Goal: Task Accomplishment & Management: Use online tool/utility

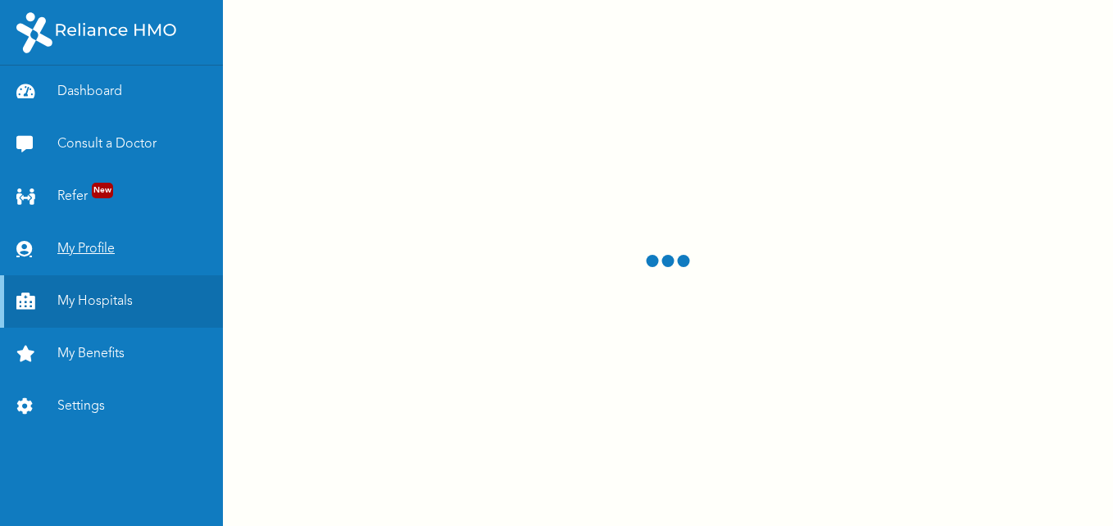
click at [66, 247] on link "My Profile" at bounding box center [111, 249] width 223 height 52
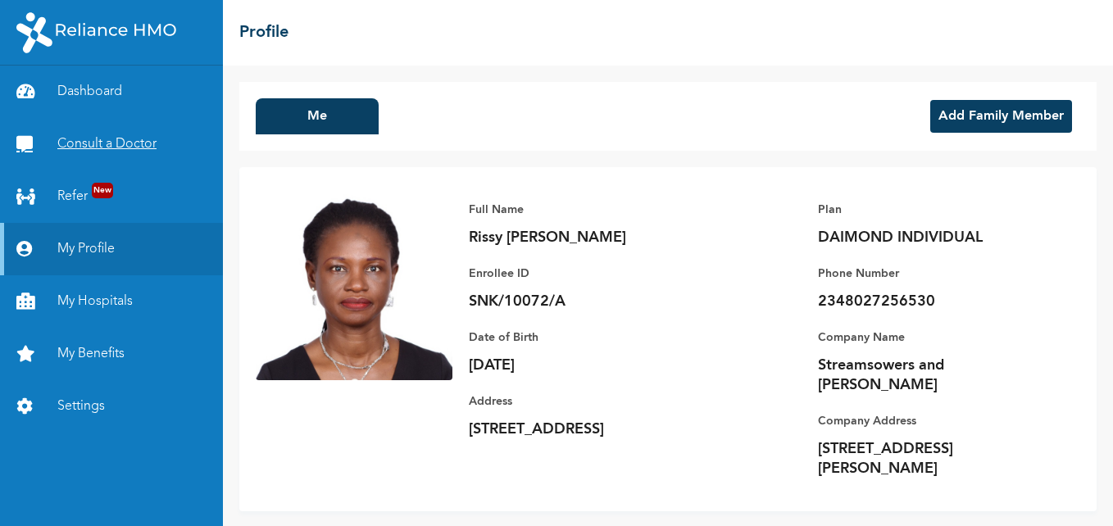
click at [86, 142] on link "Consult a Doctor" at bounding box center [111, 144] width 223 height 52
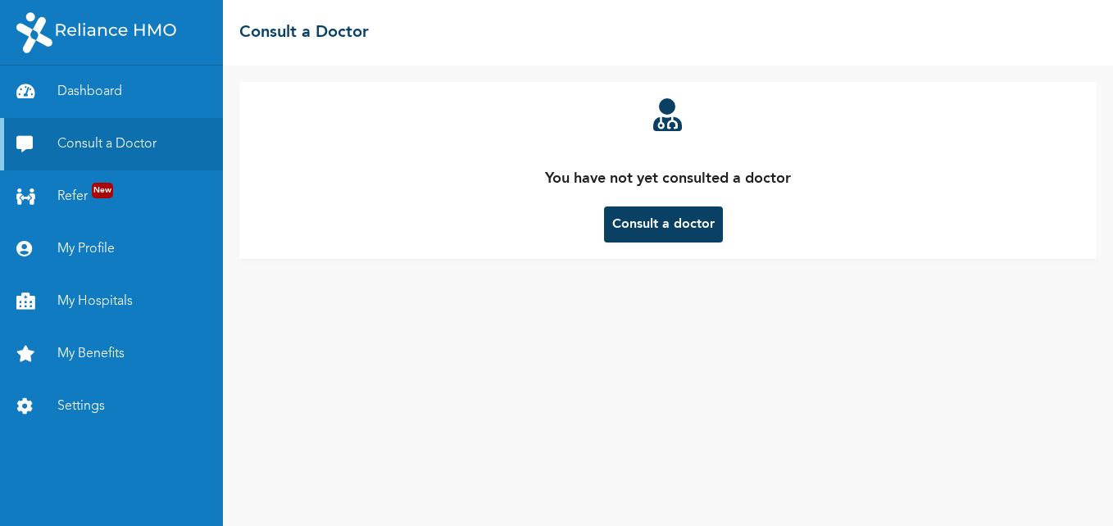
click at [679, 230] on button "Consult a doctor" at bounding box center [663, 224] width 119 height 36
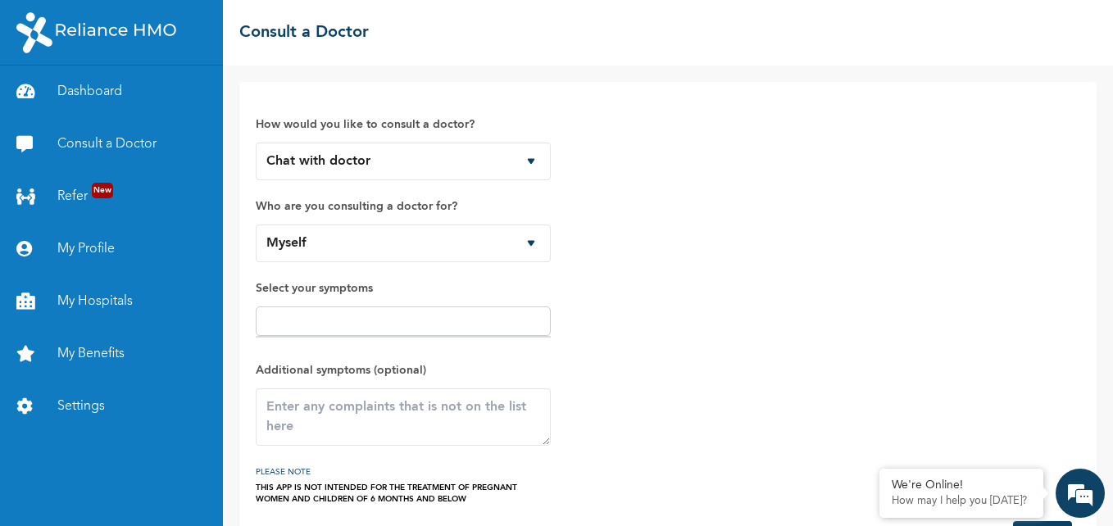
click at [389, 322] on input "text" at bounding box center [403, 321] width 285 height 20
type input "[MEDICAL_DATA], cough"
click at [653, 377] on div "How would you like to consult a doctor? Chat with doctor Phone Call Who are you…" at bounding box center [668, 301] width 824 height 406
click at [434, 321] on input "[MEDICAL_DATA], cough" at bounding box center [403, 321] width 285 height 20
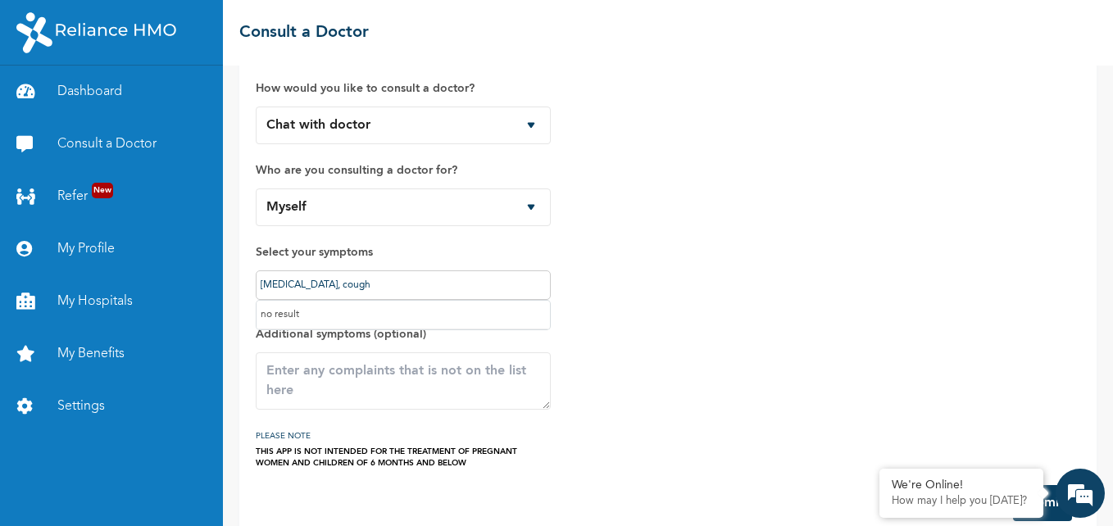
scroll to position [64, 0]
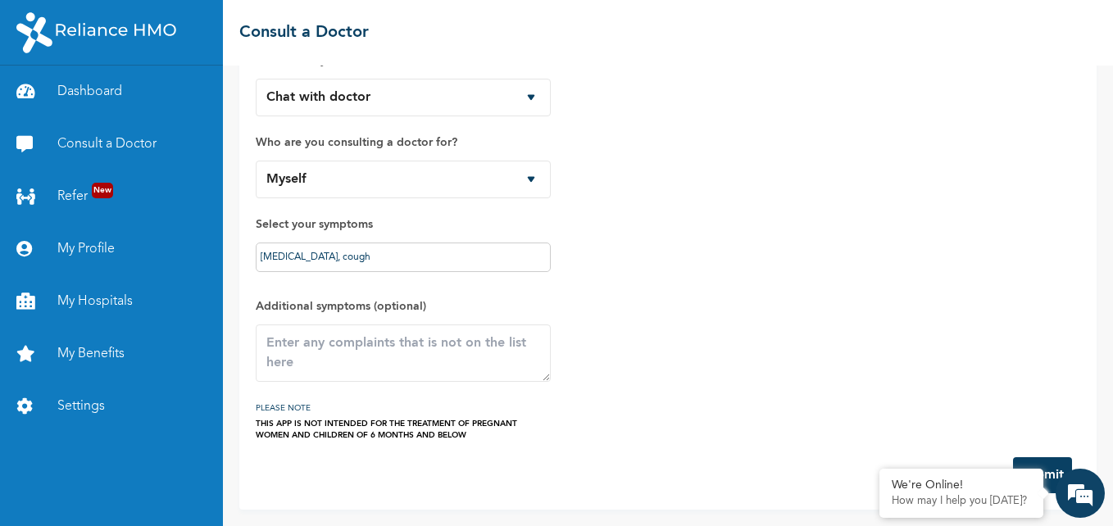
click at [678, 294] on div "How would you like to consult a doctor? Chat with doctor Phone Call Who are you…" at bounding box center [668, 237] width 824 height 406
click at [1048, 464] on button "Submit" at bounding box center [1042, 475] width 59 height 36
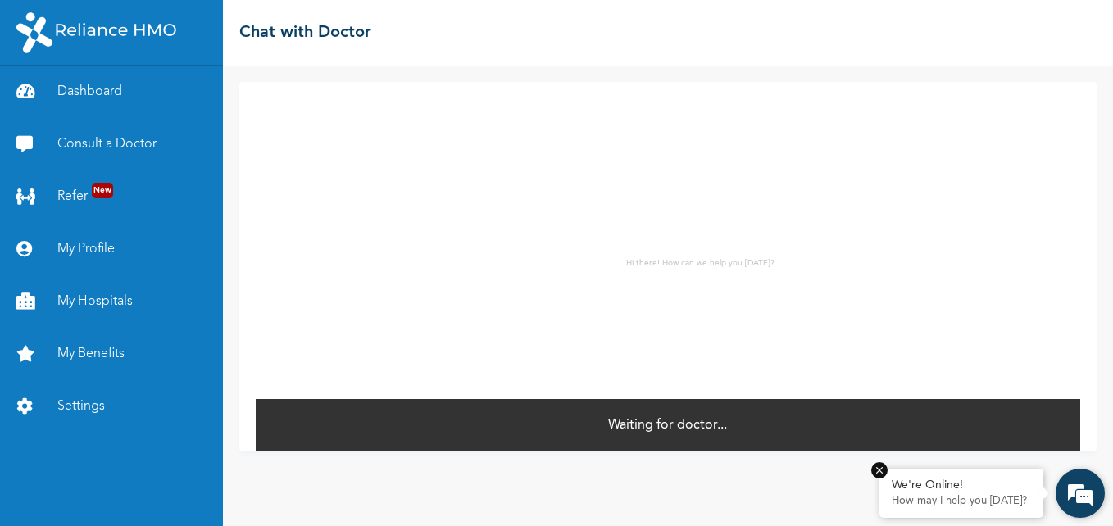
click at [877, 471] on em at bounding box center [879, 470] width 16 height 16
click at [686, 418] on p "Waiting for doctor..." at bounding box center [667, 425] width 119 height 20
click at [87, 135] on link "Consult a Doctor" at bounding box center [111, 144] width 223 height 52
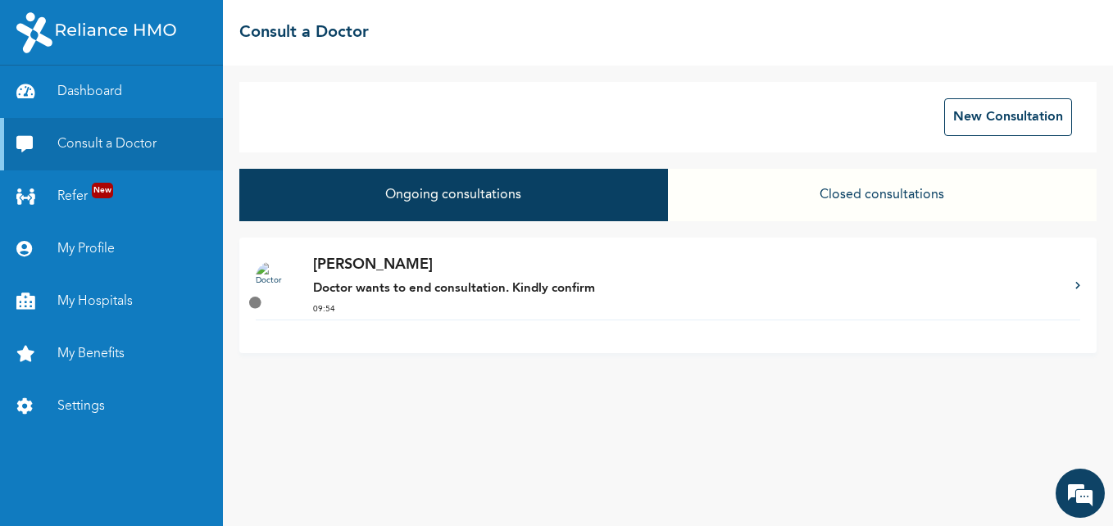
click at [488, 198] on button "Ongoing consultations" at bounding box center [453, 195] width 429 height 52
click at [1019, 115] on button "New Consultation" at bounding box center [1008, 117] width 128 height 38
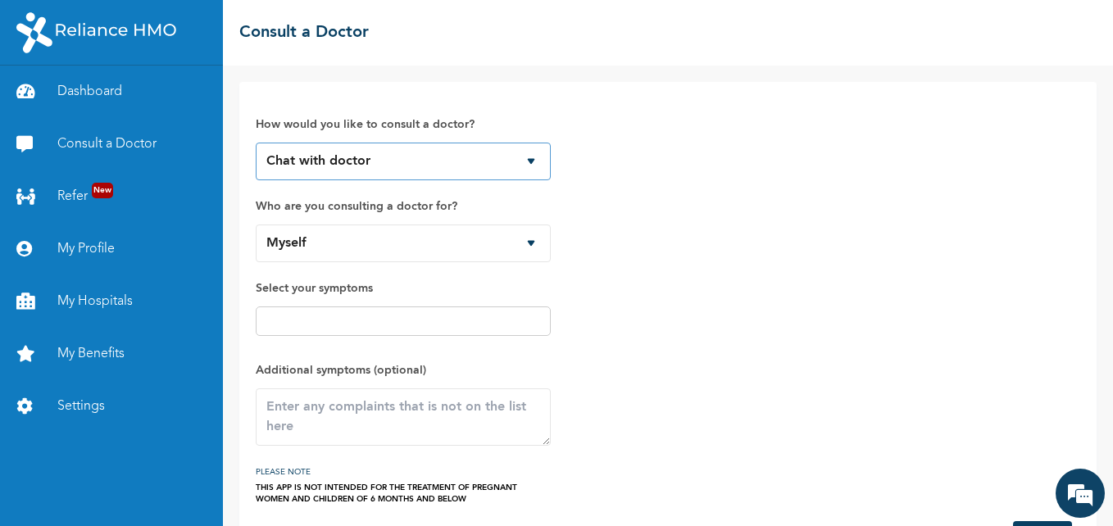
click at [520, 166] on select "Chat with doctor Phone Call" at bounding box center [403, 162] width 295 height 38
click at [470, 324] on input "text" at bounding box center [403, 321] width 285 height 20
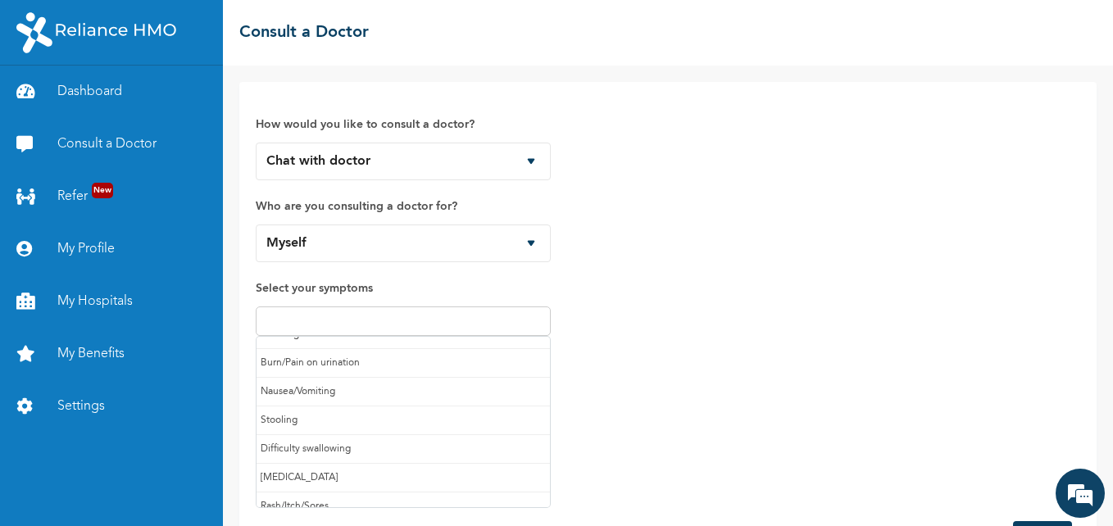
scroll to position [174, 0]
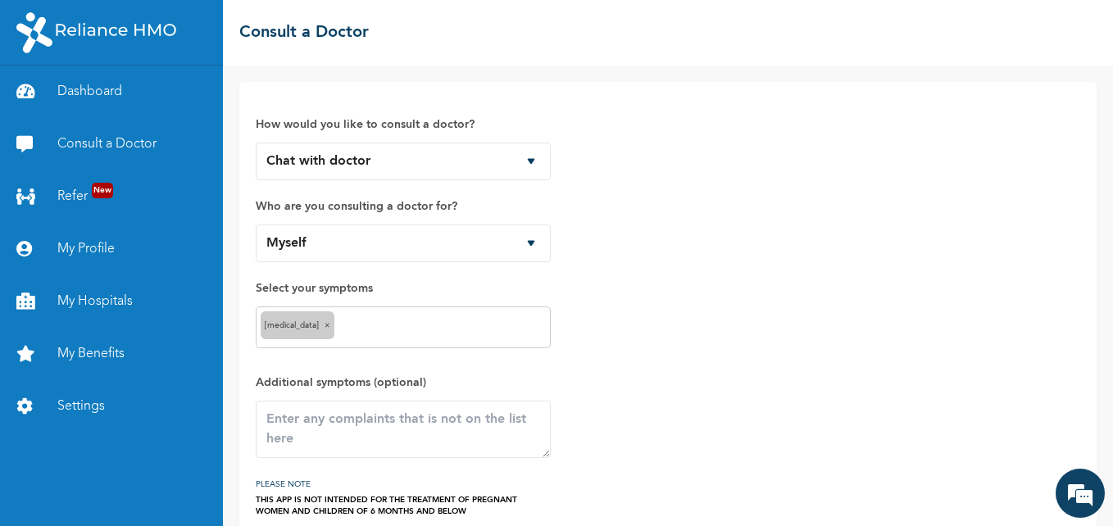
click at [356, 316] on div "[MEDICAL_DATA] ×" at bounding box center [403, 327] width 295 height 42
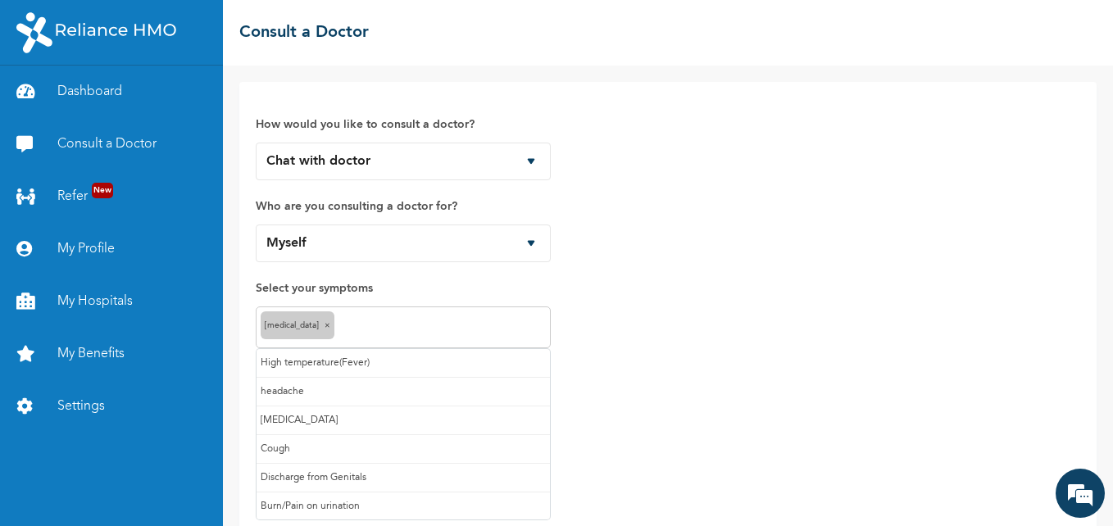
click at [361, 328] on input "text" at bounding box center [441, 328] width 207 height 20
click at [411, 326] on input "text" at bounding box center [466, 328] width 160 height 20
click at [470, 326] on input "text" at bounding box center [496, 328] width 99 height 20
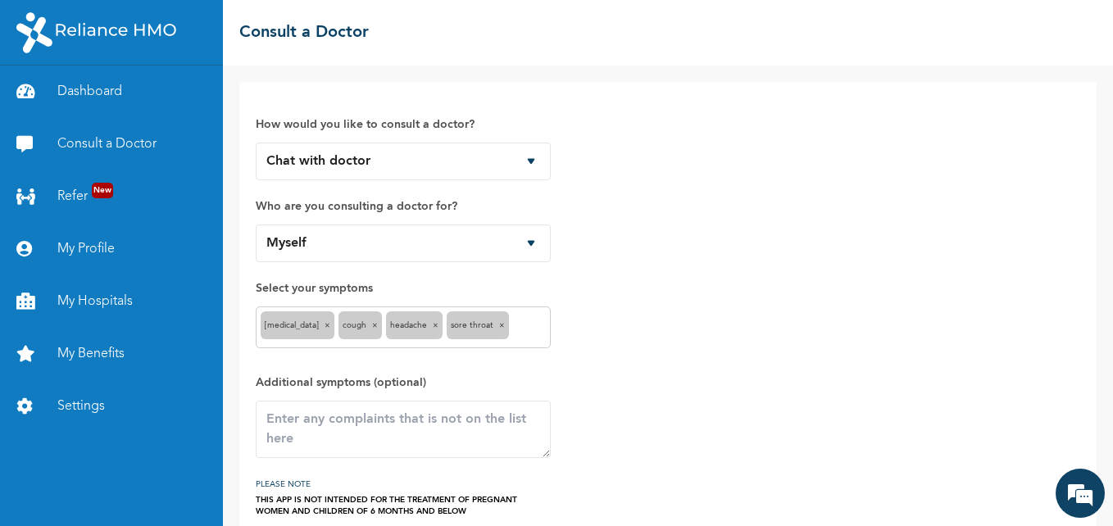
scroll to position [76, 0]
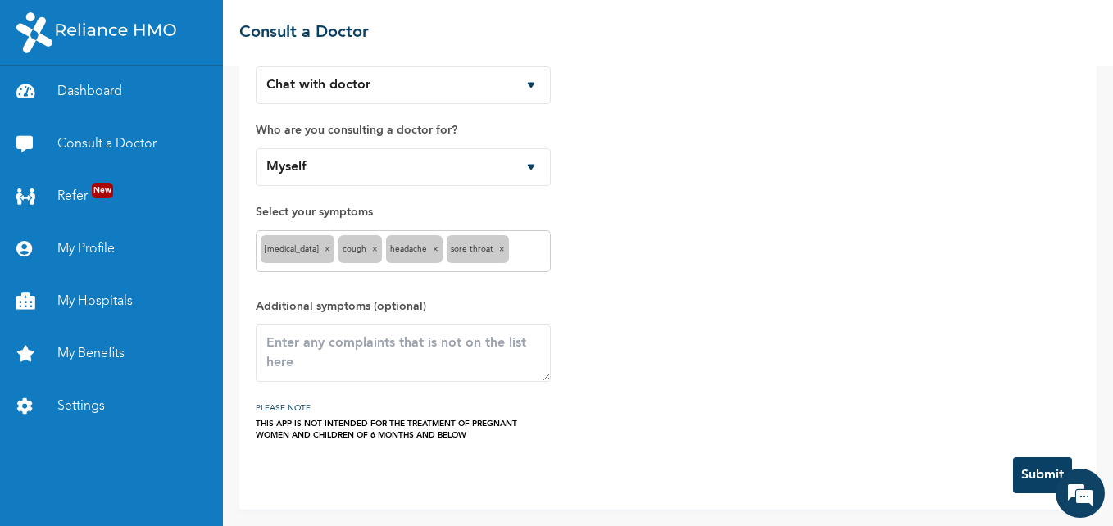
click at [1014, 469] on button "Submit" at bounding box center [1042, 475] width 59 height 36
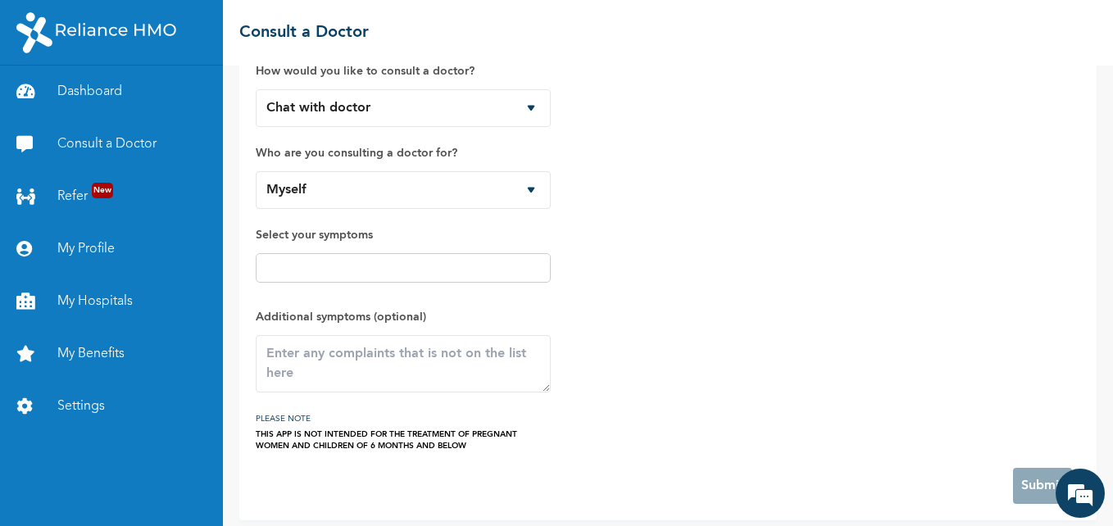
scroll to position [129, 0]
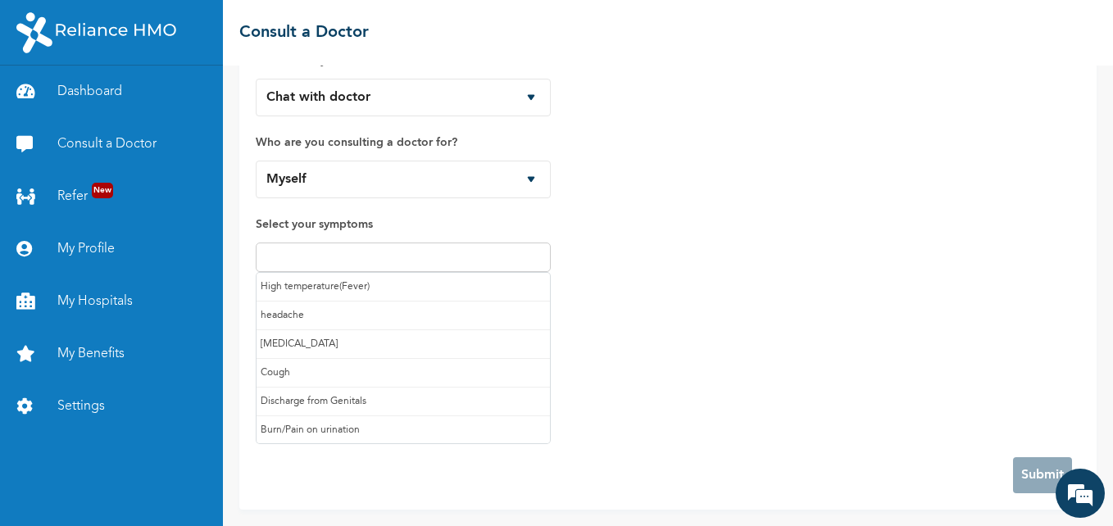
click at [451, 258] on input "text" at bounding box center [403, 257] width 285 height 20
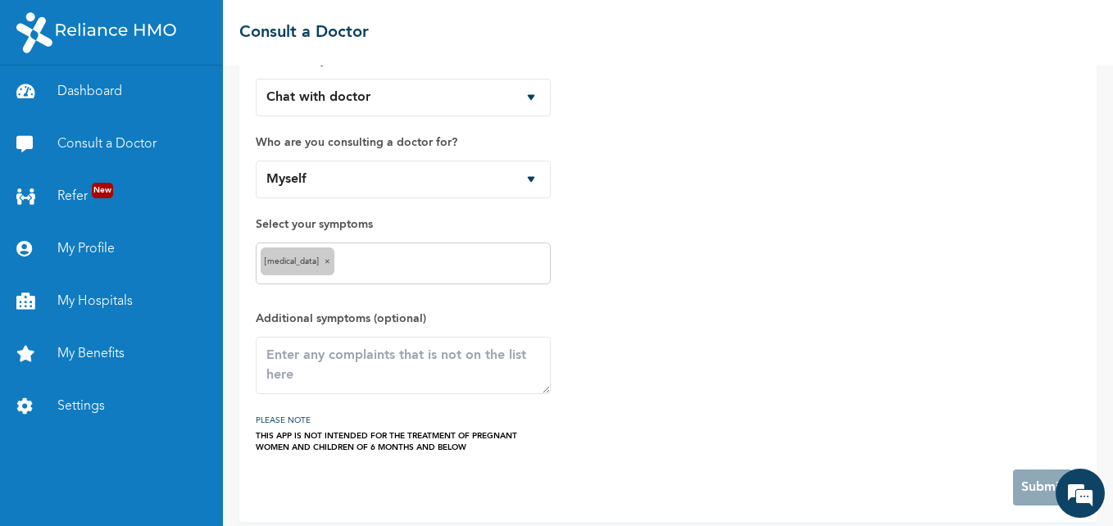
click at [370, 263] on input "text" at bounding box center [441, 264] width 207 height 20
click at [406, 267] on input "text" at bounding box center [466, 264] width 160 height 20
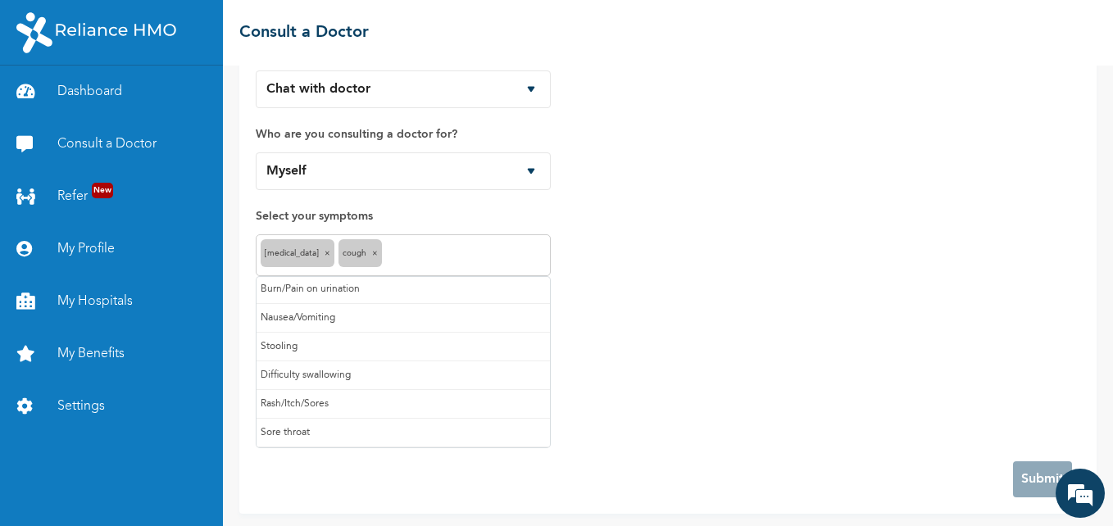
scroll to position [142, 0]
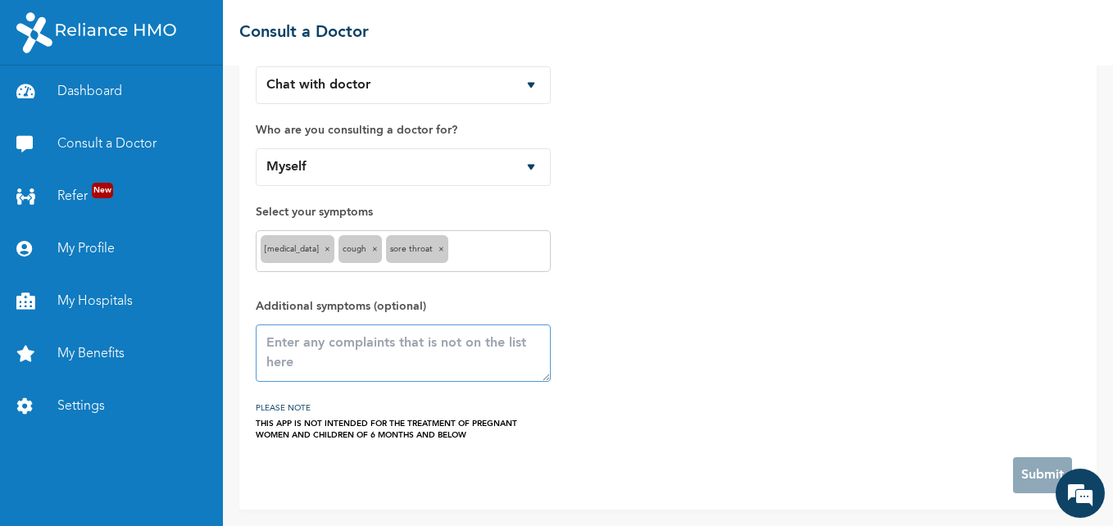
click at [387, 355] on textarea at bounding box center [403, 352] width 295 height 57
click at [766, 350] on div "How would you like to consult a doctor? Chat with doctor Phone Call Who are you…" at bounding box center [668, 231] width 824 height 419
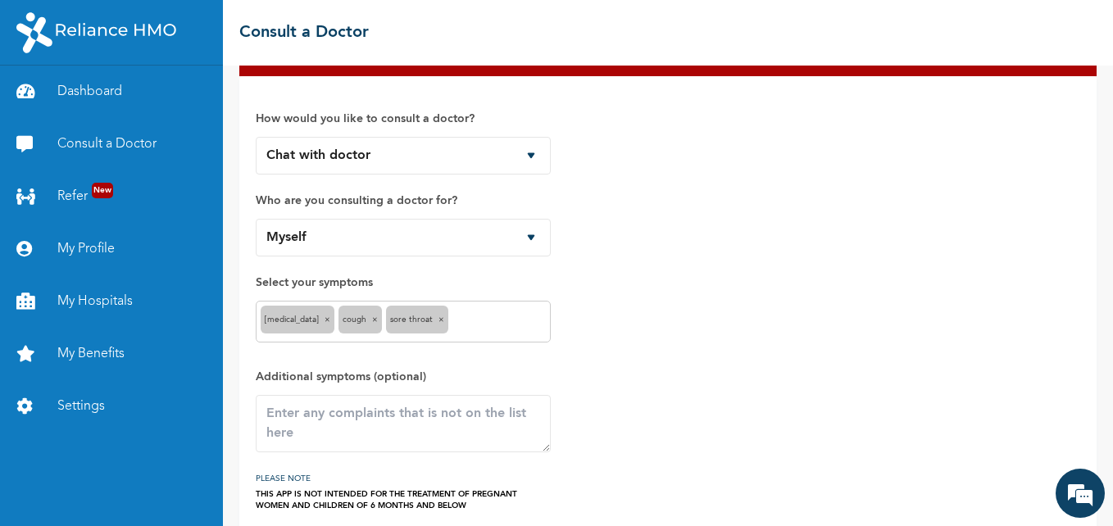
scroll to position [0, 0]
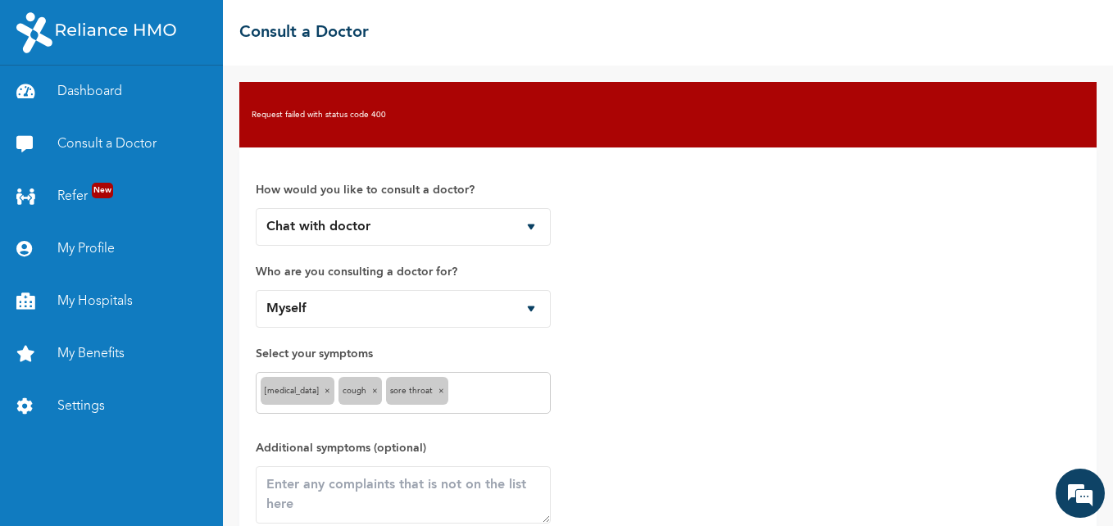
click at [597, 125] on div "Request failed with status code 400" at bounding box center [667, 115] width 857 height 66
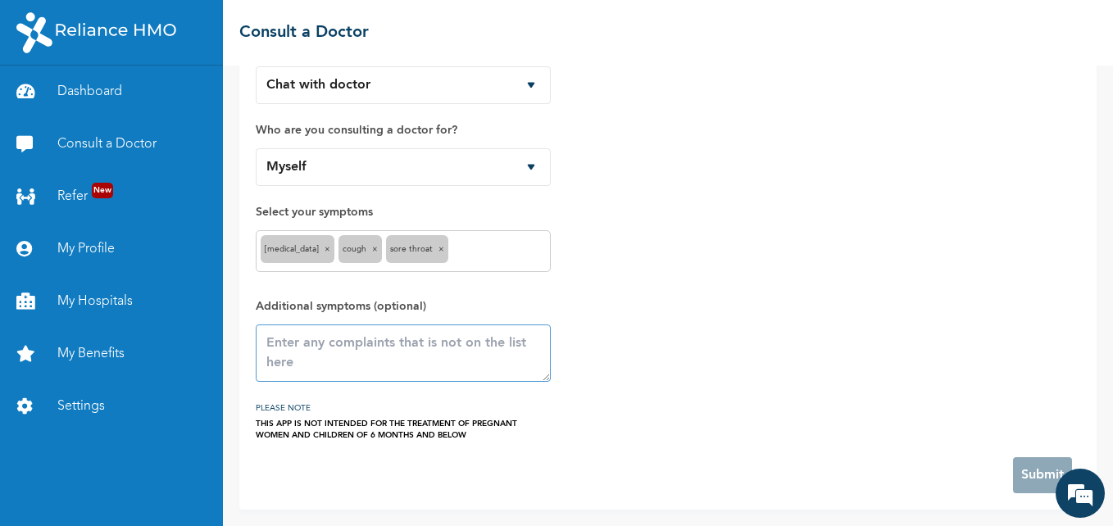
click at [338, 353] on textarea at bounding box center [403, 352] width 295 height 57
type textarea "feeling feverish"
click at [697, 315] on div "How would you like to consult a doctor? Chat with doctor Phone Call Who are you…" at bounding box center [668, 231] width 824 height 419
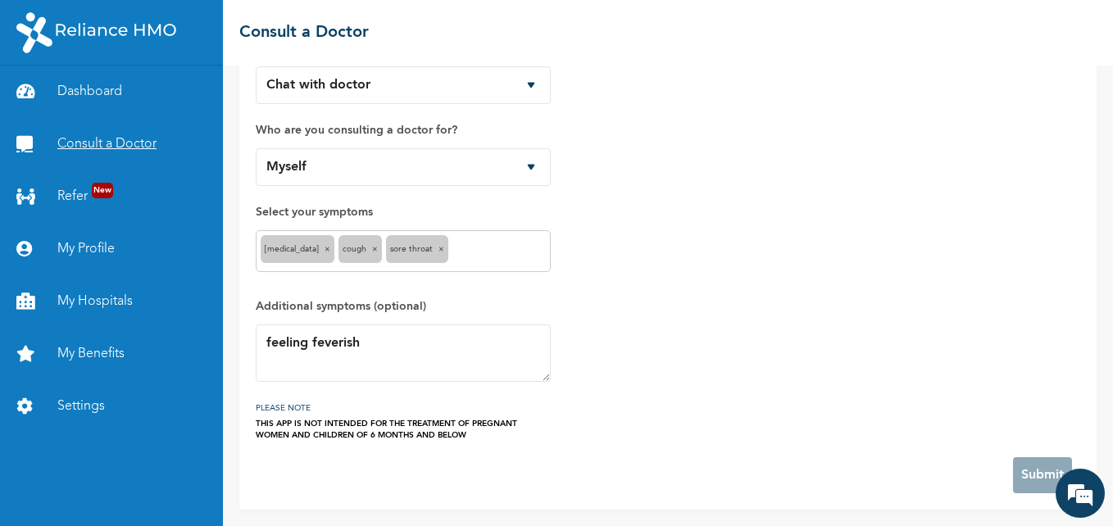
click at [92, 138] on link "Consult a Doctor" at bounding box center [111, 144] width 223 height 52
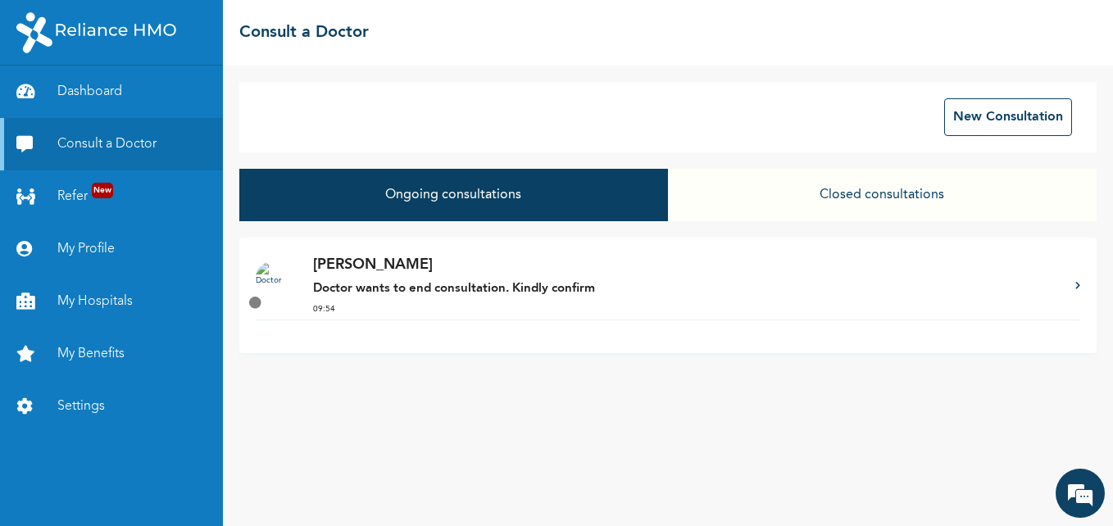
click at [864, 198] on button "Closed consultations" at bounding box center [882, 195] width 429 height 52
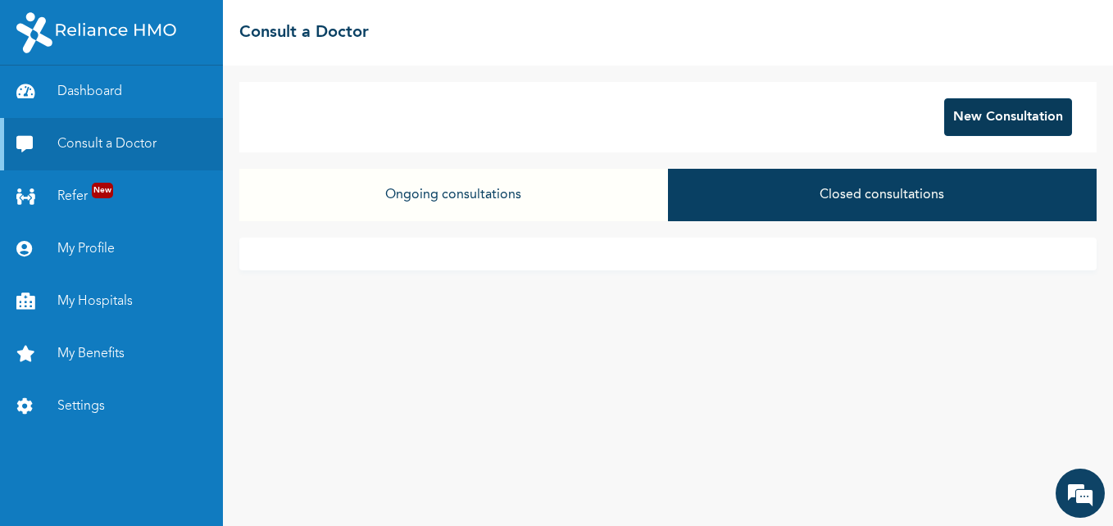
click at [996, 123] on button "New Consultation" at bounding box center [1008, 117] width 128 height 38
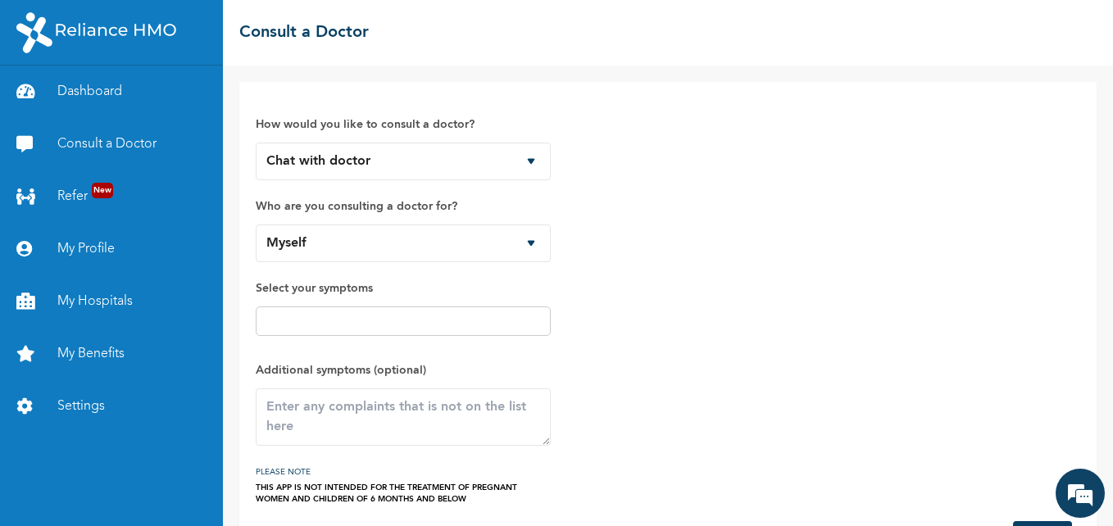
scroll to position [64, 0]
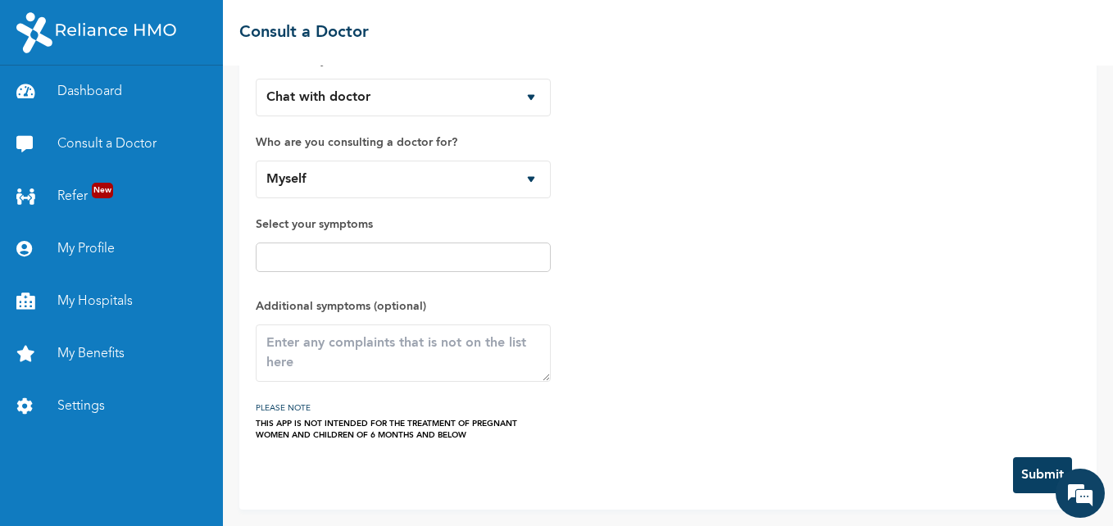
click at [338, 258] on input "text" at bounding box center [403, 257] width 285 height 20
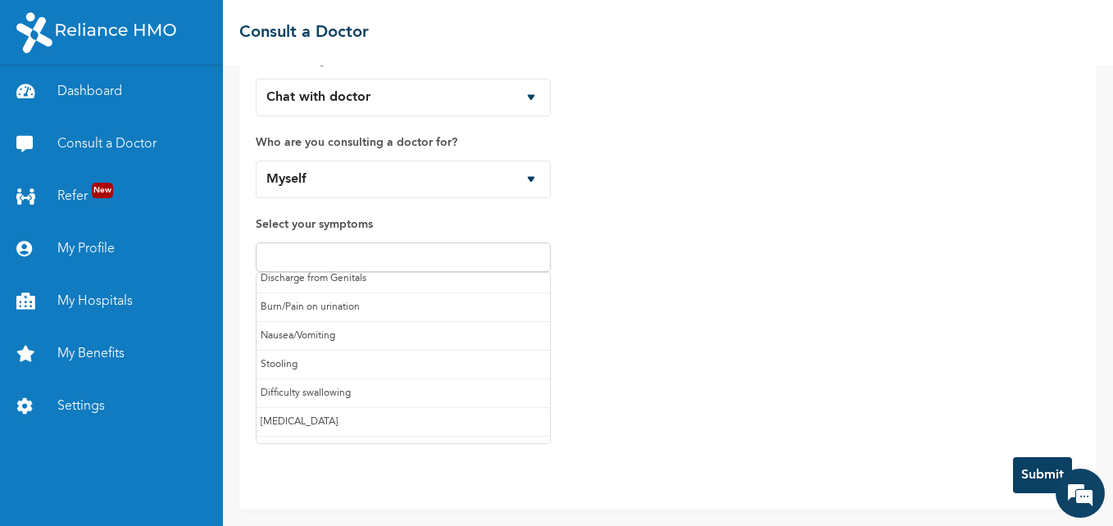
scroll to position [164, 0]
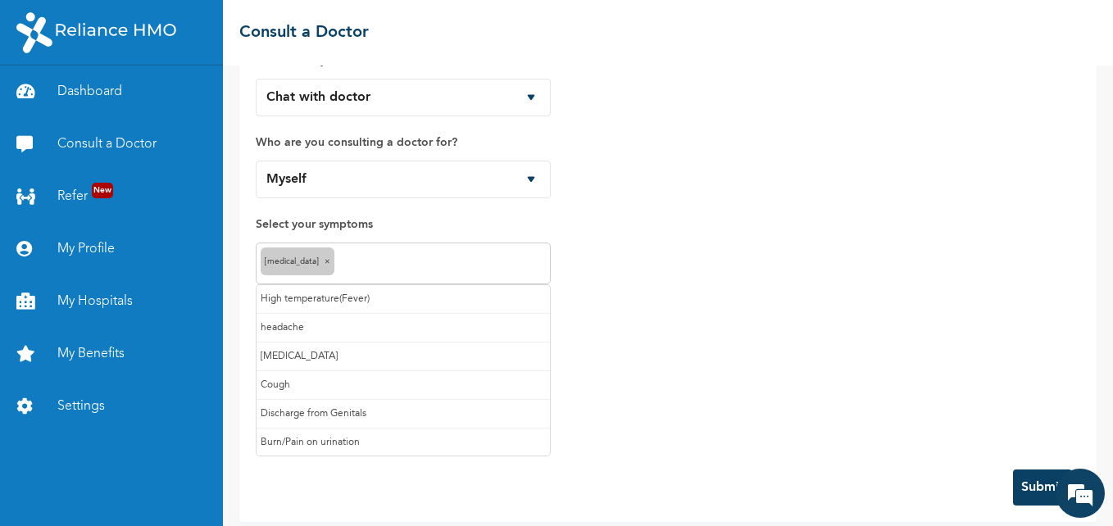
click at [361, 262] on input "text" at bounding box center [441, 264] width 207 height 20
click at [419, 255] on input "text" at bounding box center [466, 264] width 160 height 20
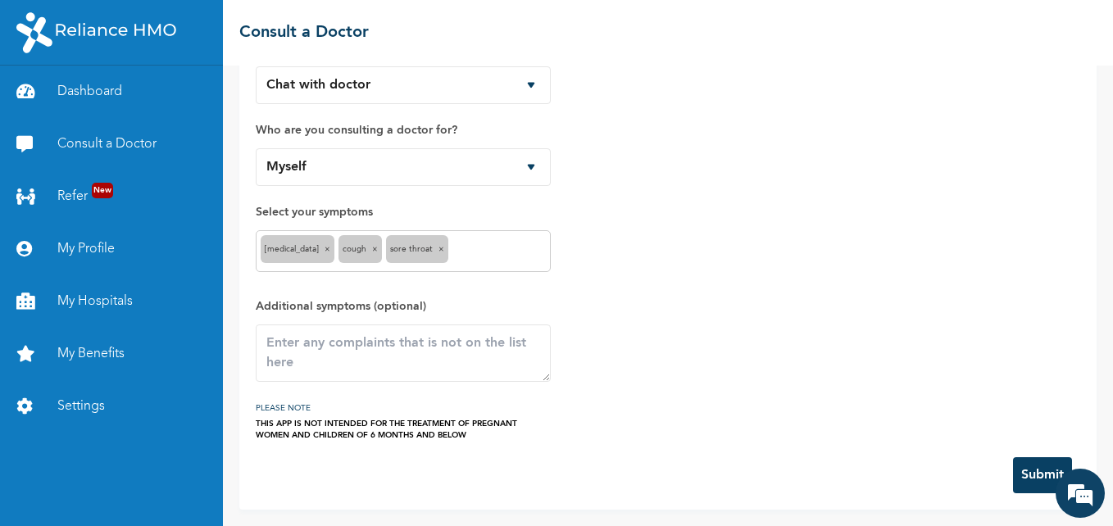
click at [1021, 477] on button "Submit" at bounding box center [1042, 475] width 59 height 36
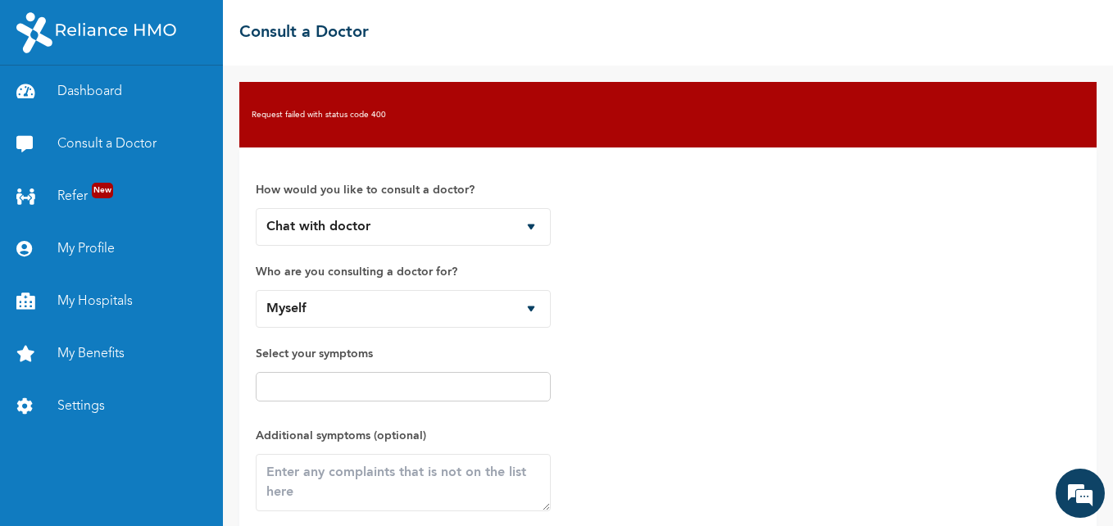
drag, startPoint x: 501, startPoint y: 371, endPoint x: 524, endPoint y: 364, distance: 24.1
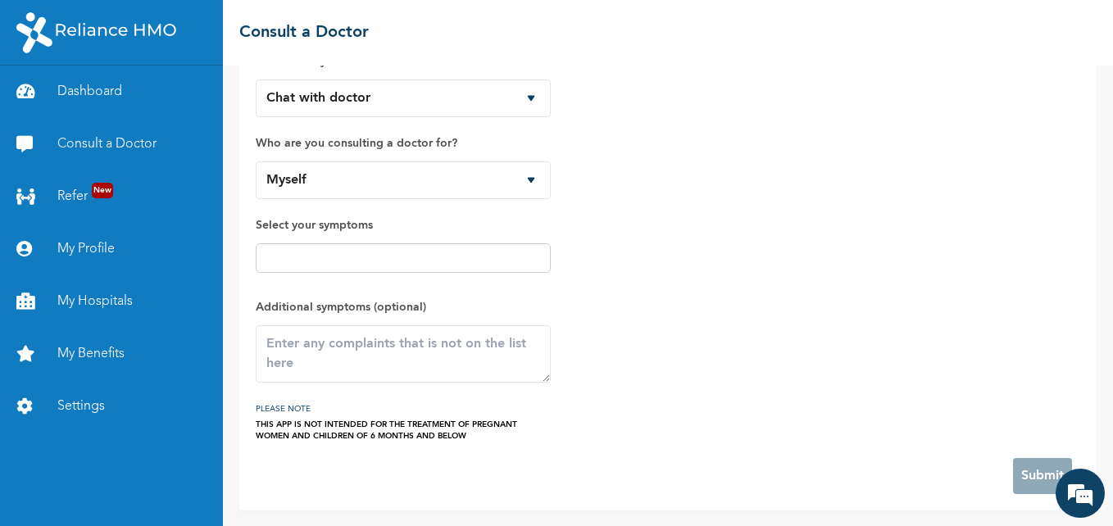
scroll to position [129, 0]
click at [415, 250] on input "text" at bounding box center [403, 257] width 285 height 20
drag, startPoint x: 664, startPoint y: 286, endPoint x: 650, endPoint y: 281, distance: 14.8
click at [656, 284] on div "How would you like to consult a doctor? Chat with doctor Phone Call Who are you…" at bounding box center [668, 237] width 824 height 406
click at [443, 239] on span "Select your symptoms" at bounding box center [403, 248] width 295 height 66
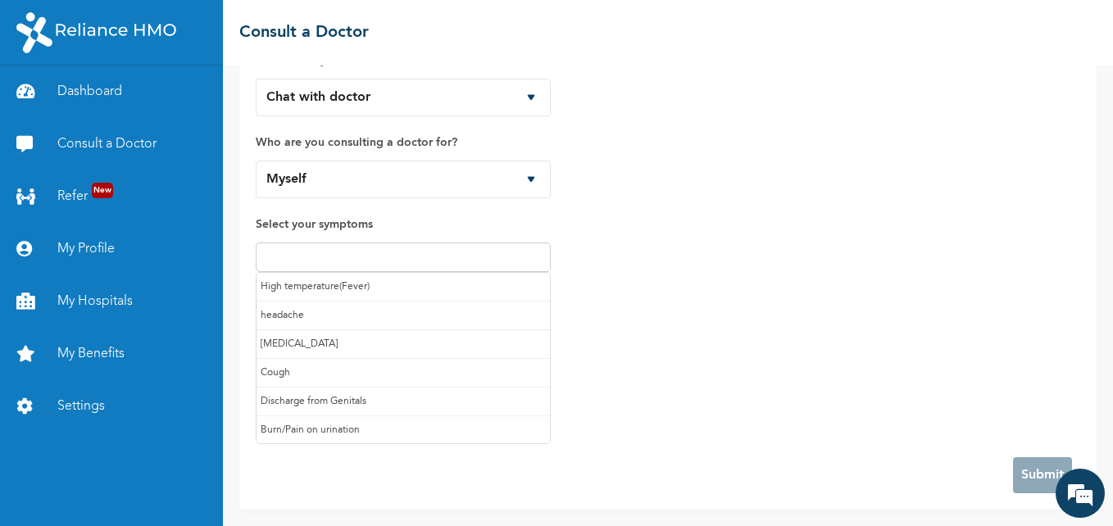
click at [426, 258] on input "text" at bounding box center [403, 257] width 285 height 20
drag, startPoint x: 670, startPoint y: 250, endPoint x: 653, endPoint y: 235, distance: 22.7
click at [672, 249] on div "How would you like to consult a doctor? Chat with doctor Phone Call Who are you…" at bounding box center [668, 237] width 824 height 406
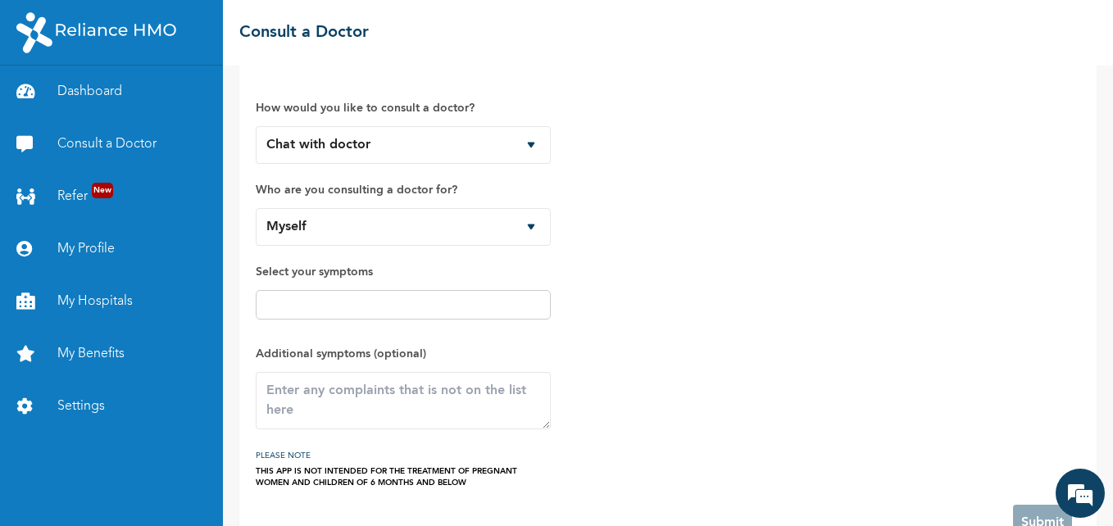
scroll to position [0, 0]
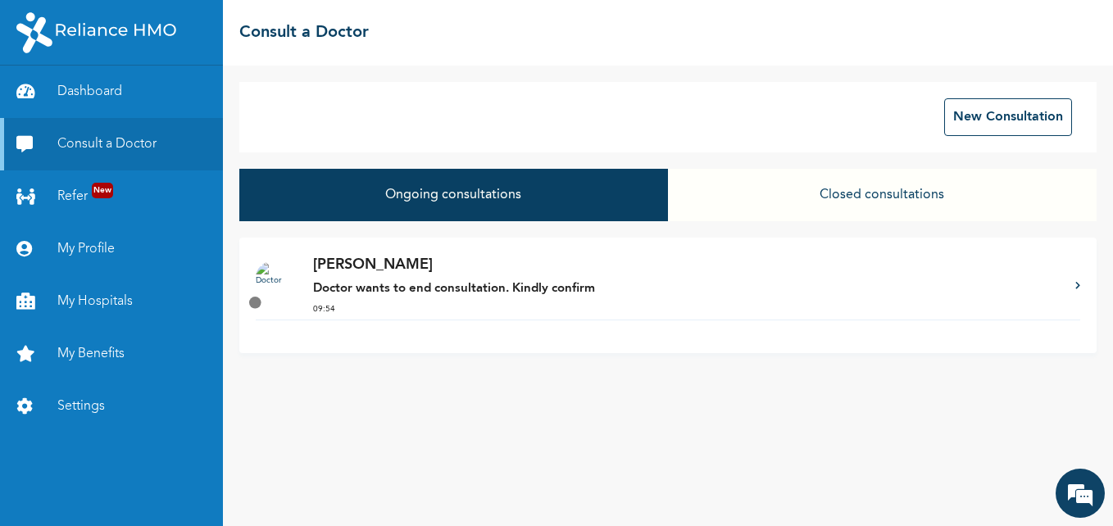
click at [451, 288] on strong "Doctor wants to end consultation. Kindly confirm" at bounding box center [454, 289] width 282 height 12
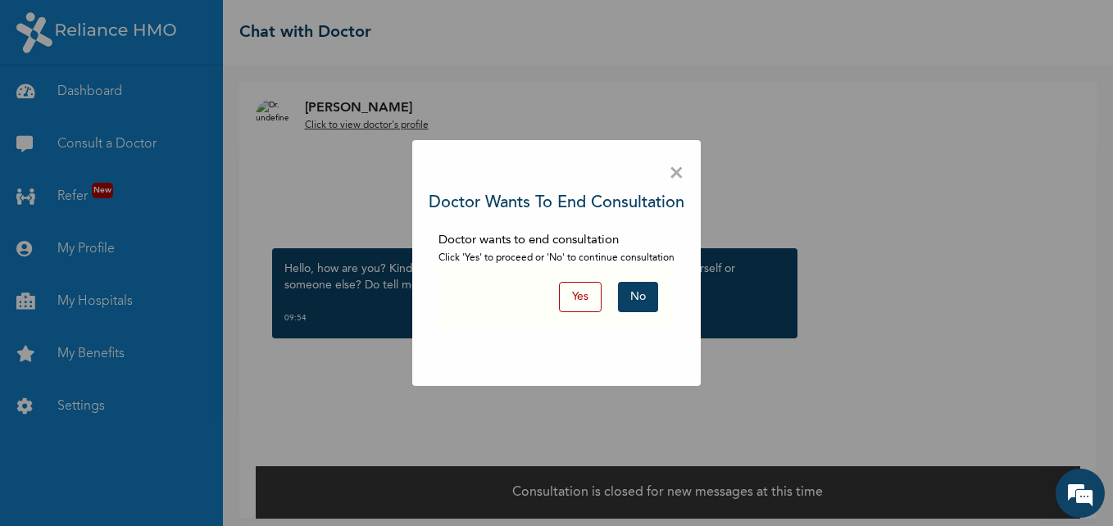
scroll to position [9, 0]
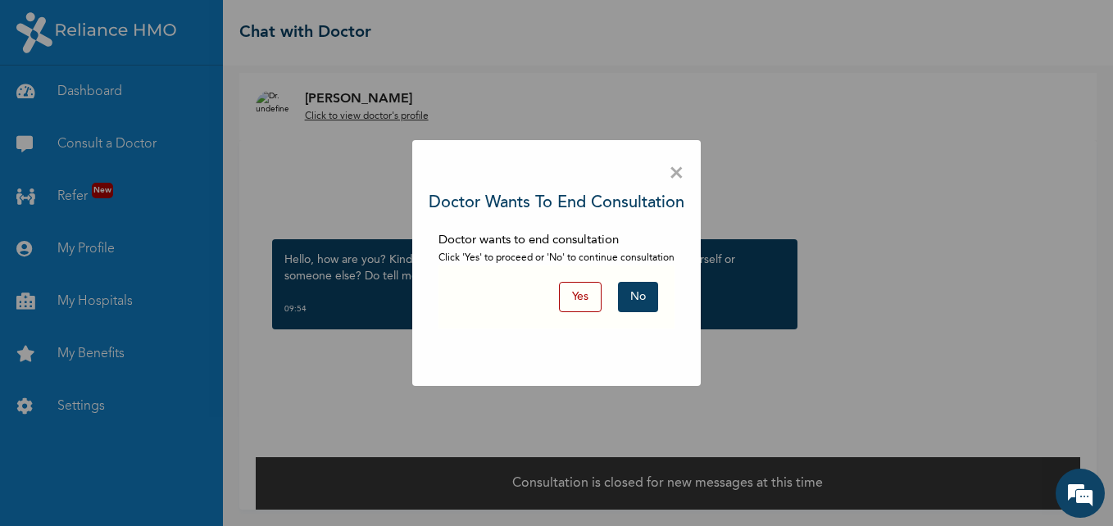
click at [574, 298] on button "Yes" at bounding box center [580, 297] width 43 height 30
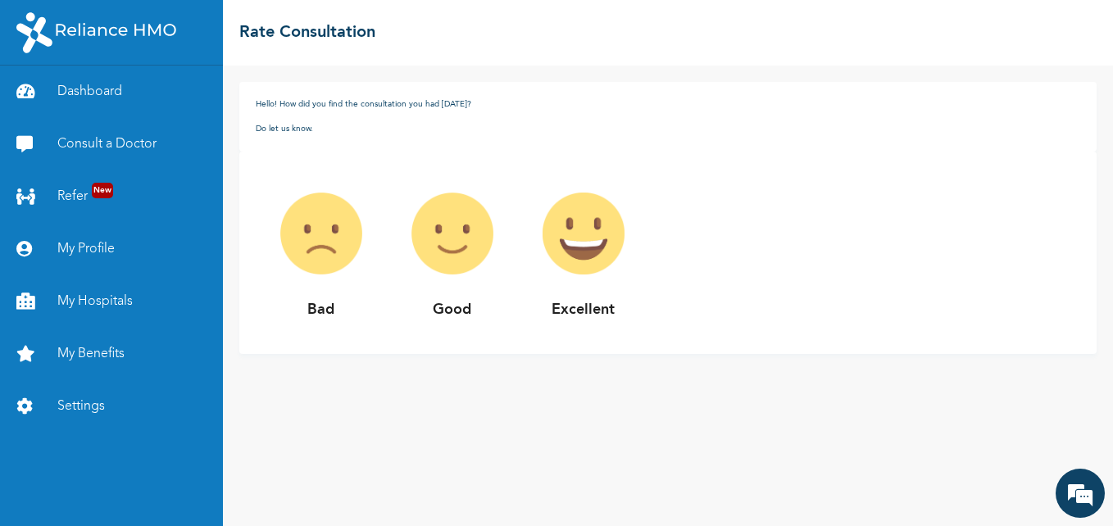
click at [409, 137] on div "Hello! How did you find the consultation you had [DATE]? Do let us know." at bounding box center [667, 117] width 857 height 70
click at [324, 243] on img at bounding box center [321, 233] width 131 height 131
click at [470, 44] on div "☰ Rate Consultation" at bounding box center [668, 33] width 890 height 66
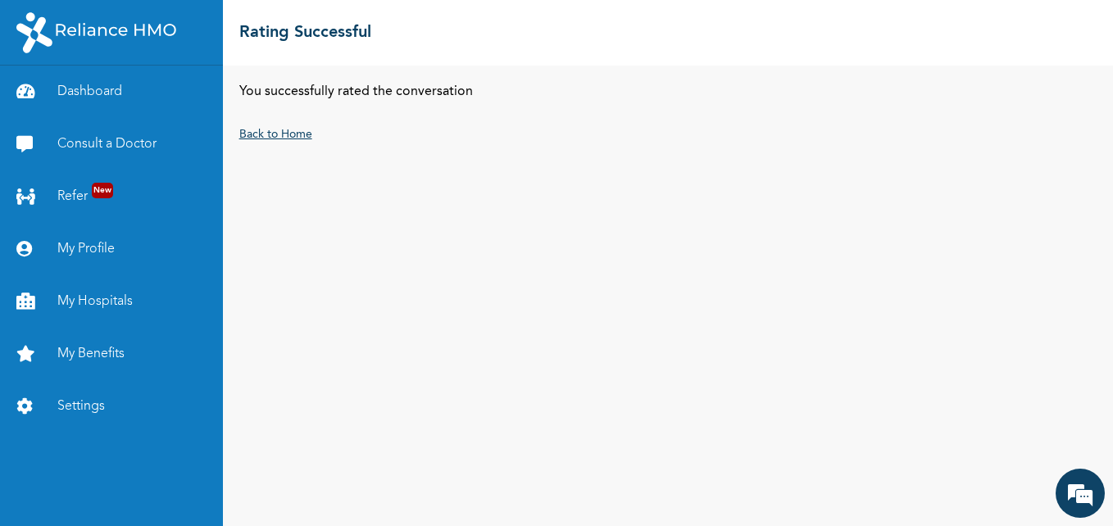
click at [265, 130] on link "Back to Home" at bounding box center [275, 134] width 73 height 11
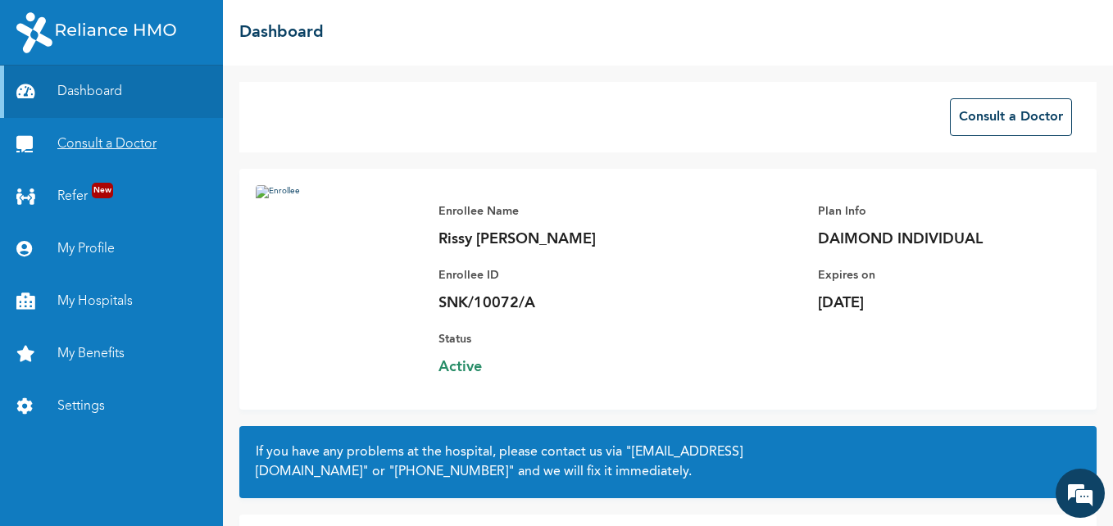
click at [126, 140] on link "Consult a Doctor" at bounding box center [111, 144] width 223 height 52
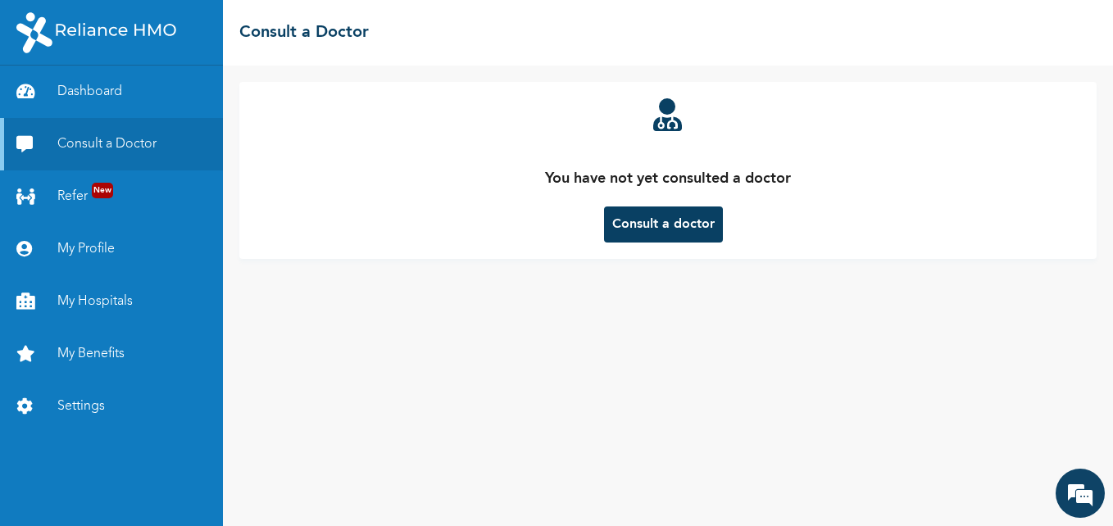
click at [695, 221] on button "Consult a doctor" at bounding box center [663, 224] width 119 height 36
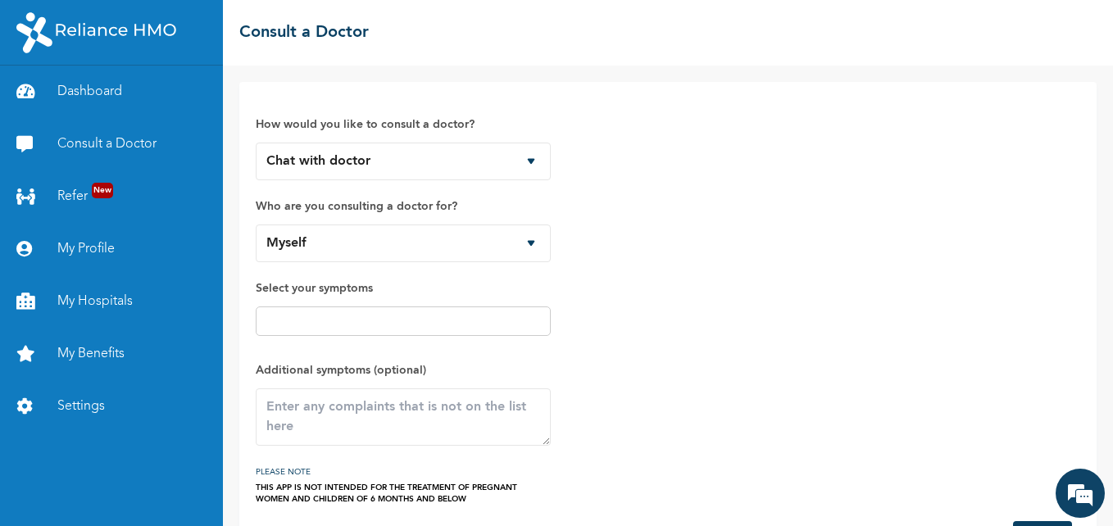
click at [396, 320] on input "text" at bounding box center [403, 321] width 285 height 20
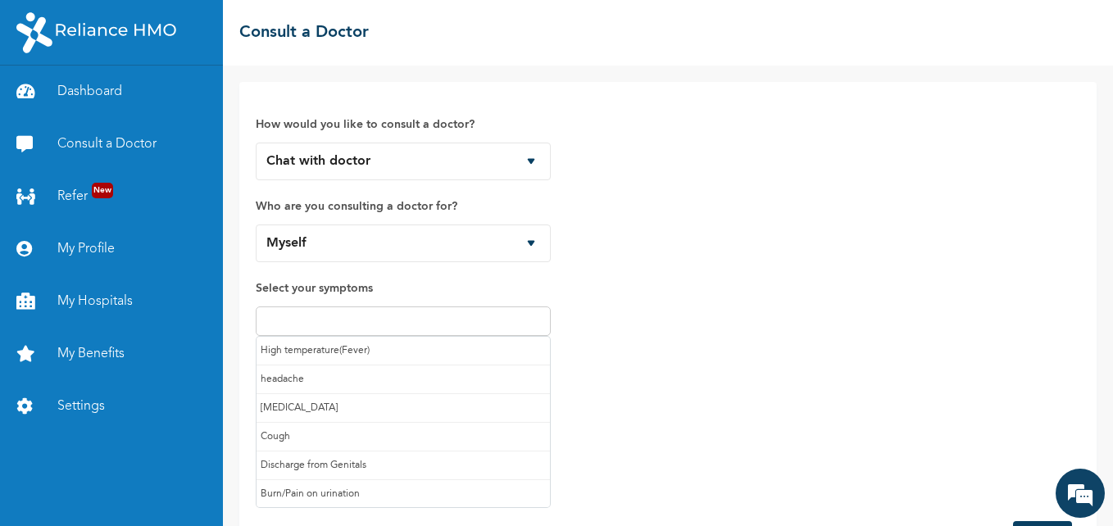
type input "c"
type input "ru"
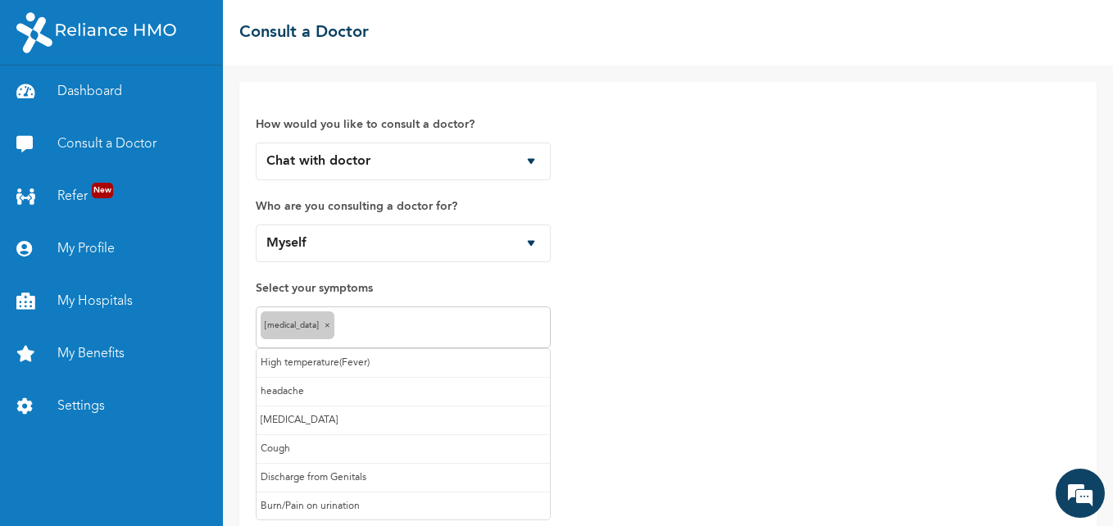
click at [376, 325] on input "text" at bounding box center [441, 328] width 207 height 20
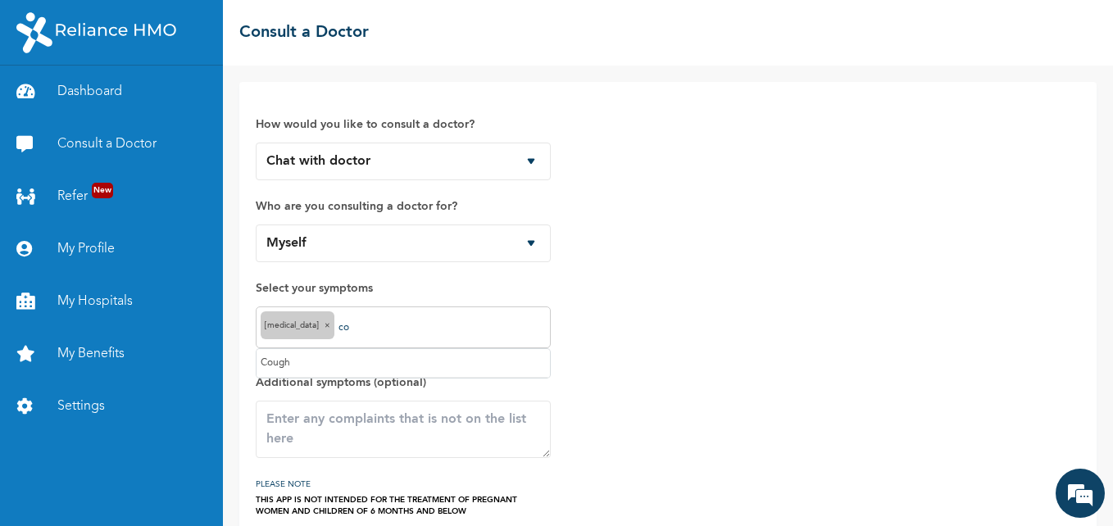
type input "cou"
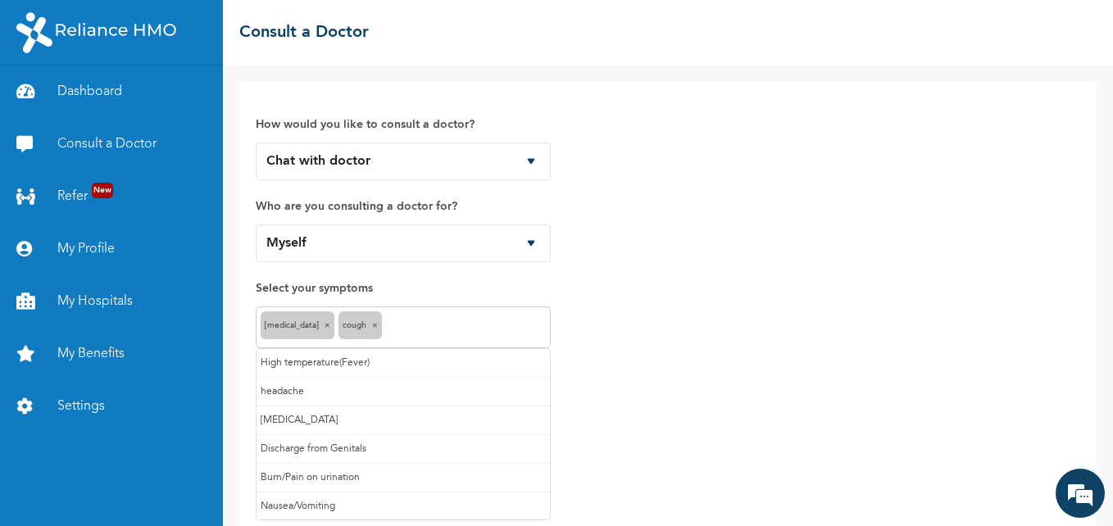
click at [427, 329] on input "text" at bounding box center [466, 328] width 160 height 20
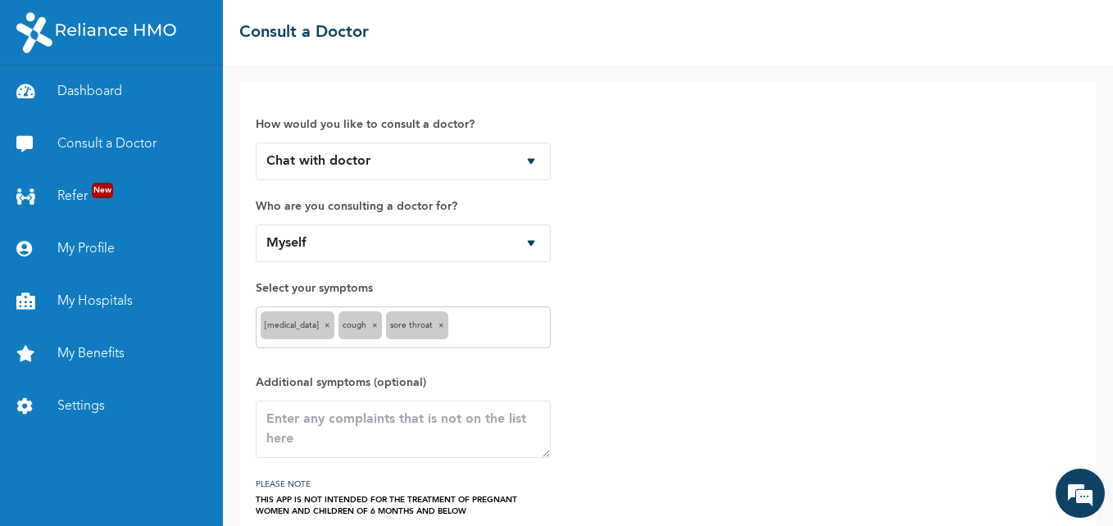
click at [633, 340] on div "How would you like to consult a doctor? Chat with doctor Phone Call Who are you…" at bounding box center [668, 307] width 824 height 419
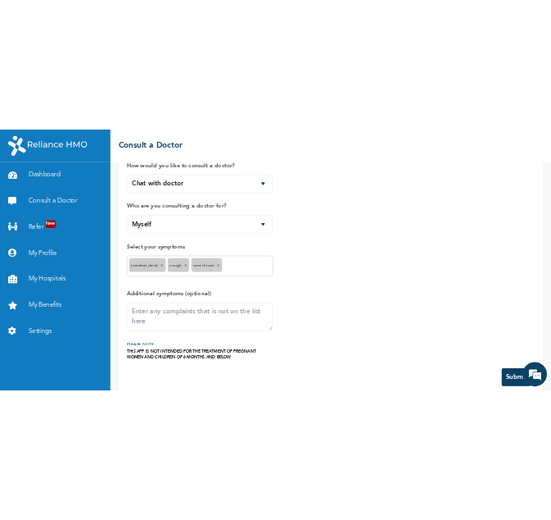
scroll to position [76, 0]
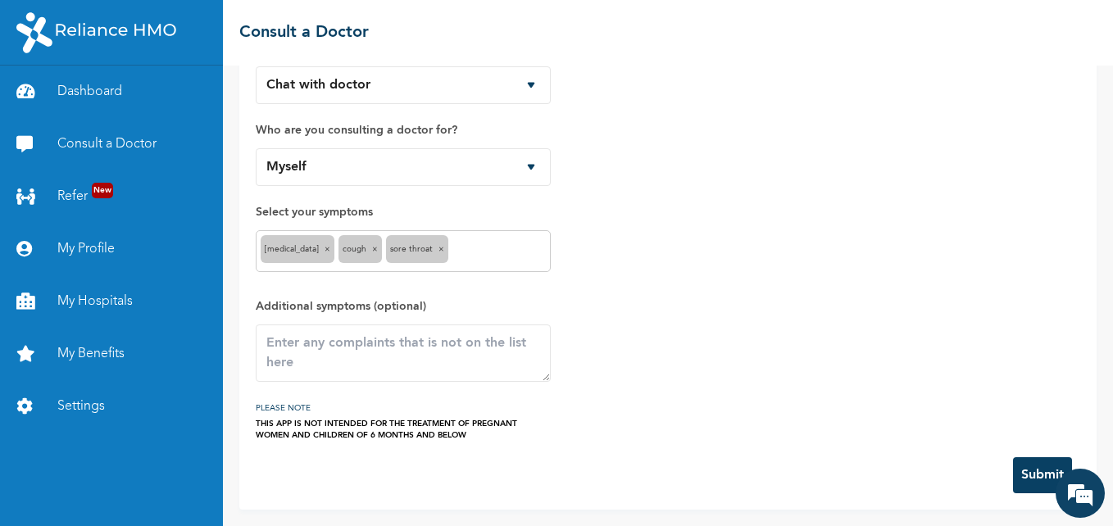
click at [1033, 472] on button "Submit" at bounding box center [1042, 475] width 59 height 36
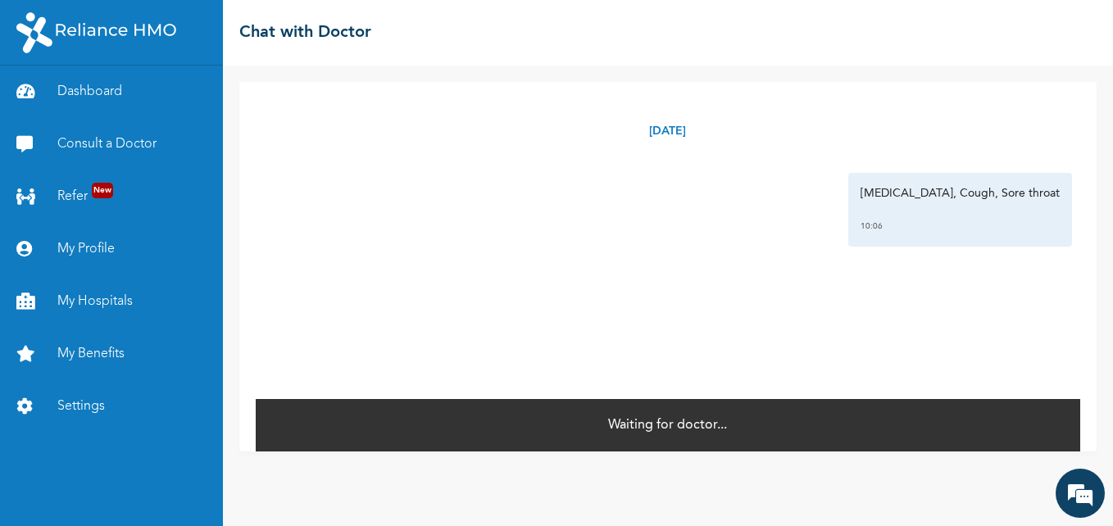
drag, startPoint x: 900, startPoint y: 150, endPoint x: 542, endPoint y: 196, distance: 361.0
click at [542, 196] on div "[MEDICAL_DATA], Cough, Sore throat 10:06" at bounding box center [668, 210] width 808 height 74
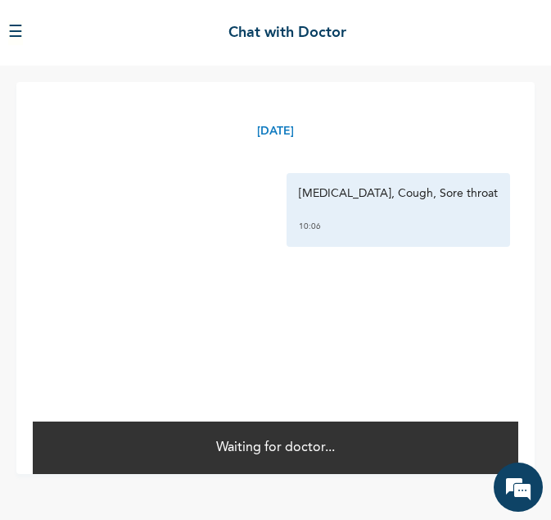
click at [147, 305] on div "[DATE] [MEDICAL_DATA], Cough, Sore throat 10:06 *" at bounding box center [276, 251] width 486 height 338
click at [17, 30] on button "☰" at bounding box center [15, 32] width 15 height 25
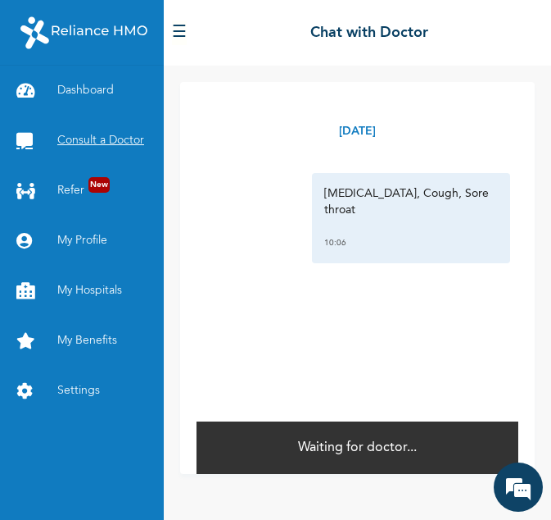
click at [75, 146] on link "Consult a Doctor" at bounding box center [82, 141] width 164 height 50
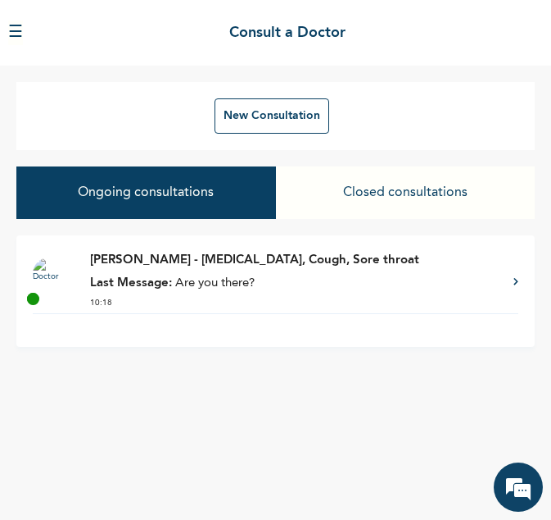
click at [211, 275] on p "Last Message: Are you there?" at bounding box center [293, 284] width 407 height 19
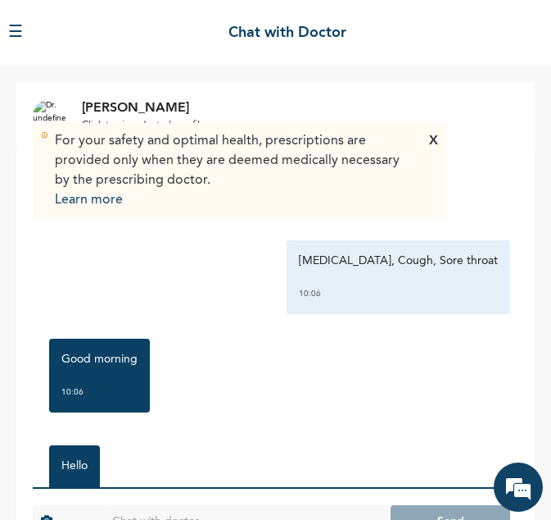
scroll to position [52, 0]
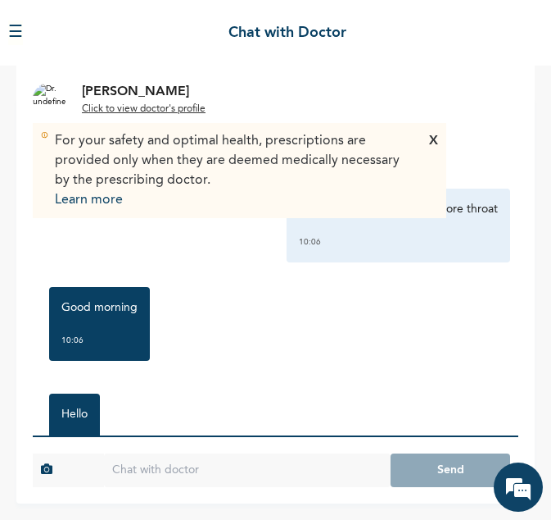
drag, startPoint x: 346, startPoint y: 484, endPoint x: 342, endPoint y: 474, distance: 11.4
click at [346, 481] on input "text" at bounding box center [247, 470] width 287 height 34
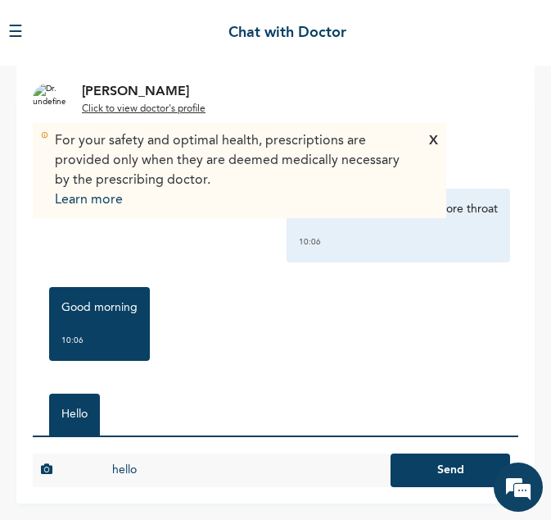
type input "hello"
click at [391, 453] on button "Send" at bounding box center [451, 470] width 120 height 34
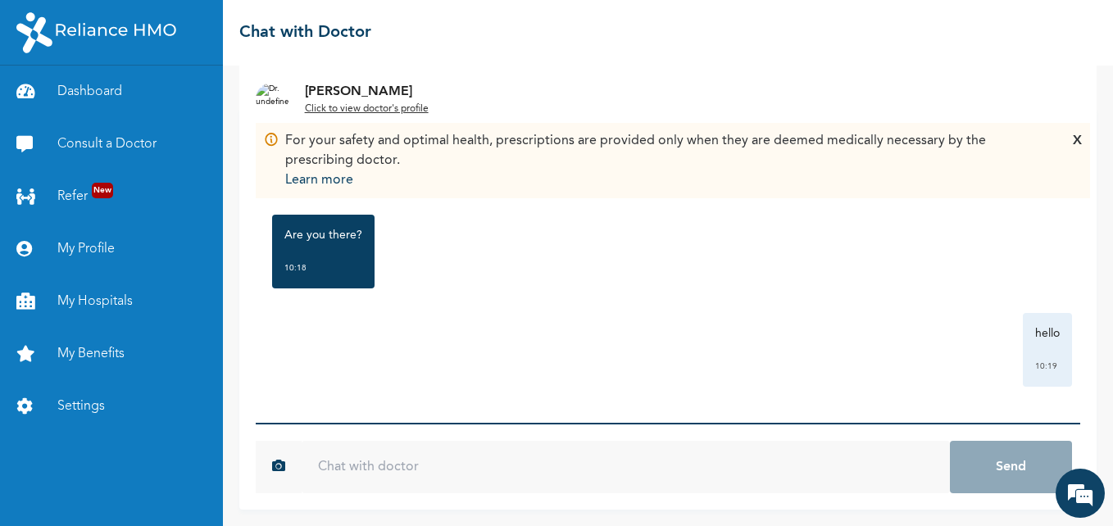
scroll to position [296, 0]
click at [755, 467] on input "text" at bounding box center [626, 467] width 648 height 52
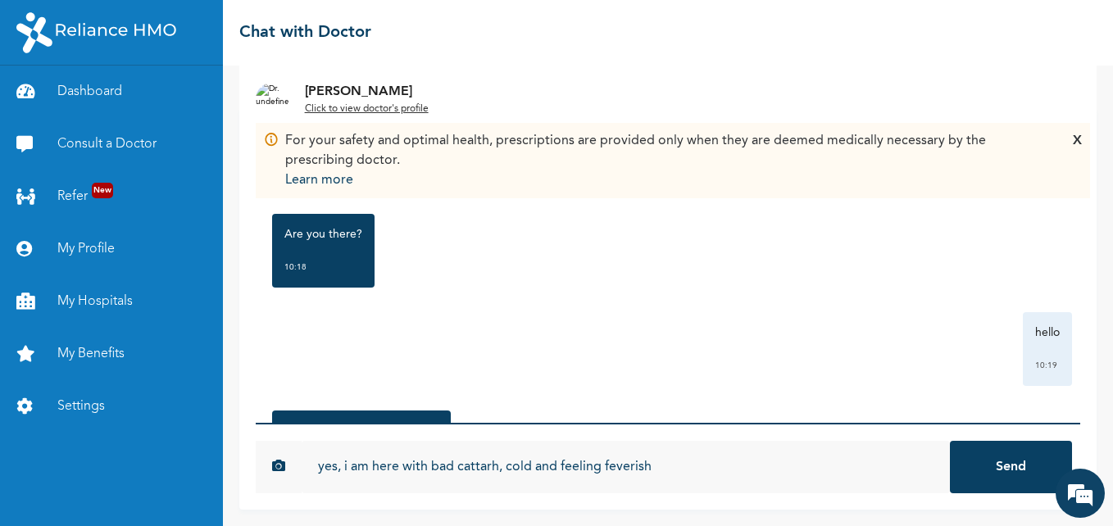
type input "yes, i am here with bad cattarh, cold and feeling feverish"
click at [950, 441] on button "Send" at bounding box center [1011, 467] width 122 height 52
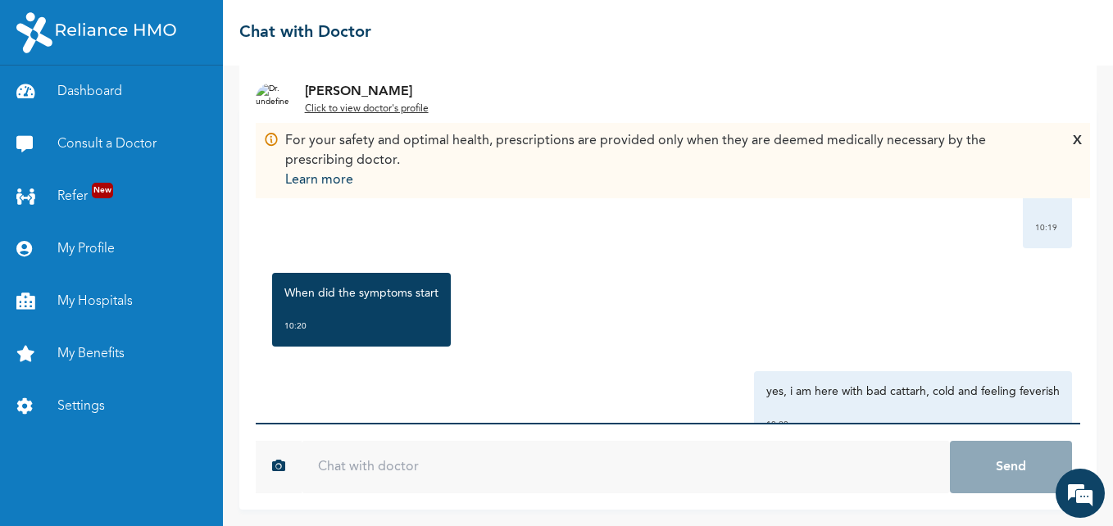
scroll to position [492, 0]
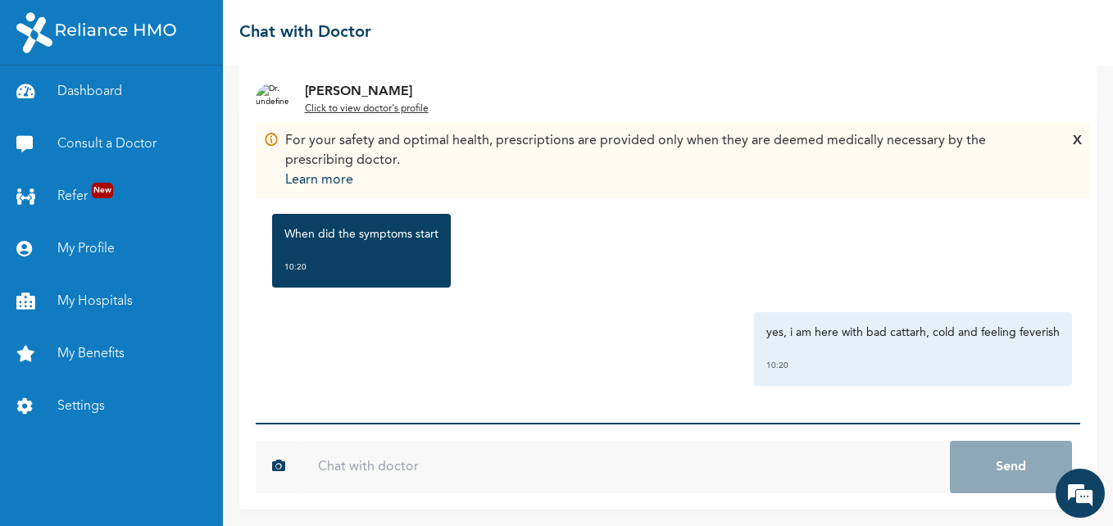
click at [557, 464] on input "text" at bounding box center [626, 467] width 648 height 52
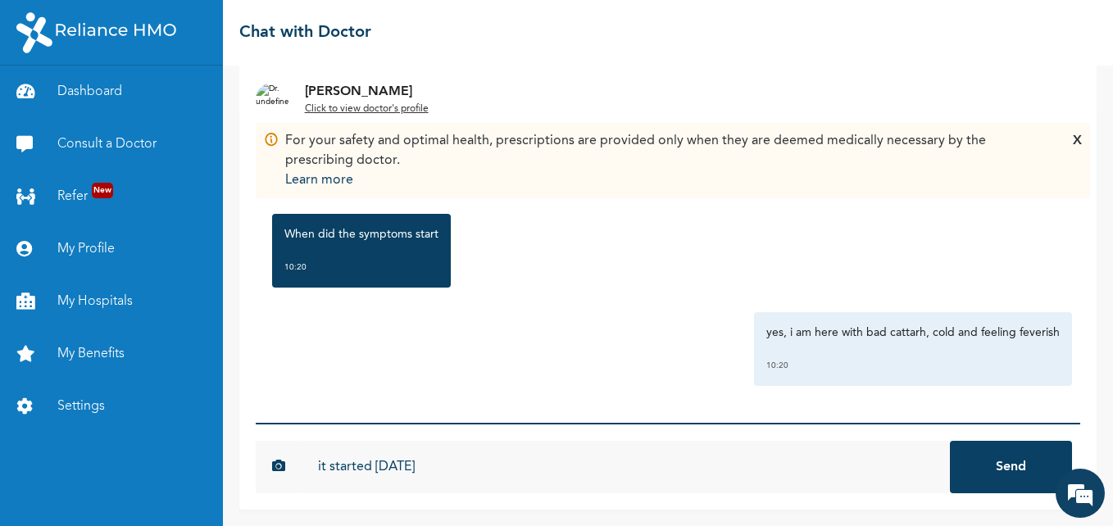
type input "it started [DATE]"
click at [998, 454] on button "Send" at bounding box center [1011, 467] width 122 height 52
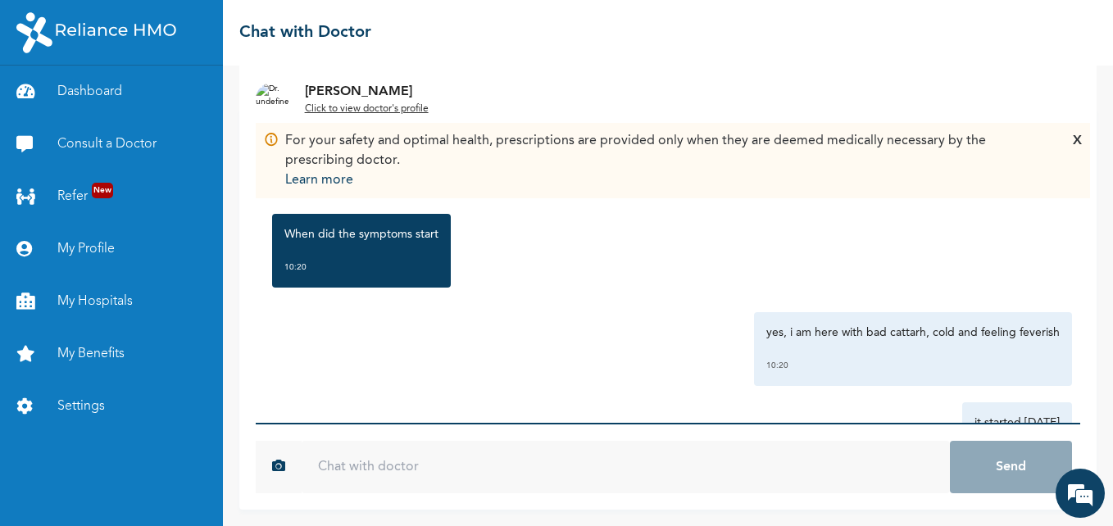
click at [390, 111] on u "Click to view doctor's profile" at bounding box center [367, 109] width 124 height 10
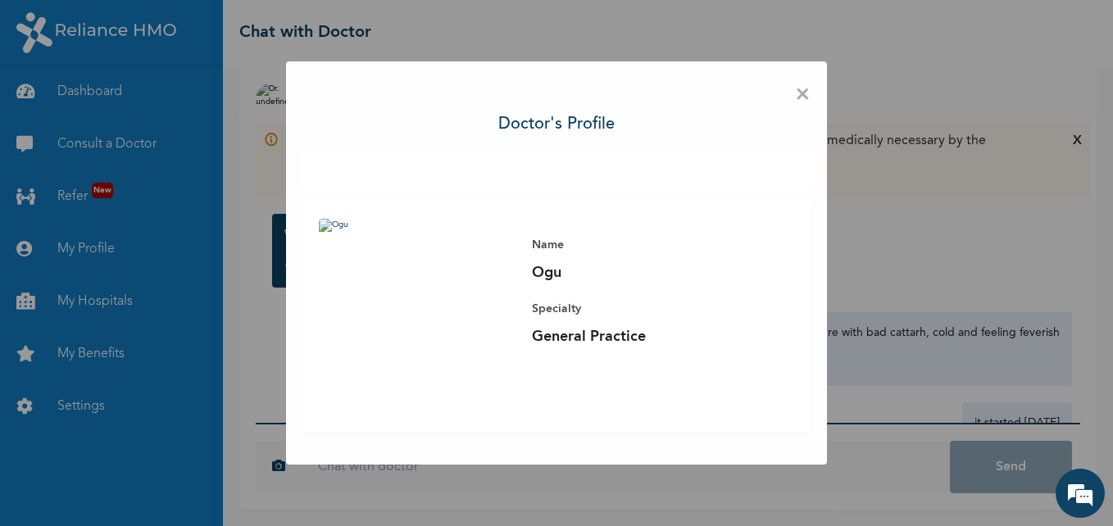
click at [802, 97] on span "×" at bounding box center [803, 95] width 16 height 34
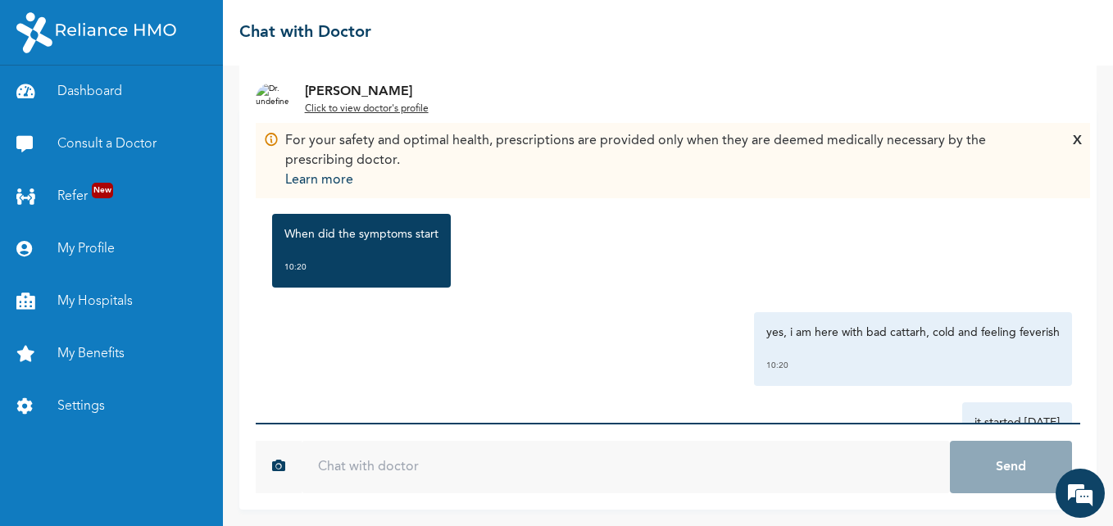
scroll to position [796, 0]
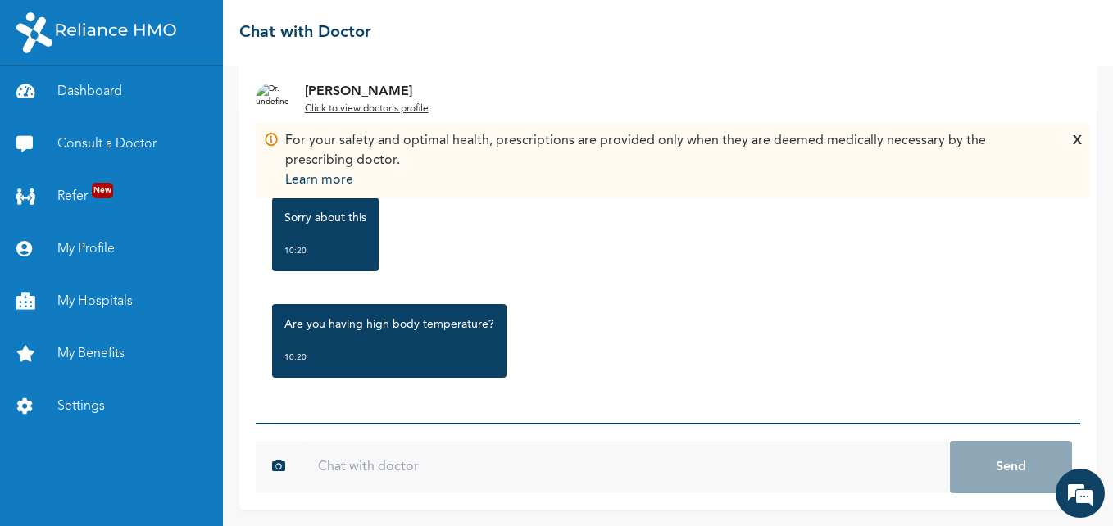
click at [409, 451] on input "text" at bounding box center [626, 467] width 648 height 52
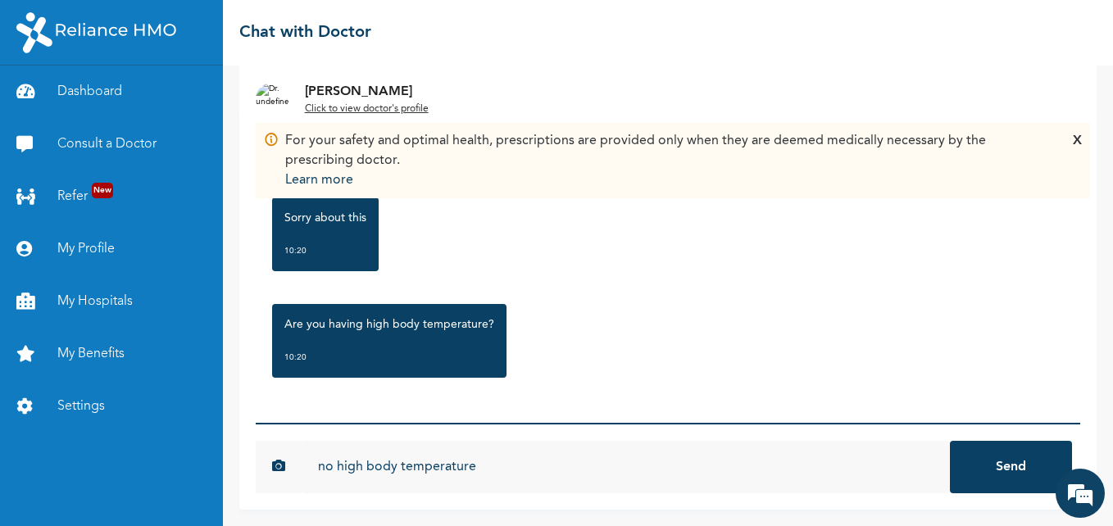
drag, startPoint x: 484, startPoint y: 470, endPoint x: 184, endPoint y: 459, distance: 300.1
click at [184, 459] on div "Dashboard Consult a Doctor Refer New My Profile My Hospitals My Benefits Settin…" at bounding box center [556, 263] width 1113 height 526
type input "its high"
click at [1016, 461] on button "Send" at bounding box center [1011, 467] width 122 height 52
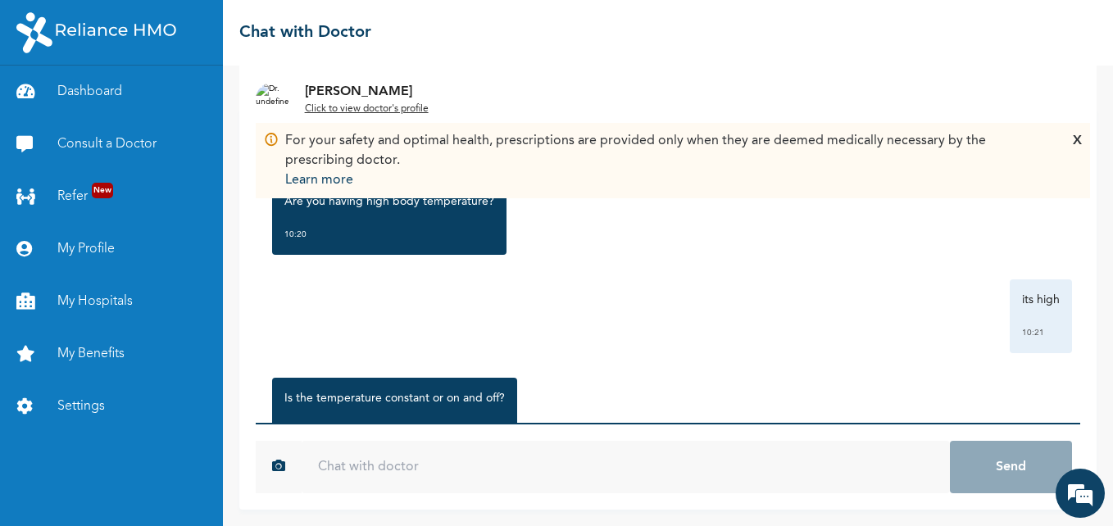
scroll to position [992, 0]
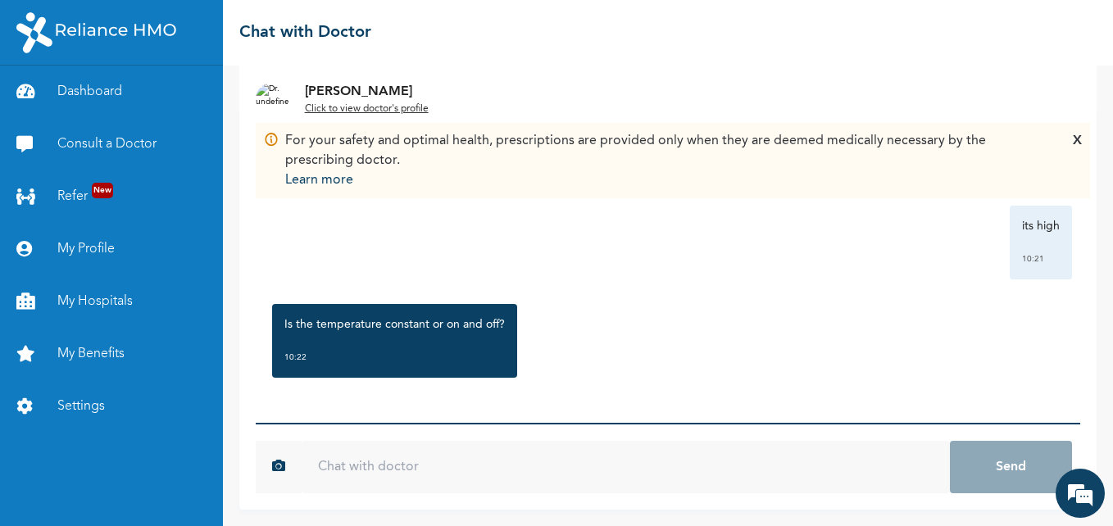
click at [670, 473] on input "text" at bounding box center [626, 467] width 648 height 52
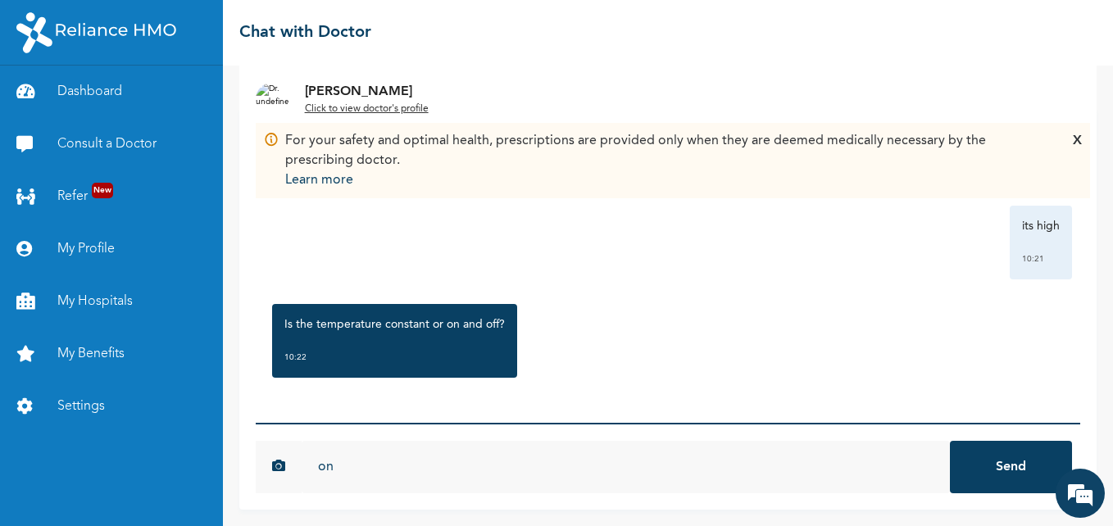
type input "o"
type input "its just there"
click at [950, 441] on button "Send" at bounding box center [1011, 467] width 122 height 52
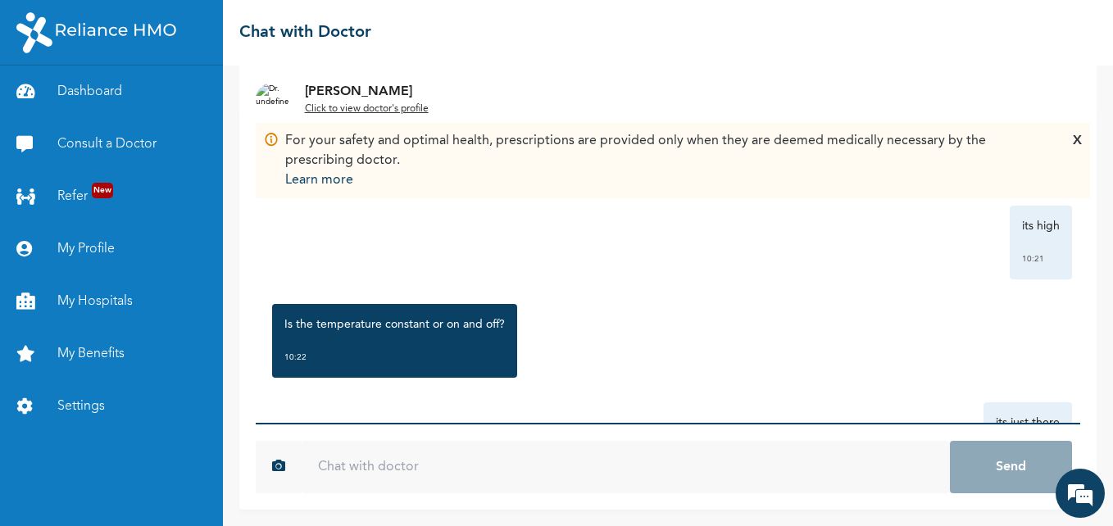
scroll to position [1189, 0]
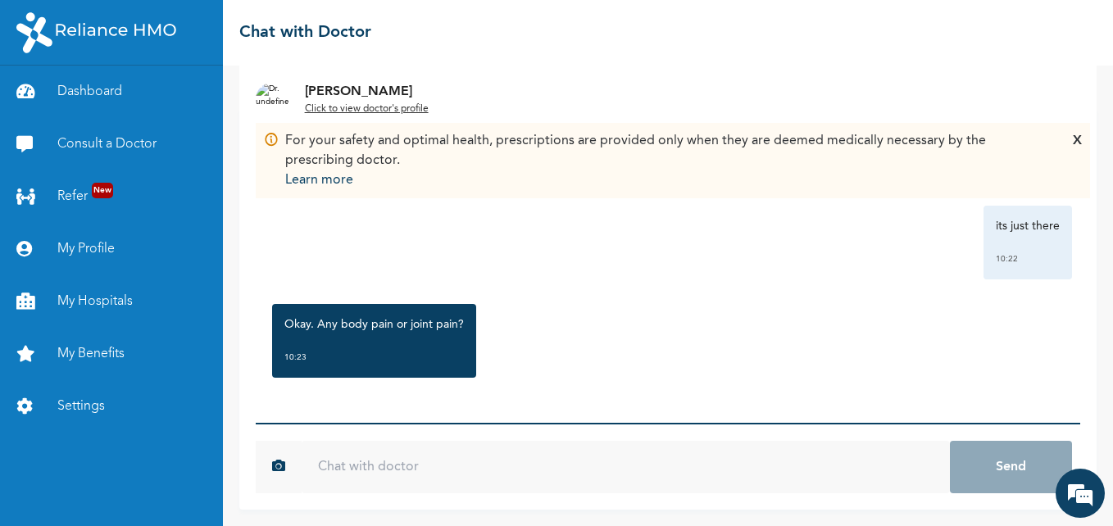
click at [705, 453] on input "text" at bounding box center [626, 467] width 648 height 52
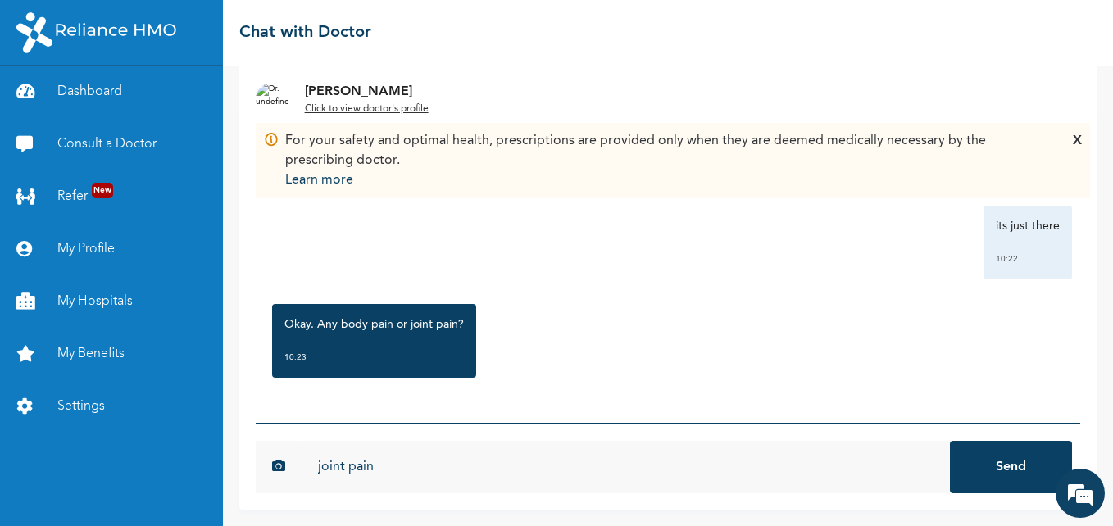
type input "joint pain"
click at [950, 441] on button "Send" at bounding box center [1011, 467] width 122 height 52
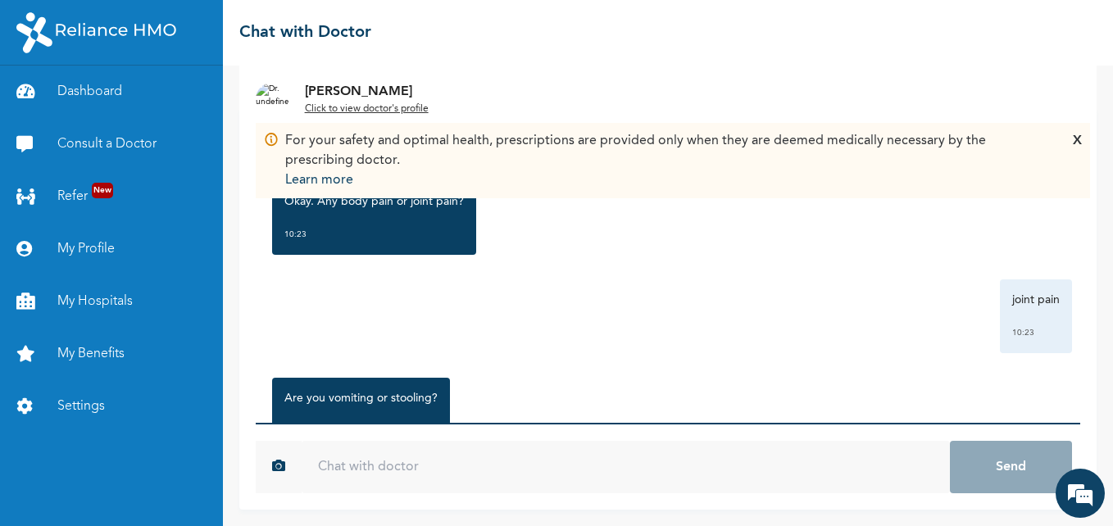
scroll to position [1386, 0]
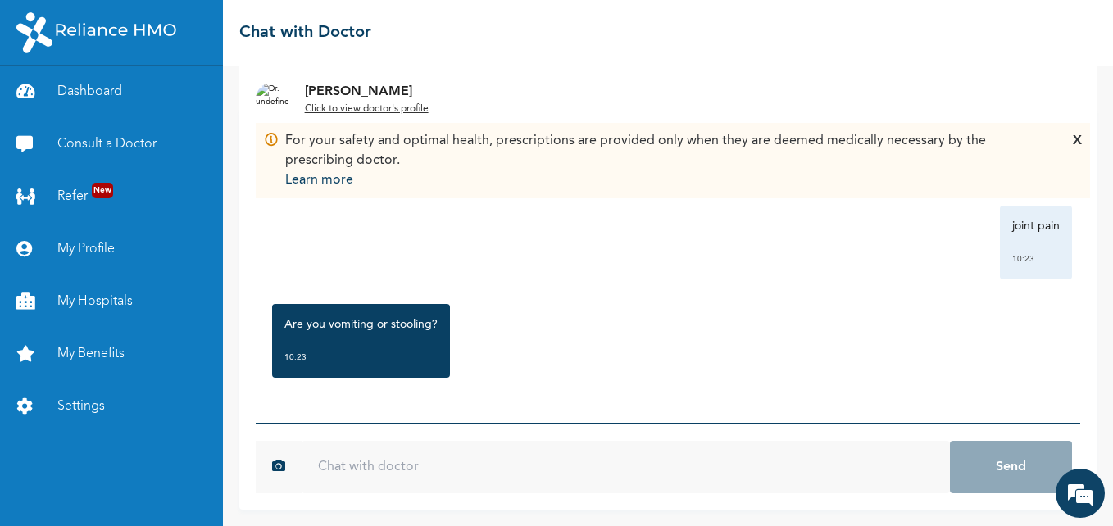
click at [561, 469] on input "text" at bounding box center [626, 467] width 648 height 52
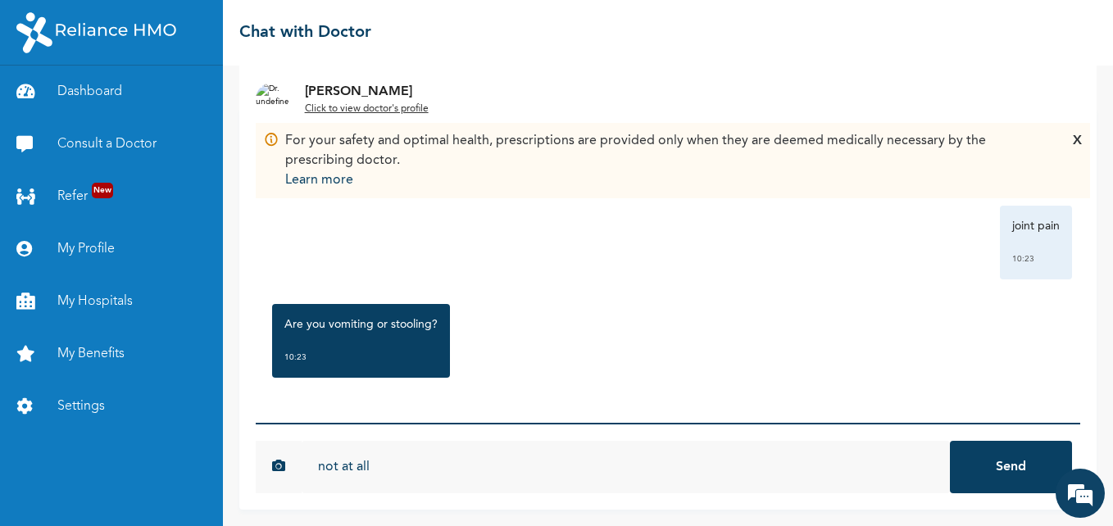
type input "not at all"
click at [991, 456] on button "Send" at bounding box center [1011, 467] width 122 height 52
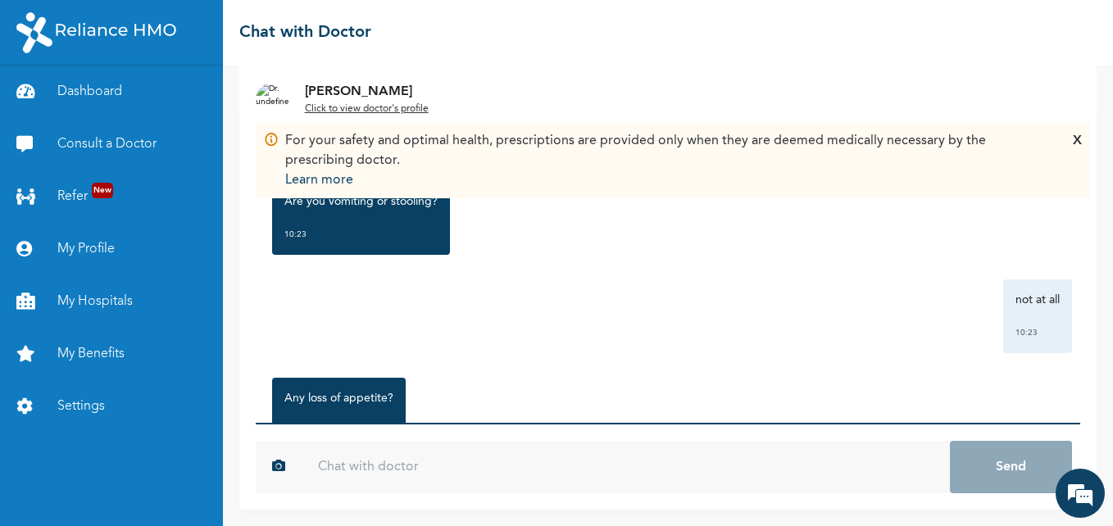
scroll to position [1582, 0]
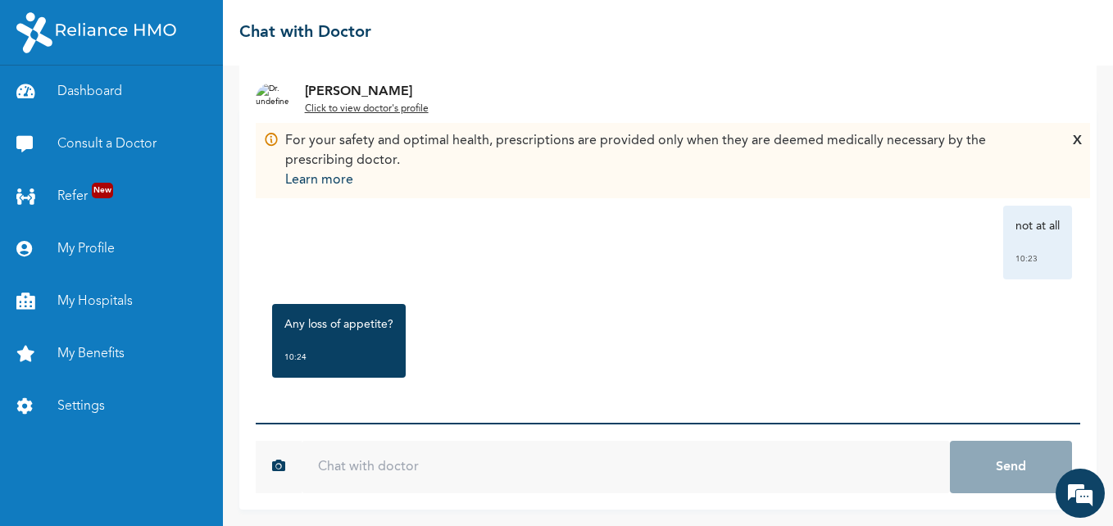
click at [746, 456] on input "text" at bounding box center [626, 467] width 648 height 52
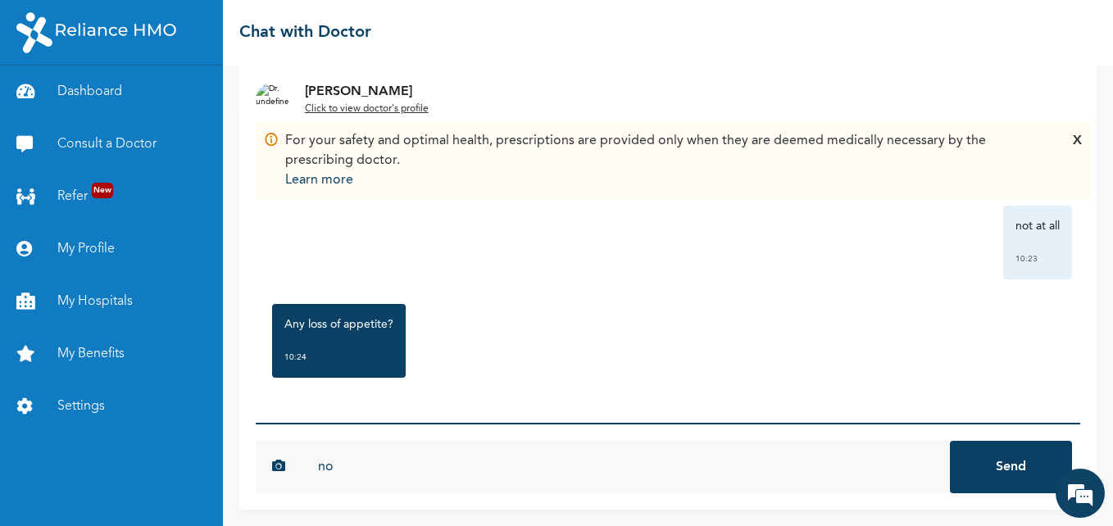
type input "no"
click at [950, 441] on button "Send" at bounding box center [1011, 467] width 122 height 52
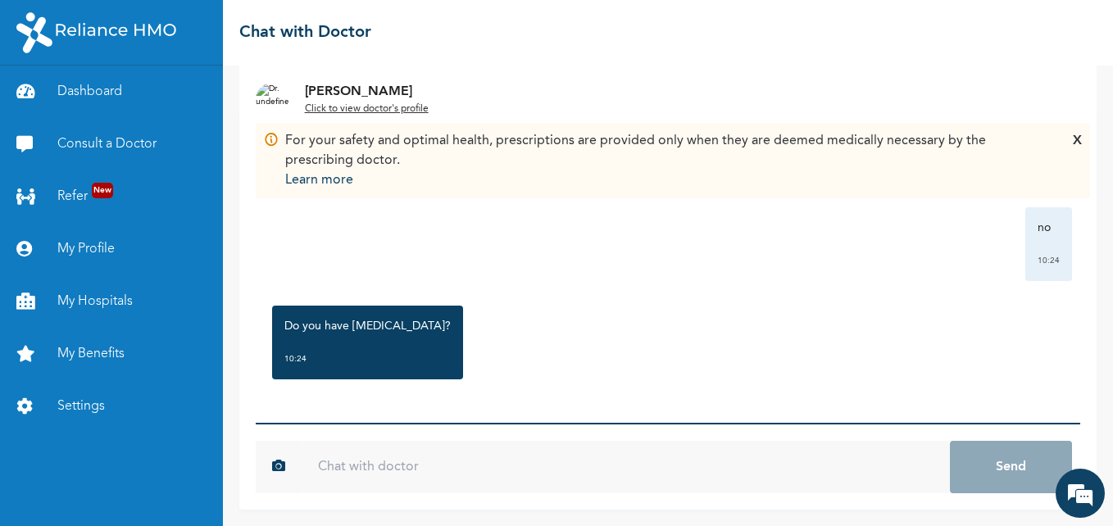
scroll to position [1779, 0]
click at [614, 465] on input "text" at bounding box center [626, 467] width 648 height 52
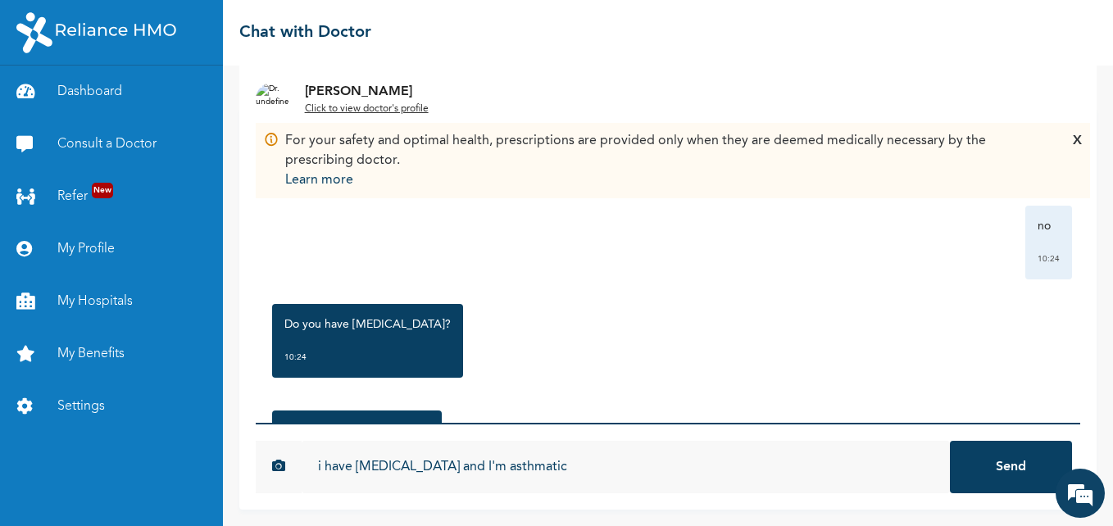
type input "i have [MEDICAL_DATA] and I'm asthmatic"
click at [1004, 467] on button "Send" at bounding box center [1011, 467] width 122 height 52
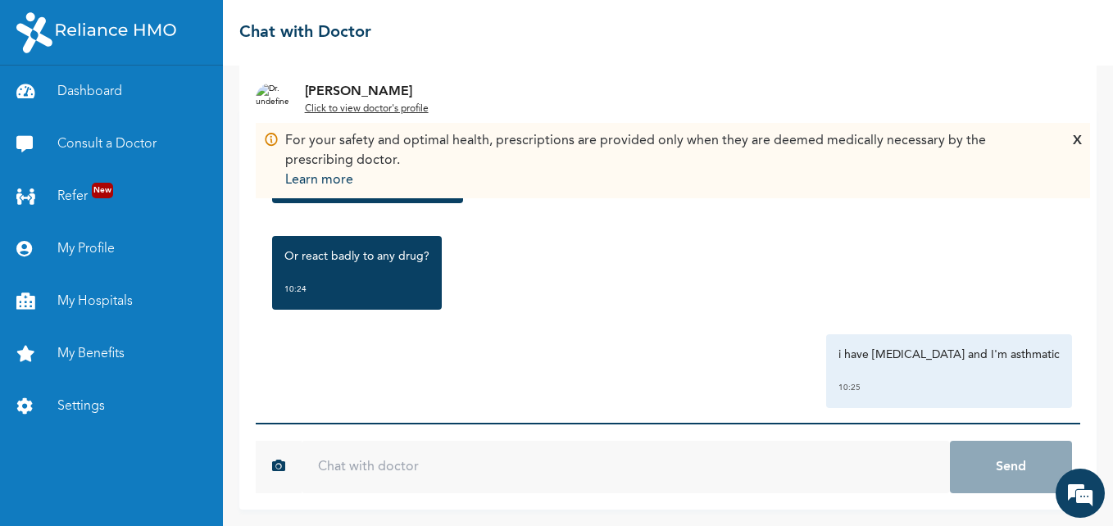
scroll to position [1976, 0]
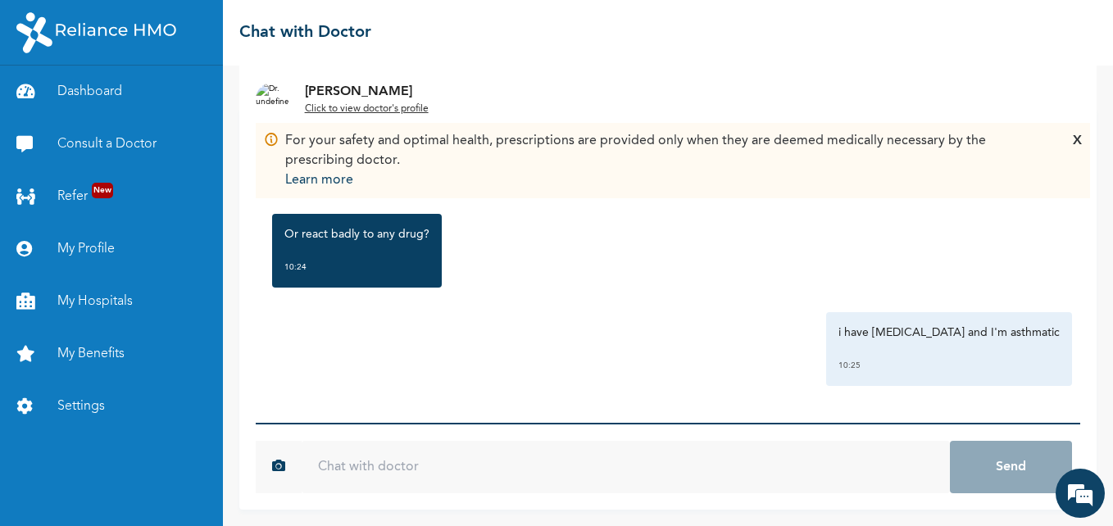
click at [463, 462] on input "text" at bounding box center [626, 467] width 648 height 52
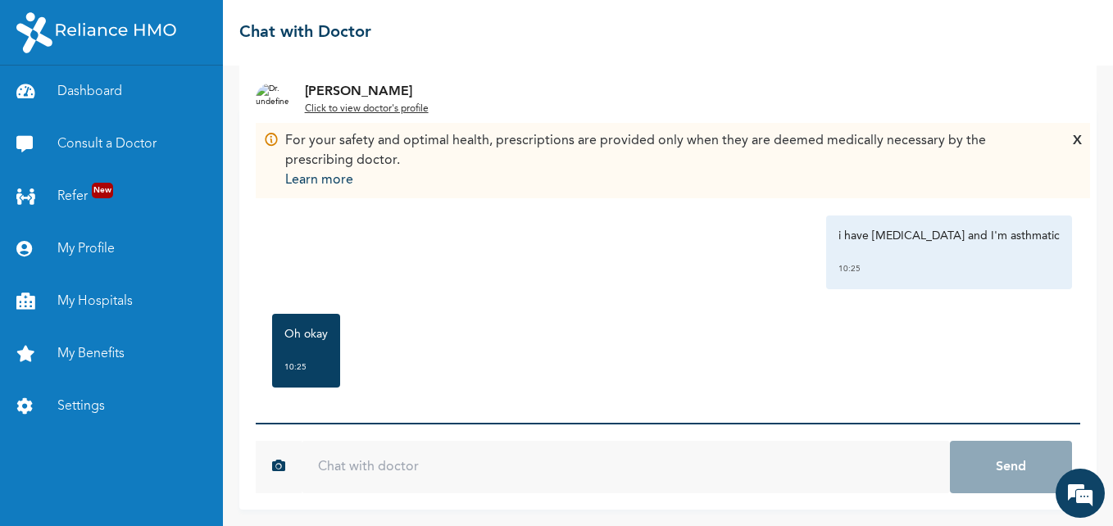
scroll to position [2082, 0]
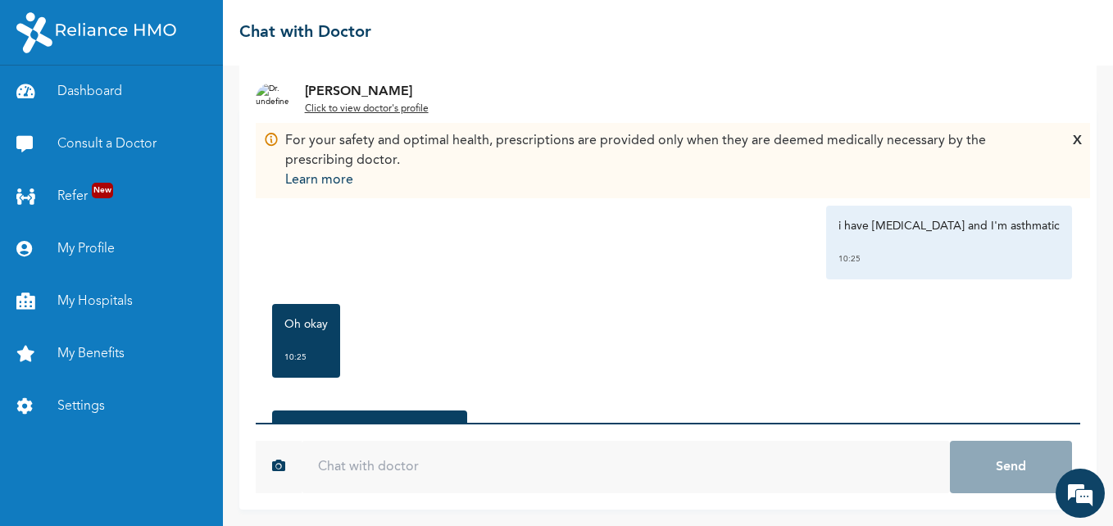
click at [581, 319] on div "Oh okay 10:25" at bounding box center [668, 341] width 808 height 90
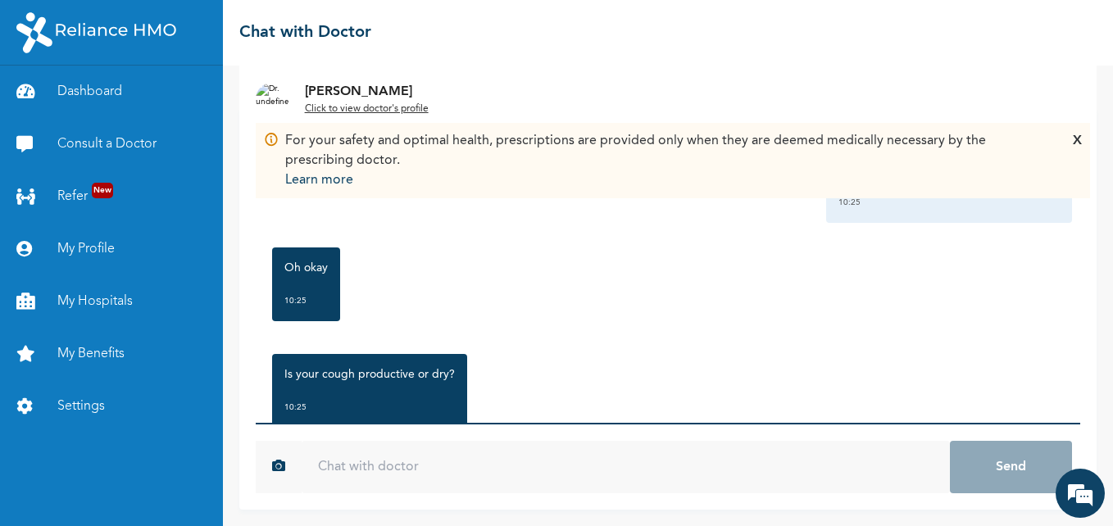
scroll to position [2189, 0]
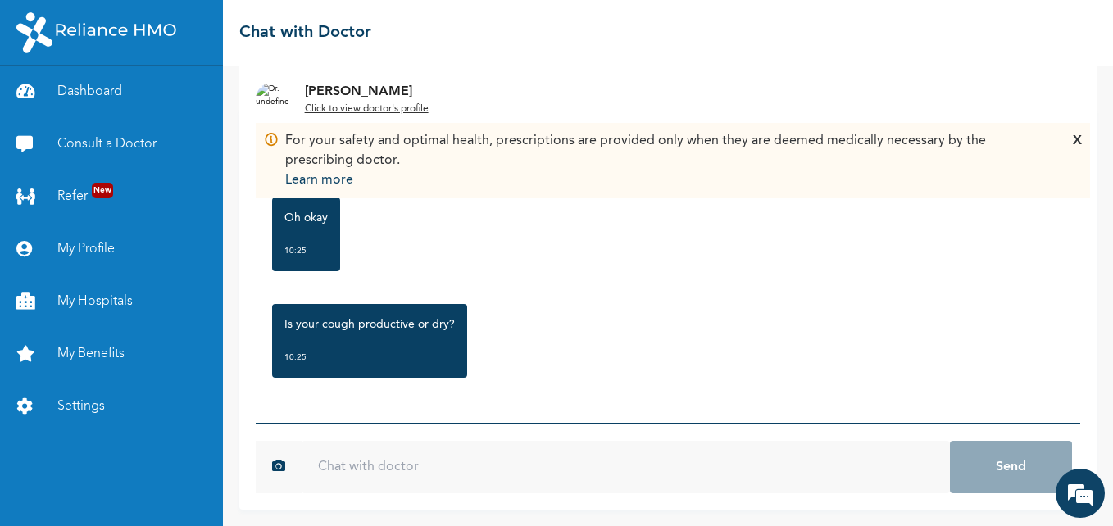
click at [509, 441] on input "text" at bounding box center [626, 467] width 648 height 52
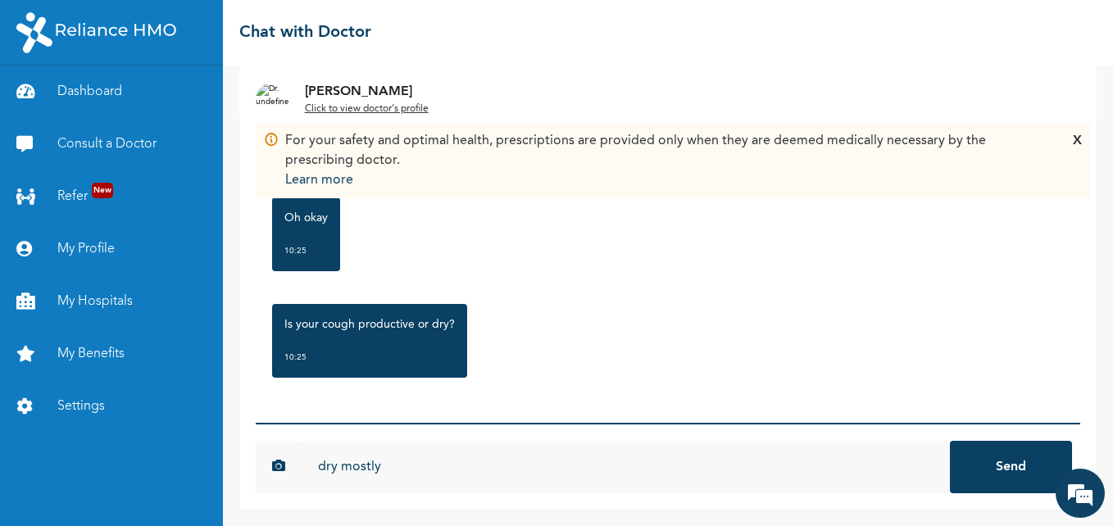
type input "dry mostly"
click at [950, 441] on button "Send" at bounding box center [1011, 467] width 122 height 52
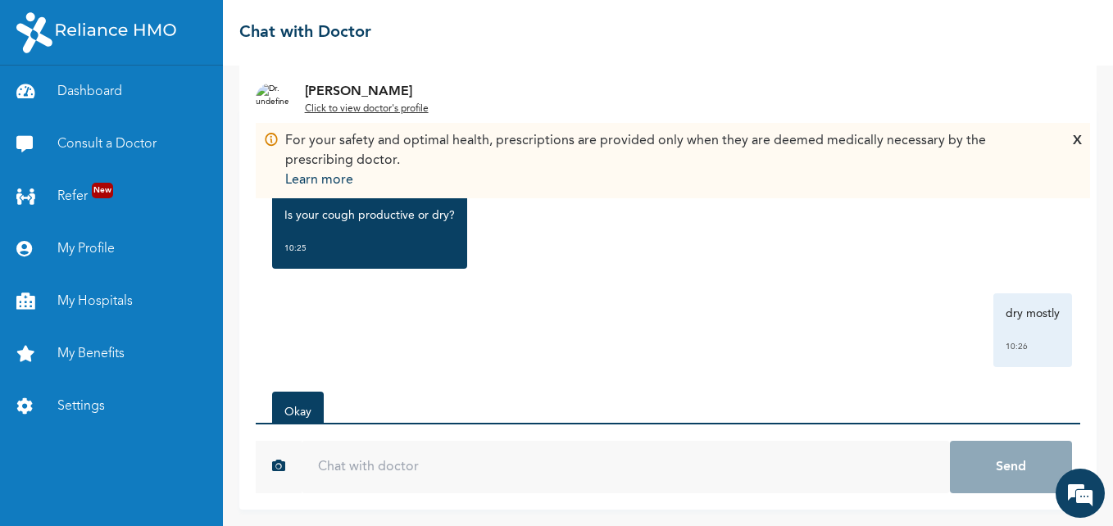
scroll to position [2385, 0]
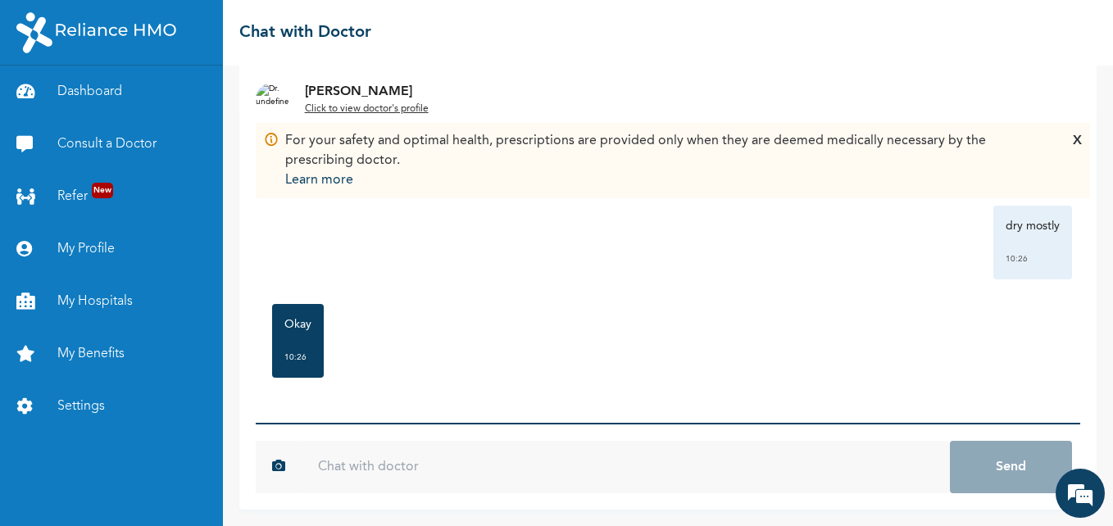
click at [844, 466] on input "text" at bounding box center [626, 467] width 648 height 52
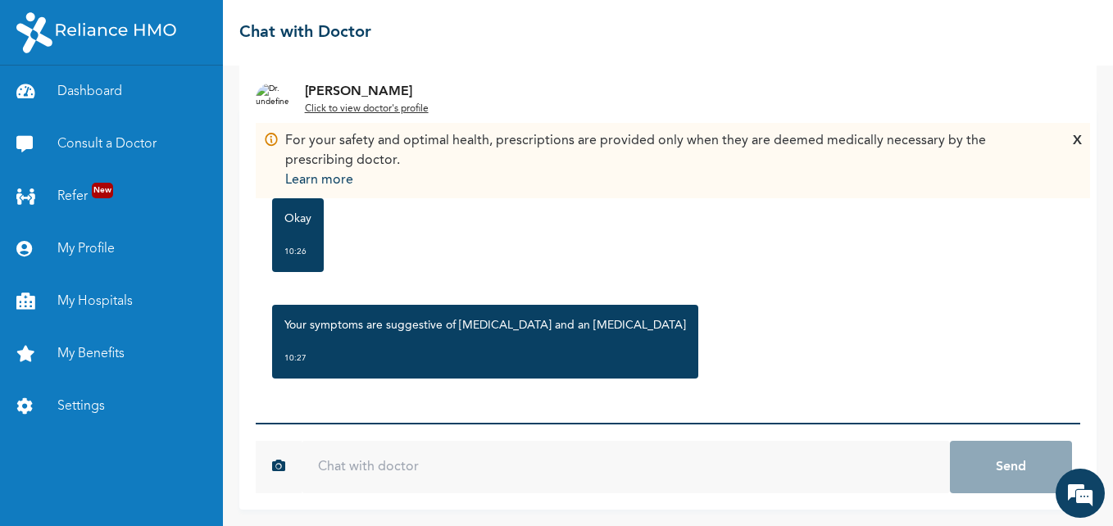
scroll to position [2492, 0]
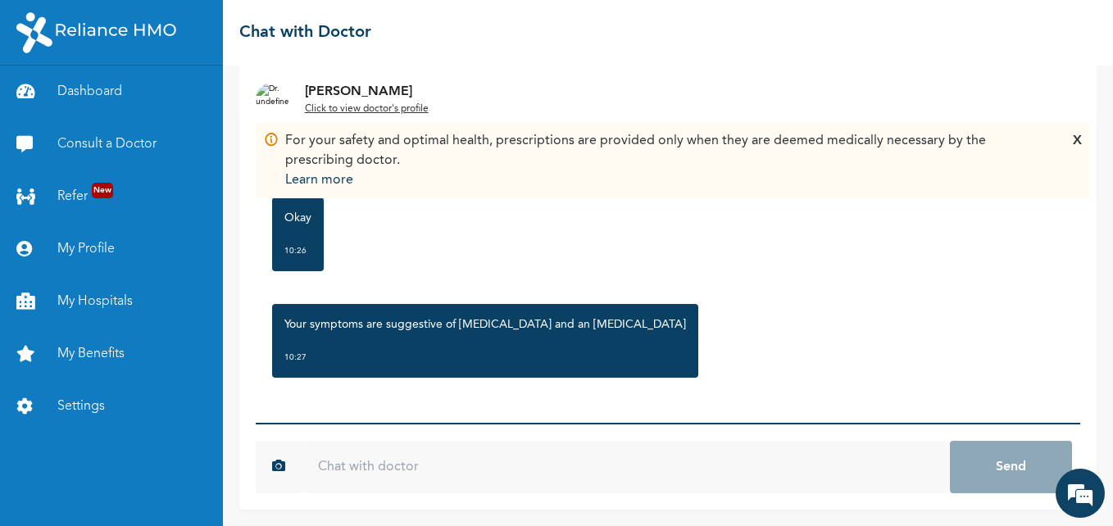
click at [518, 461] on input "text" at bounding box center [626, 467] width 648 height 52
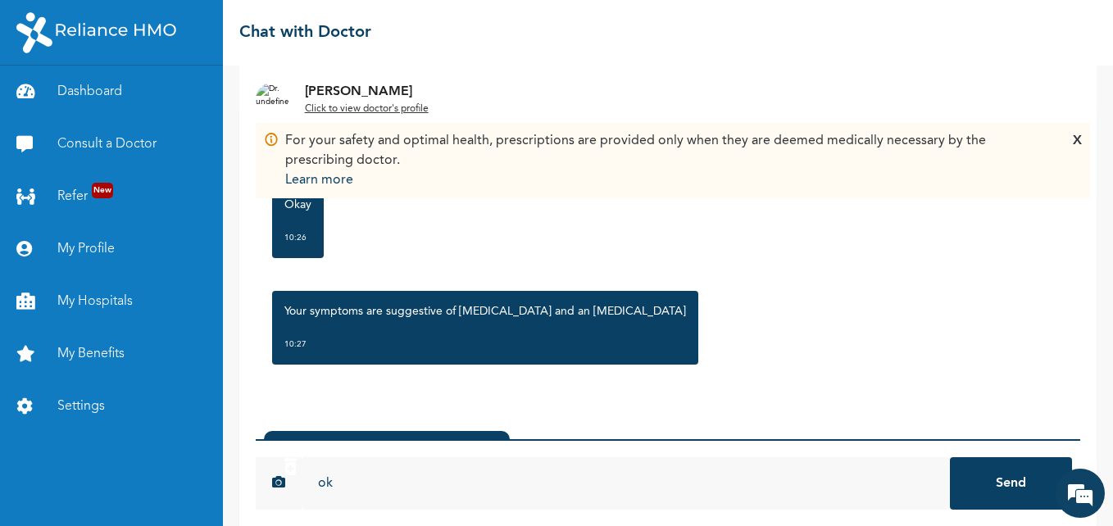
scroll to position [2508, 0]
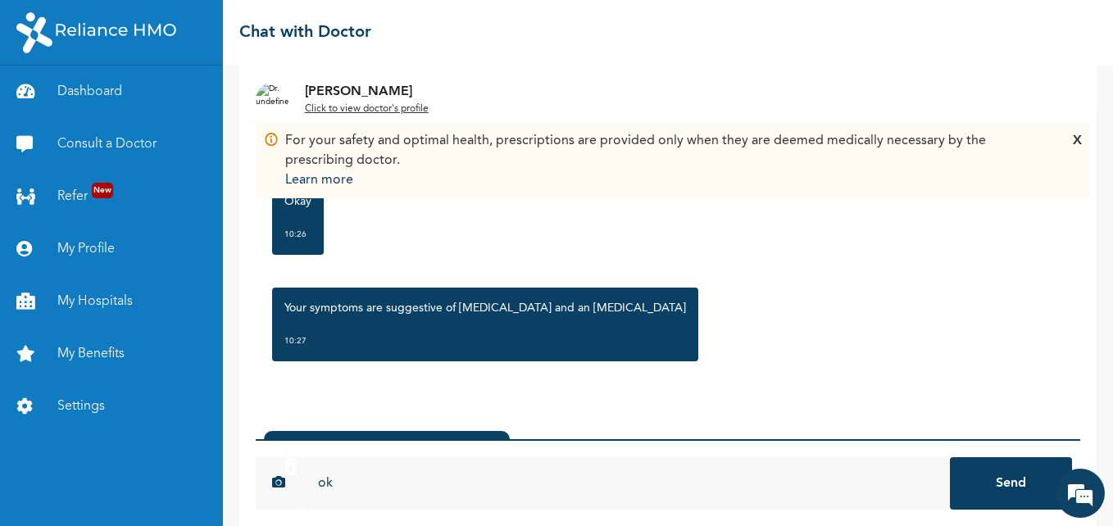
type input "ok"
click at [873, 393] on div "[DATE] [MEDICAL_DATA], Cough, Sore throat 10:06 Good morning 10:06 Hello 10:15 …" at bounding box center [668, 264] width 824 height 315
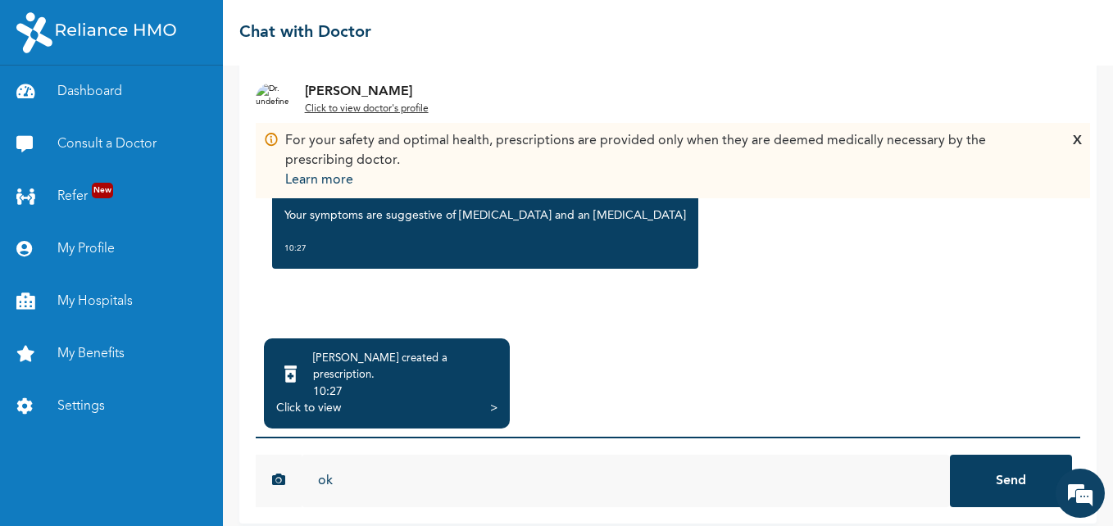
click at [1000, 467] on button "Send" at bounding box center [1011, 481] width 122 height 52
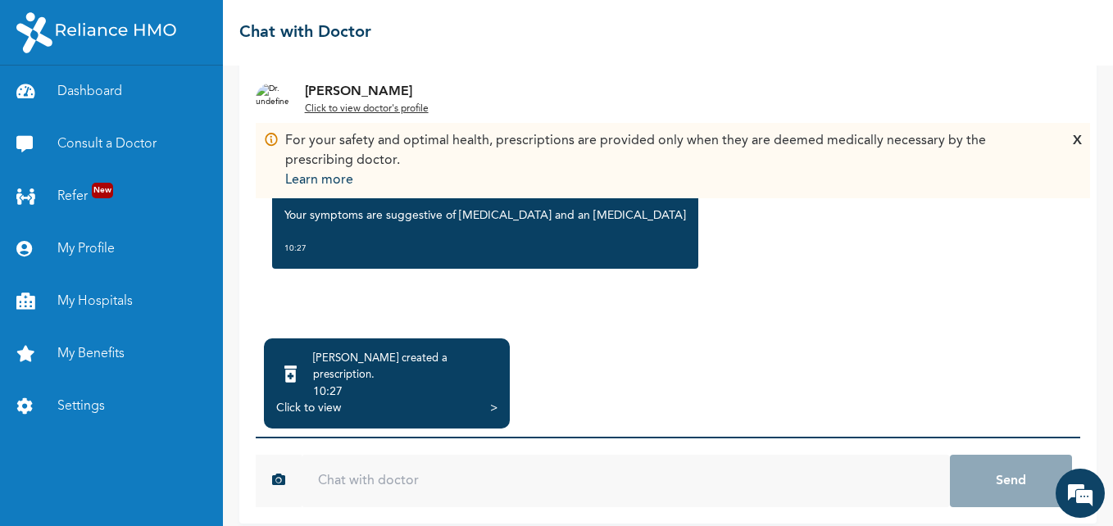
click at [318, 400] on div "Click to view" at bounding box center [308, 408] width 65 height 16
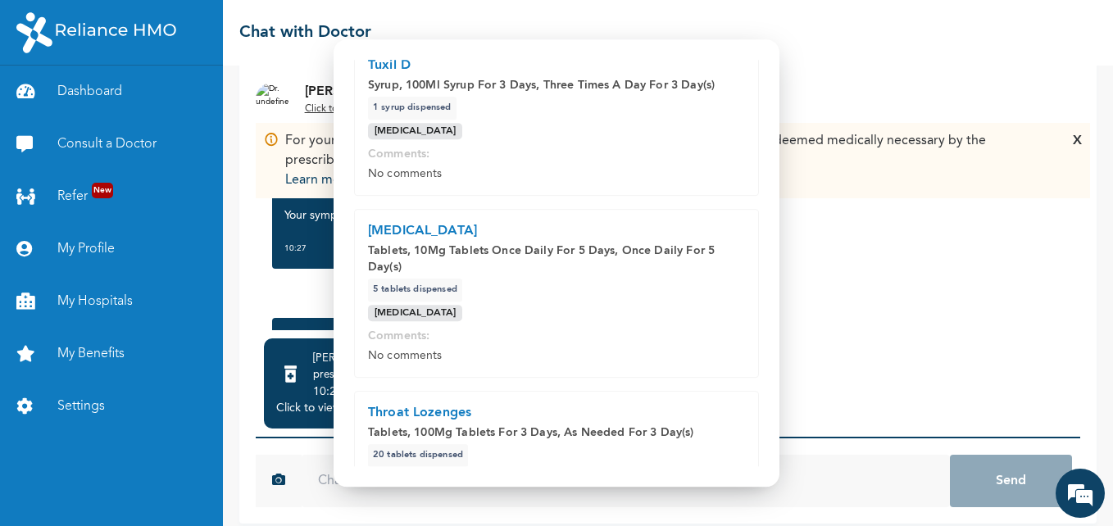
scroll to position [318, 0]
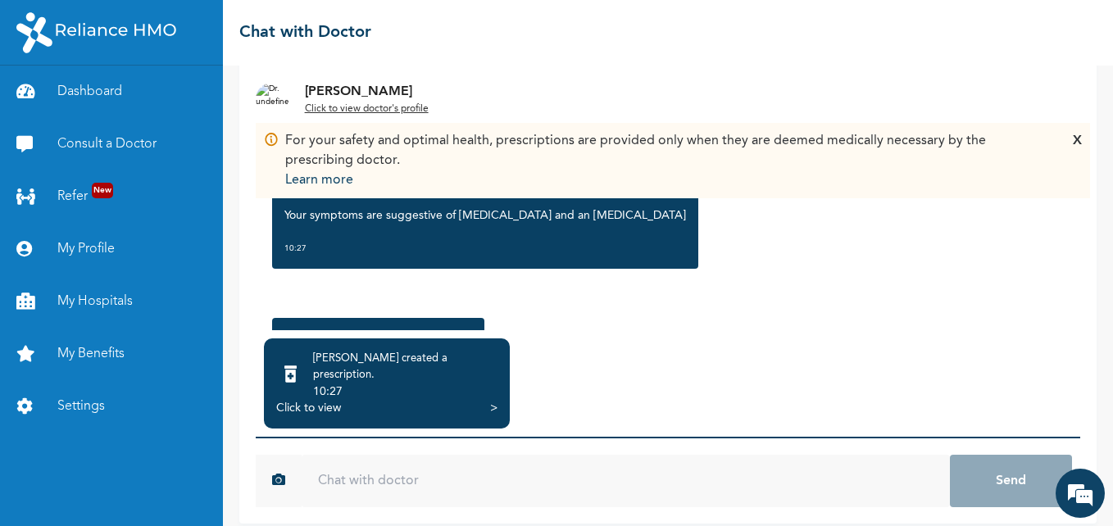
click at [595, 455] on input "text" at bounding box center [626, 481] width 648 height 52
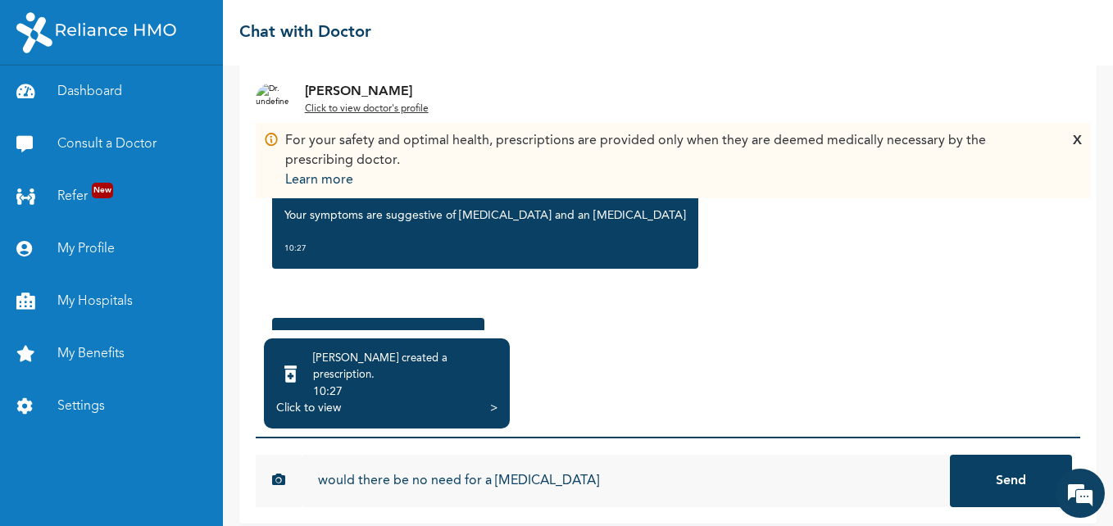
type input "would there be no need for a [MEDICAL_DATA]"
click at [950, 455] on button "Send" at bounding box center [1011, 481] width 122 height 52
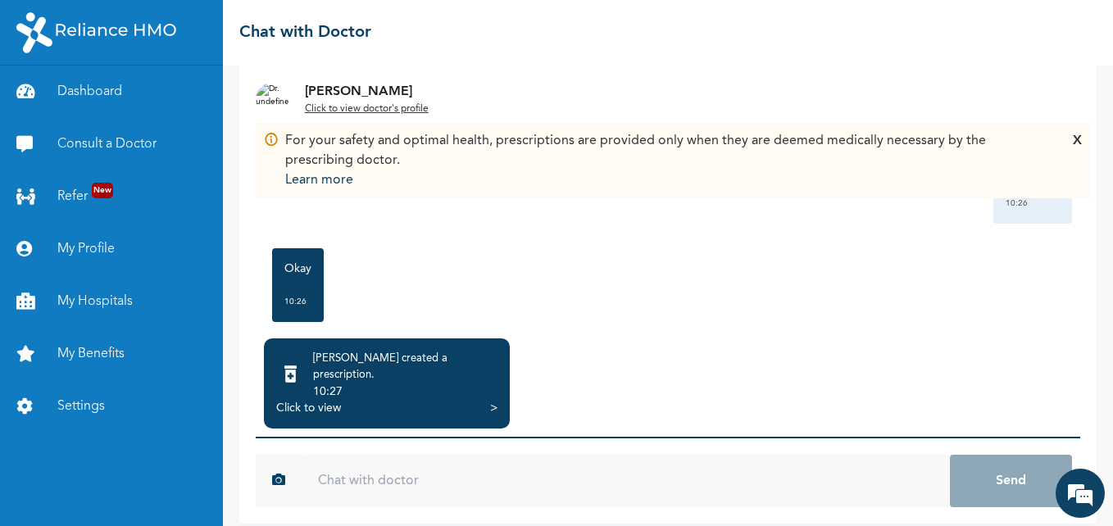
scroll to position [2377, 0]
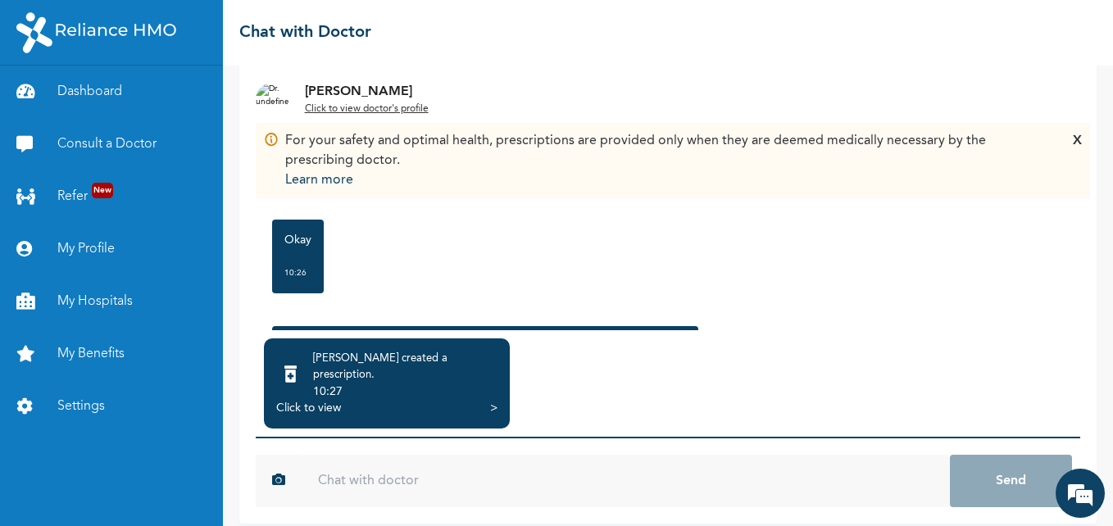
click at [296, 400] on div "Click to view" at bounding box center [308, 408] width 65 height 16
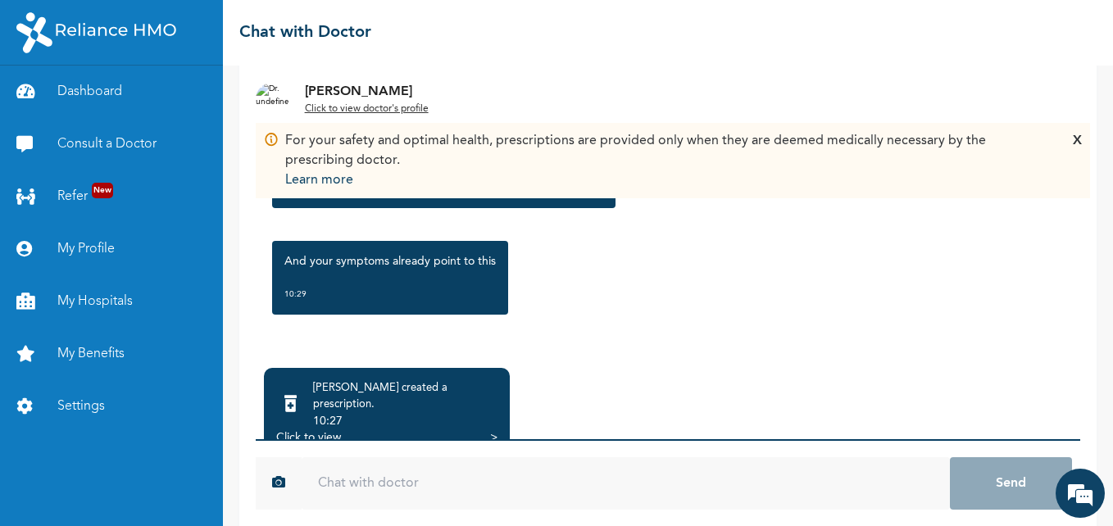
scroll to position [134, 0]
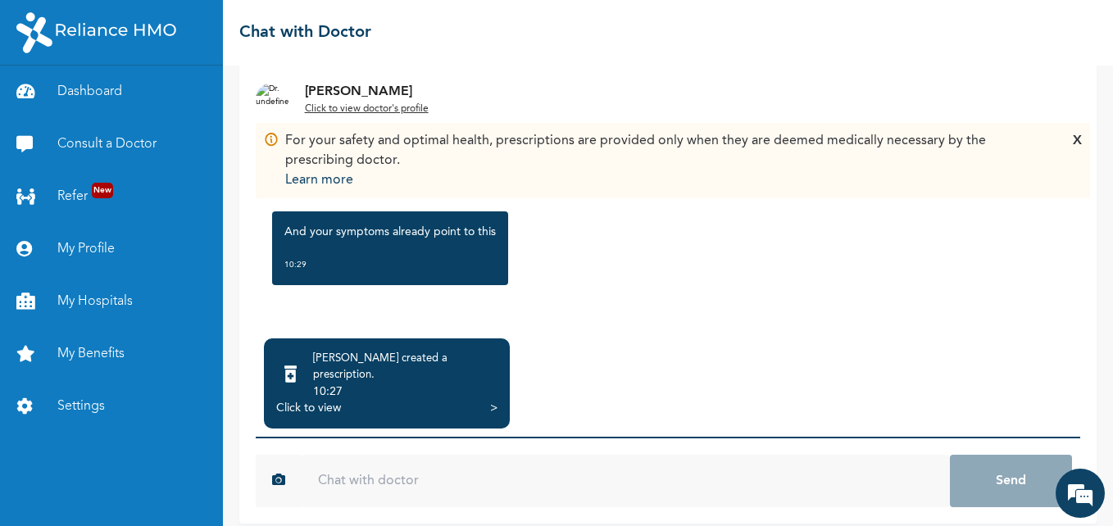
click at [295, 400] on div "Click to view" at bounding box center [308, 408] width 65 height 16
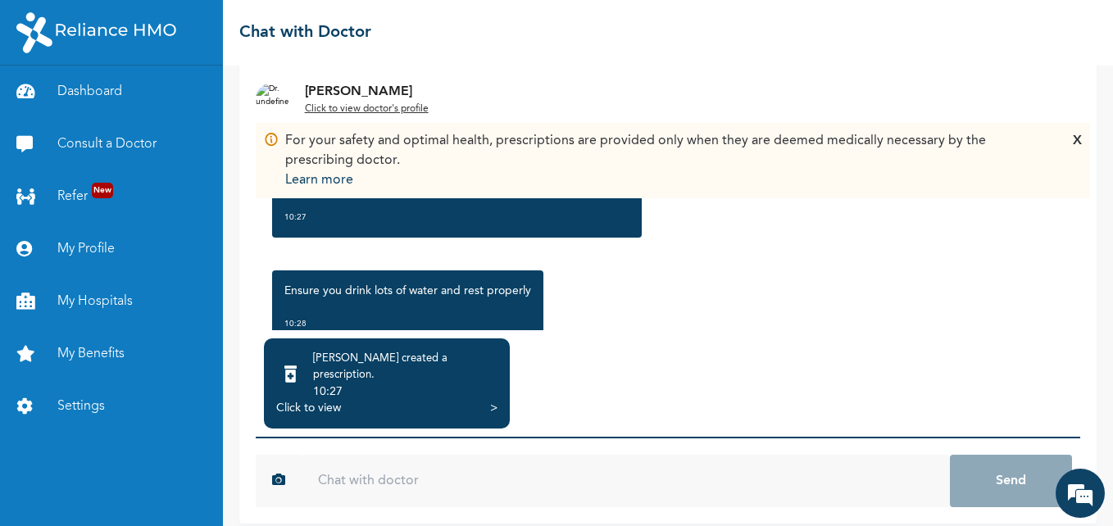
scroll to position [2836, 0]
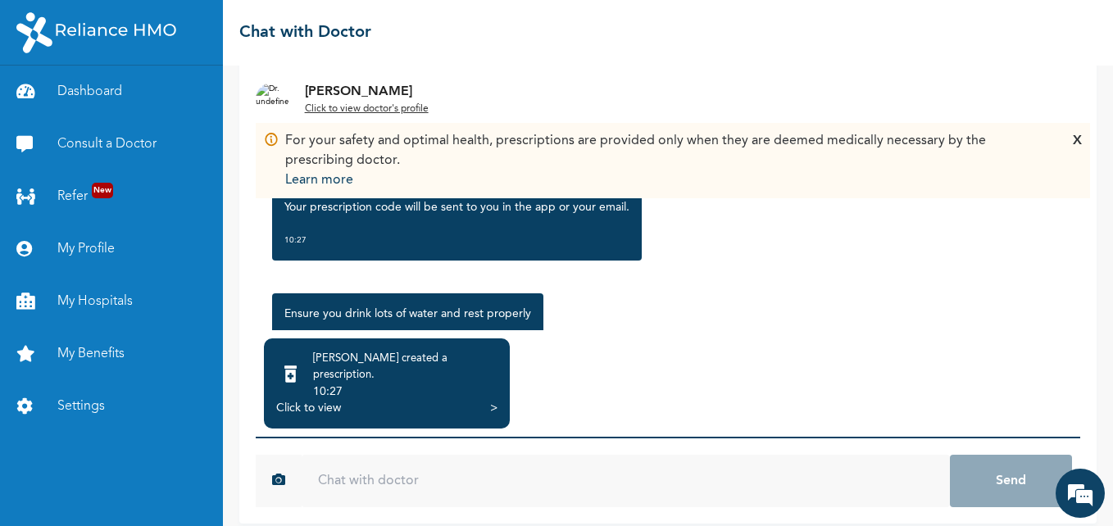
click at [701, 310] on div "Ensure you drink lots of water and rest properly 10:28" at bounding box center [668, 330] width 808 height 90
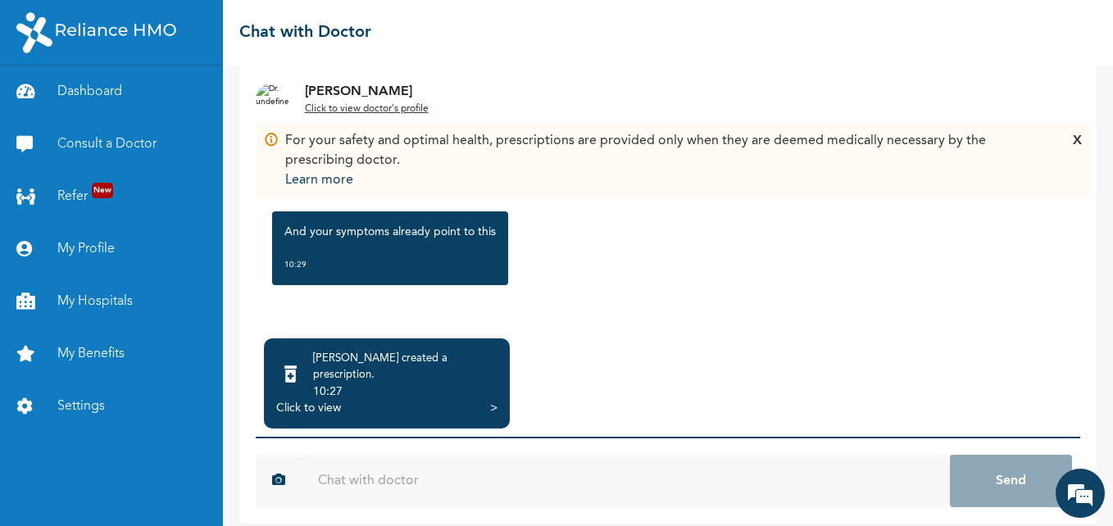
scroll to position [102, 0]
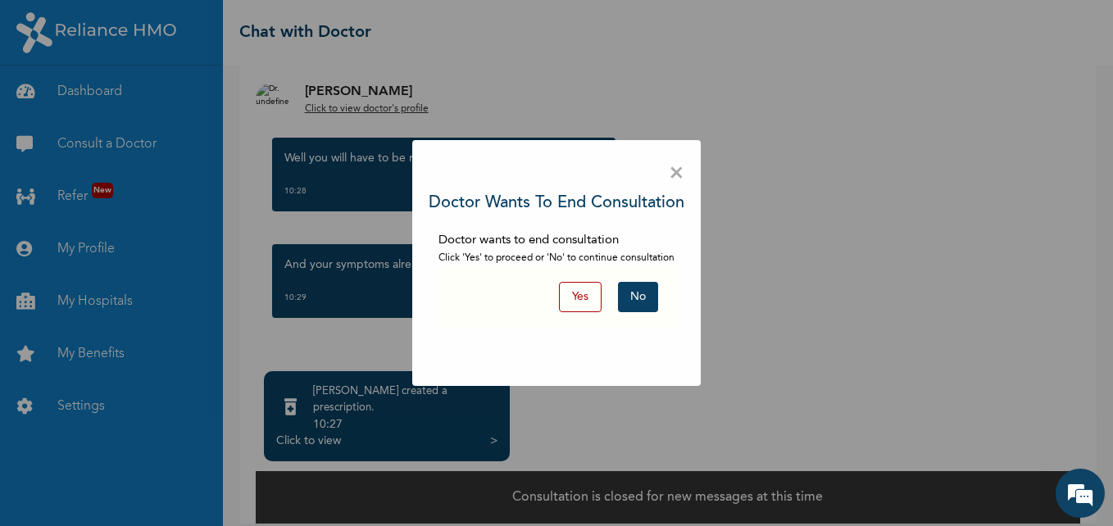
click at [576, 293] on button "Yes" at bounding box center [580, 297] width 43 height 30
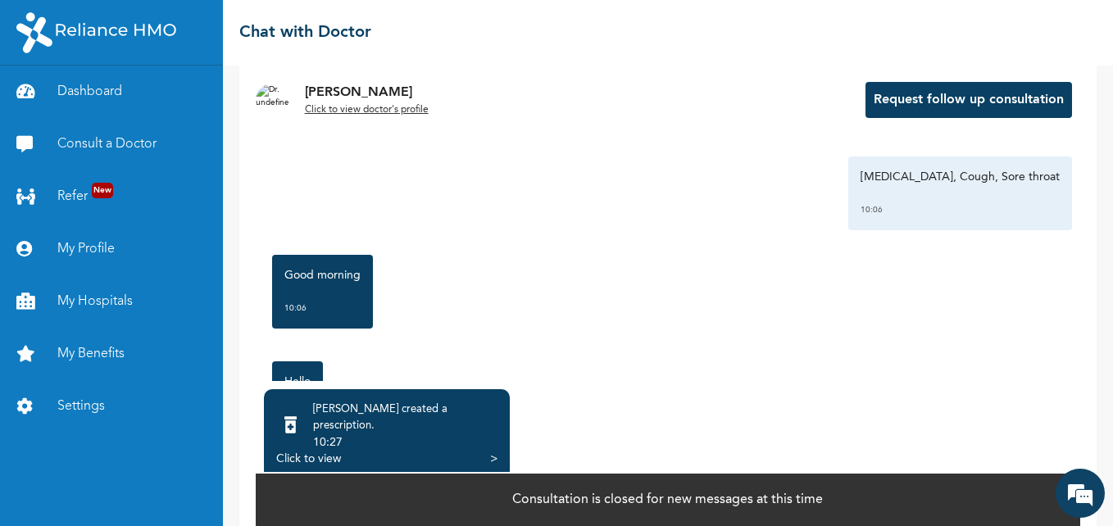
scroll to position [410, 0]
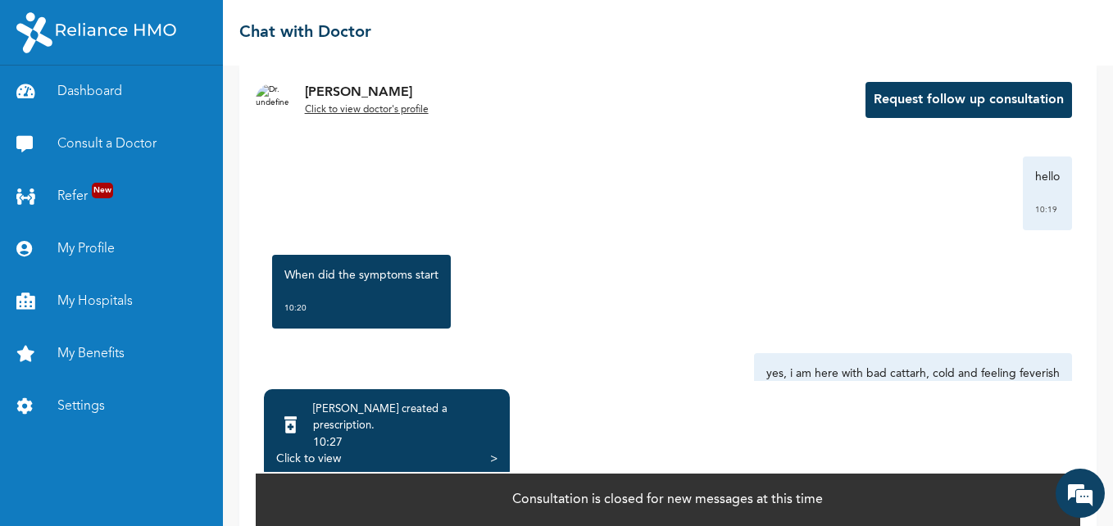
click at [307, 451] on div "Click to view" at bounding box center [308, 459] width 65 height 16
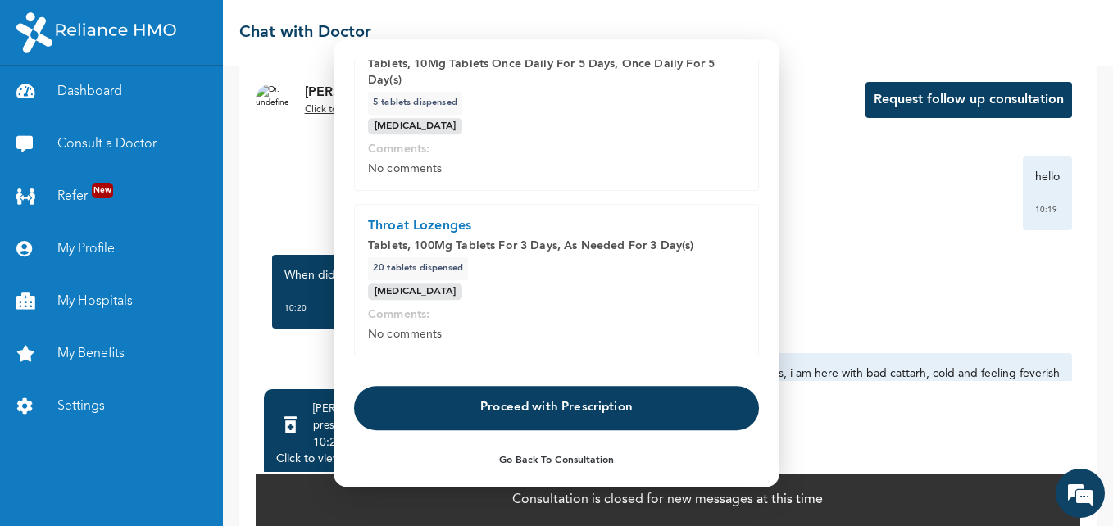
scroll to position [451, 0]
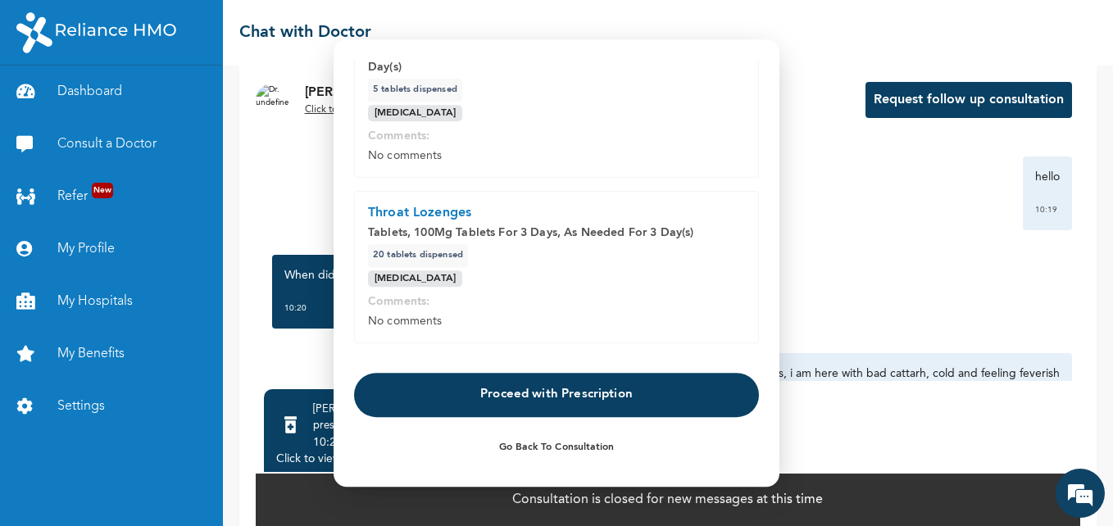
click at [579, 393] on button "Proceed with Prescription" at bounding box center [556, 395] width 405 height 44
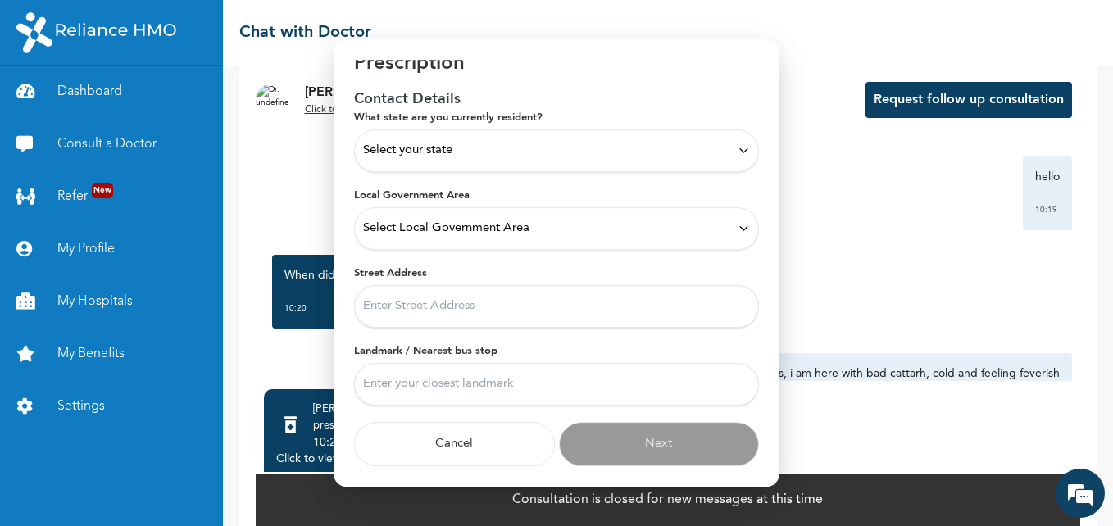
click at [501, 161] on div "Select your state" at bounding box center [556, 150] width 405 height 43
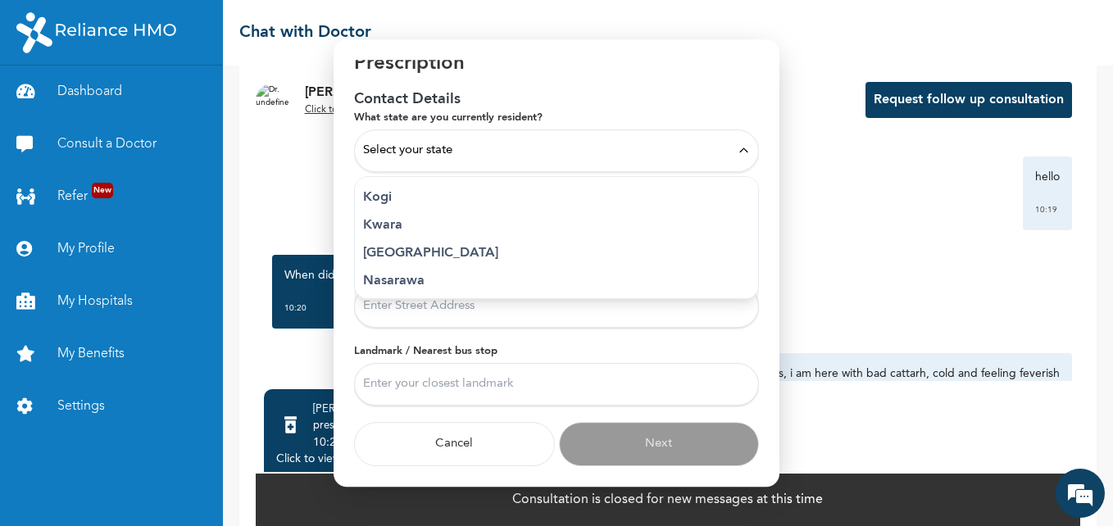
scroll to position [598, 0]
click at [380, 272] on p "[GEOGRAPHIC_DATA]" at bounding box center [556, 270] width 387 height 20
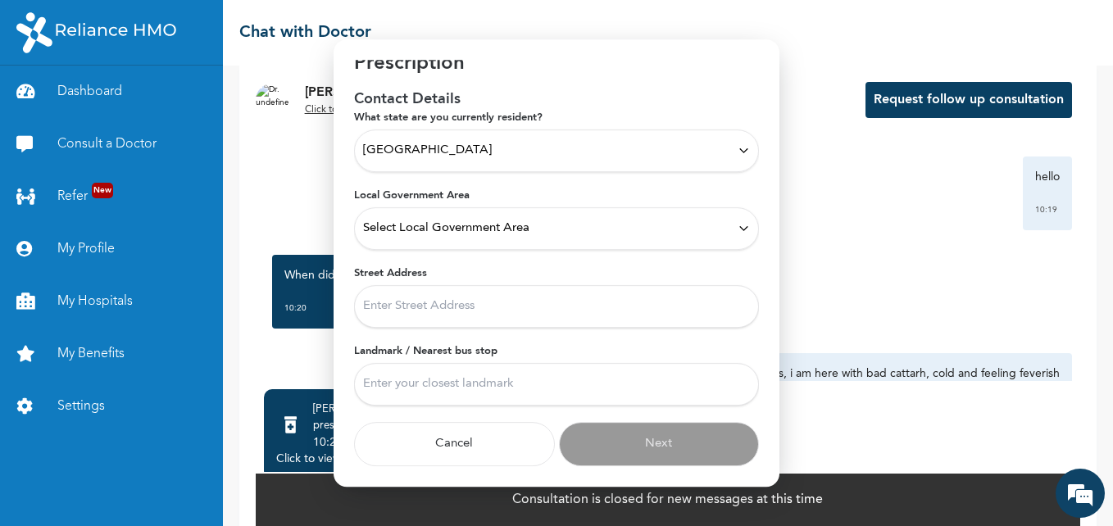
click at [411, 234] on span "Select Local Government Area" at bounding box center [446, 229] width 166 height 18
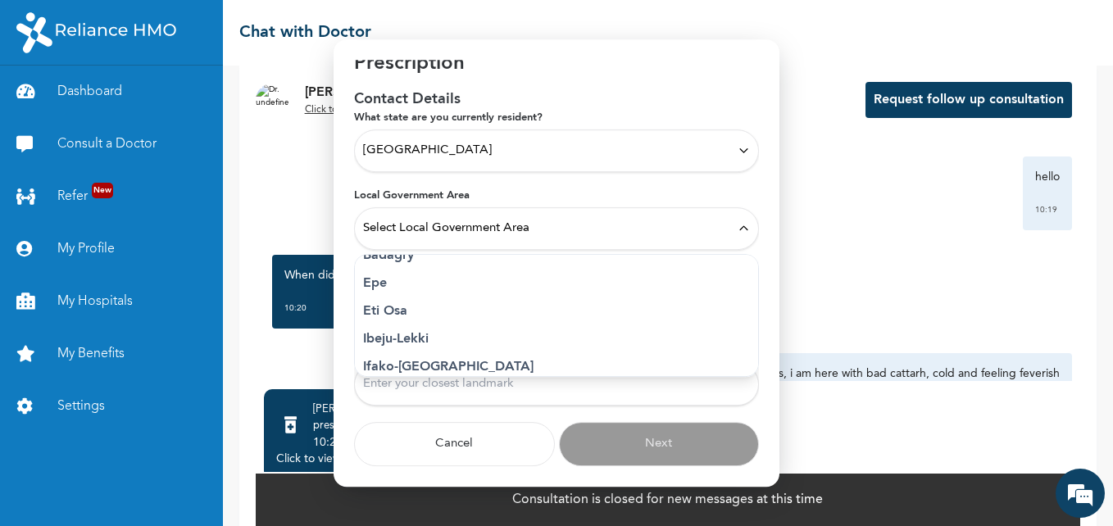
scroll to position [164, 0]
click at [402, 308] on p "Eti Osa" at bounding box center [556, 308] width 387 height 20
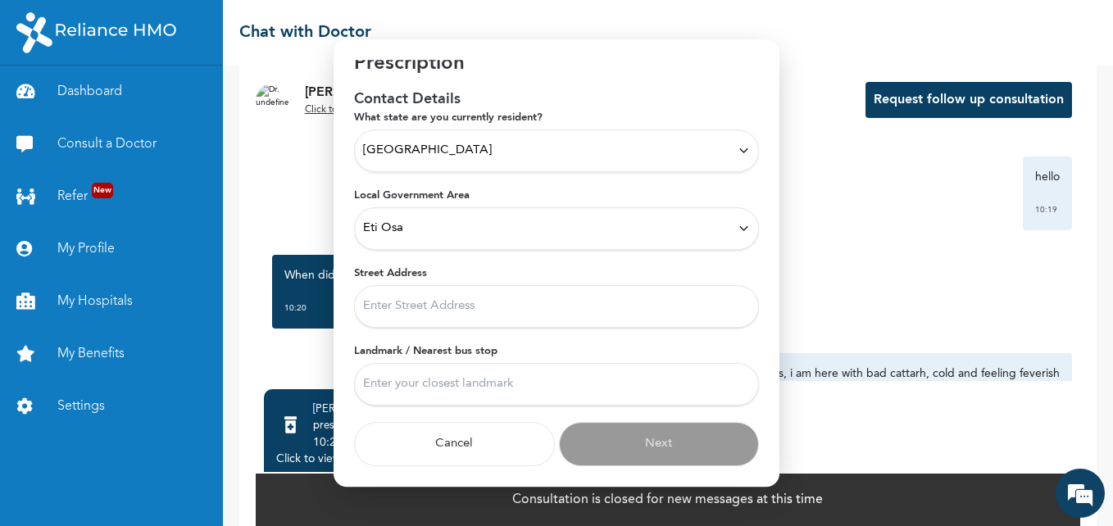
click at [409, 313] on input "Street Address" at bounding box center [556, 306] width 405 height 43
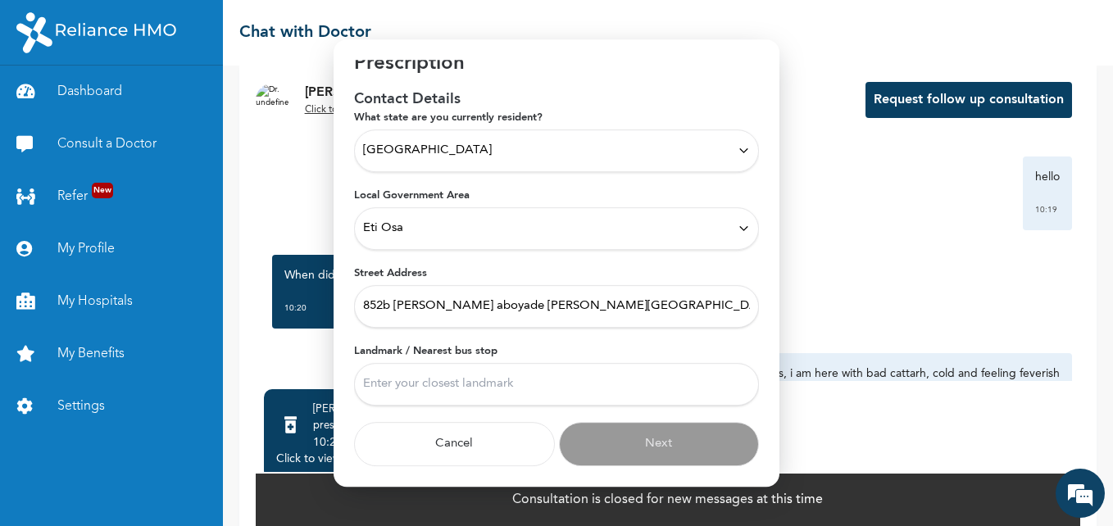
type input "852b [PERSON_NAME] aboyade [PERSON_NAME][GEOGRAPHIC_DATA]"
click at [404, 383] on input "Landmark / Nearest bus stop" at bounding box center [556, 384] width 405 height 43
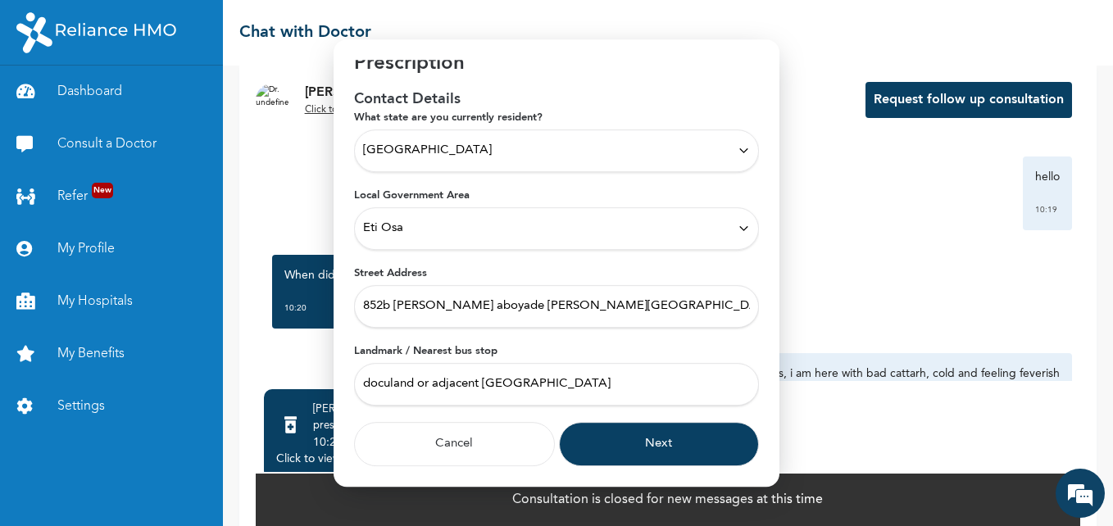
type input "doculand or adjacent [GEOGRAPHIC_DATA]"
click at [653, 447] on button "Next" at bounding box center [659, 444] width 201 height 44
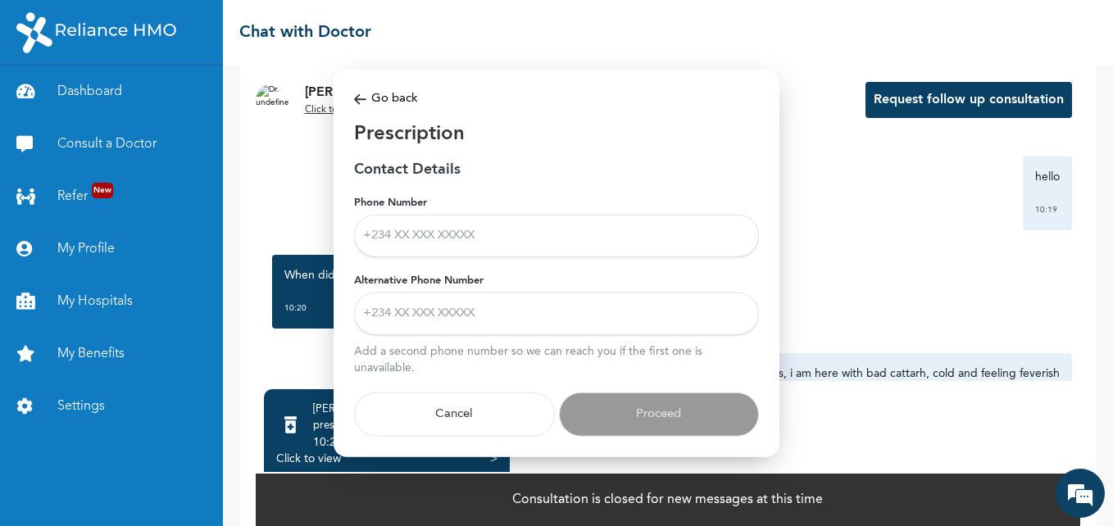
scroll to position [0, 0]
click at [424, 241] on input "Phone Number" at bounding box center [556, 235] width 405 height 43
type input "[PHONE_NUMBER]"
click at [457, 329] on input "Alternative Phone Number" at bounding box center [556, 313] width 405 height 43
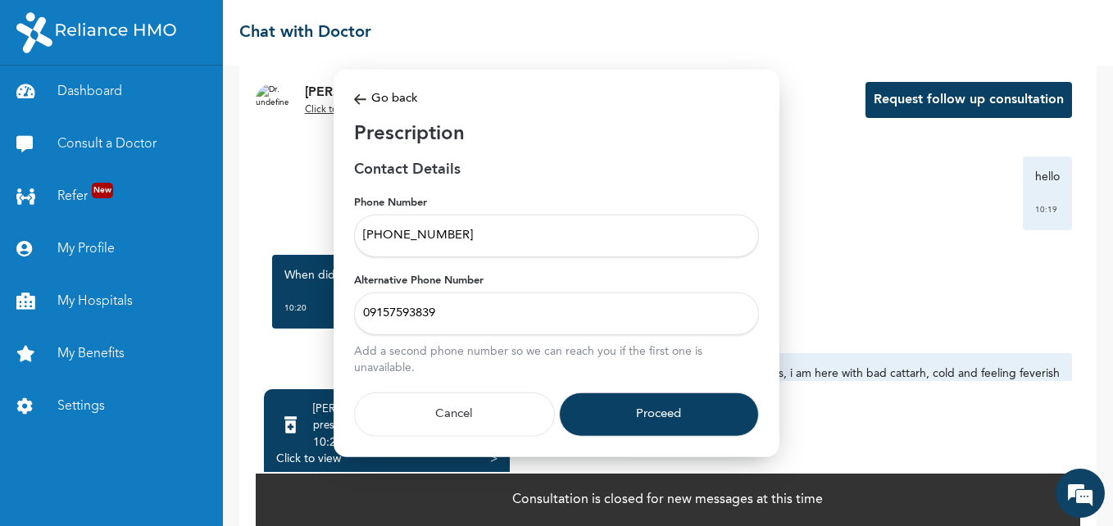
click at [371, 315] on input "09157593839" at bounding box center [556, 313] width 405 height 43
click at [412, 314] on input "[PHONE_NUMBER]" at bounding box center [556, 313] width 405 height 43
type input "[PHONE_NUMBER]"
click at [660, 415] on button "Proceed" at bounding box center [659, 414] width 201 height 44
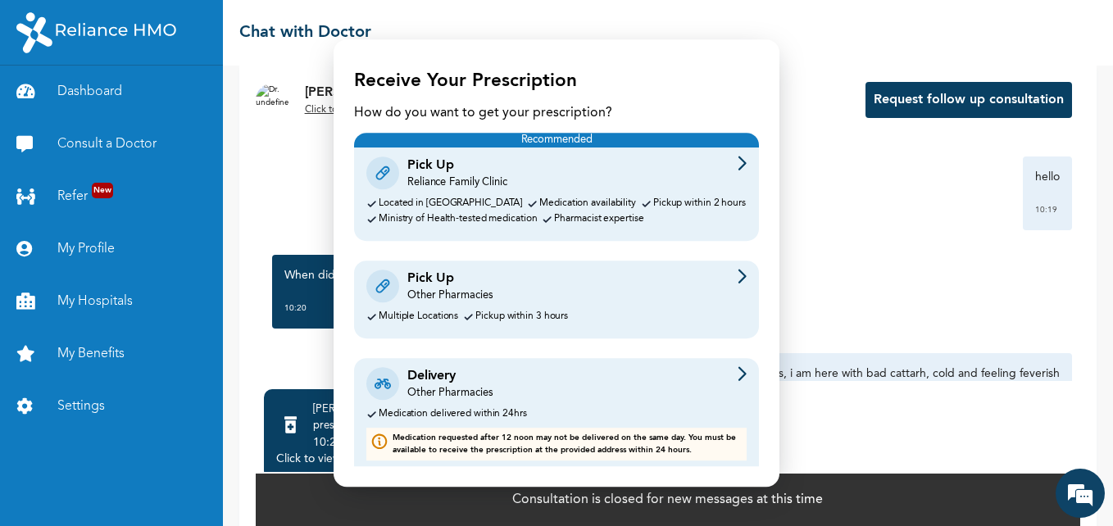
scroll to position [28, 0]
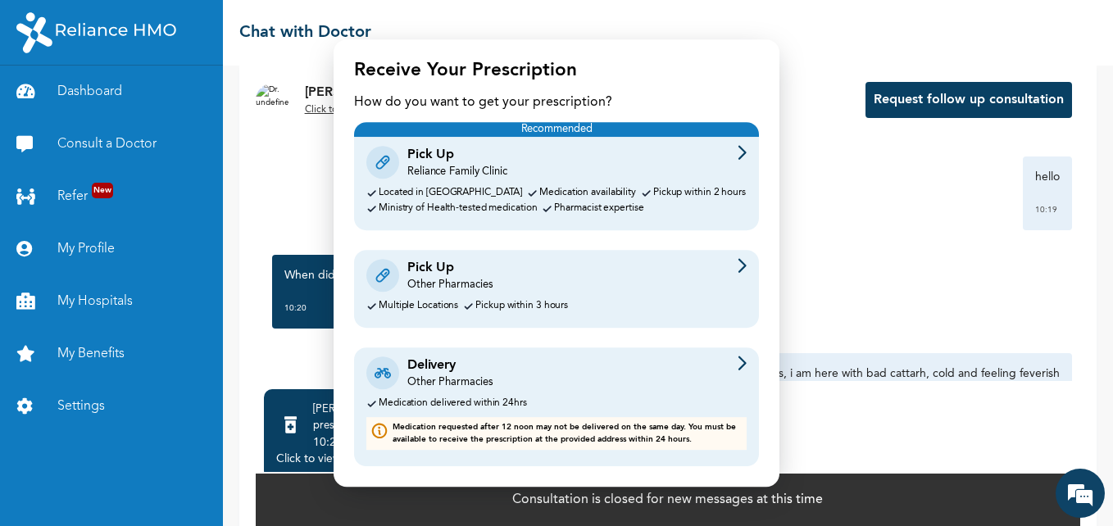
click at [465, 374] on div "Delivery" at bounding box center [449, 366] width 85 height 20
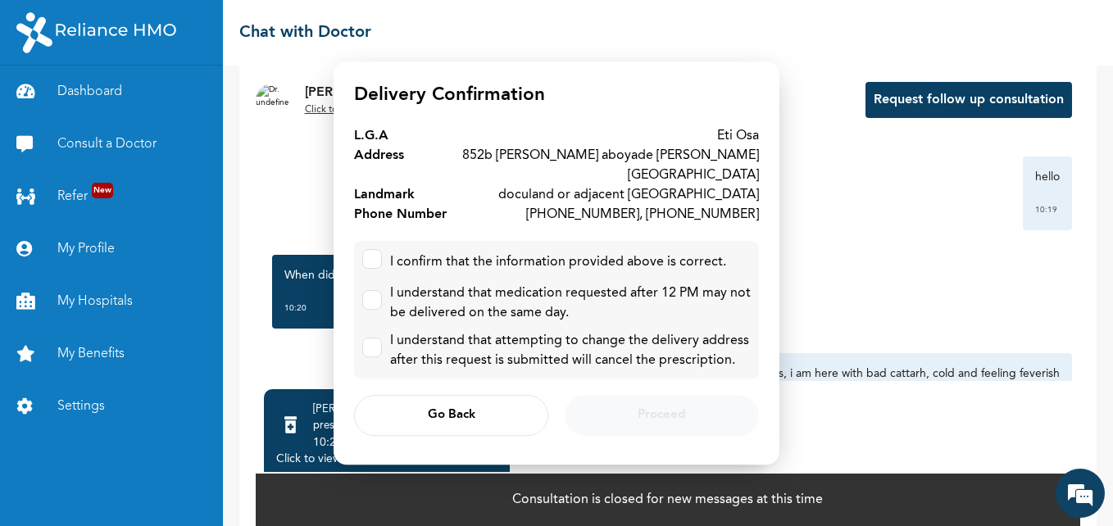
scroll to position [0, 0]
click at [372, 292] on label at bounding box center [372, 300] width 20 height 20
click at [372, 292] on input "checkbox" at bounding box center [368, 296] width 11 height 11
checkbox input "true"
click at [377, 249] on label at bounding box center [372, 259] width 20 height 20
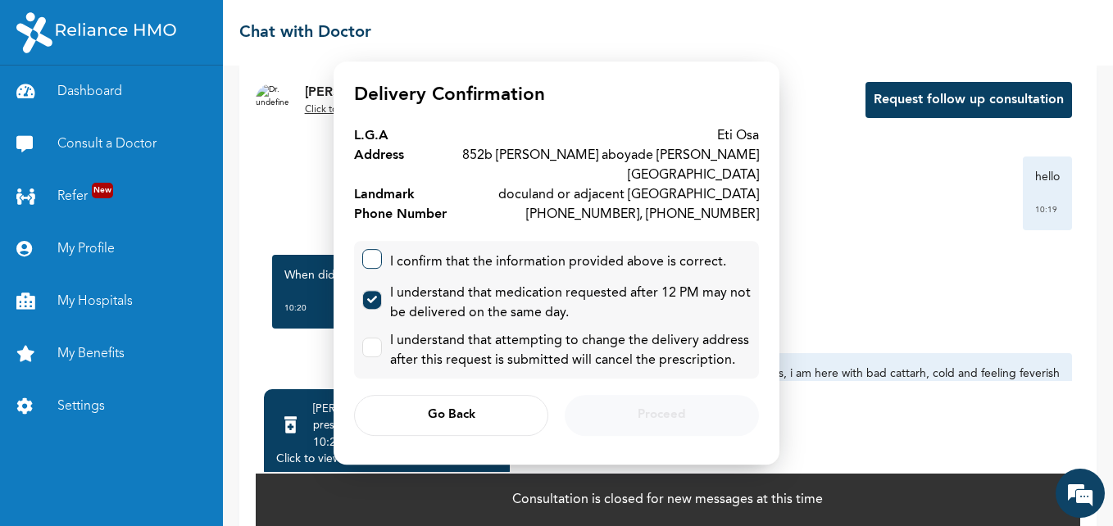
click at [374, 250] on input "checkbox" at bounding box center [368, 255] width 11 height 11
checkbox input "true"
click at [374, 339] on label at bounding box center [372, 348] width 20 height 20
click at [374, 339] on input "checkbox" at bounding box center [368, 343] width 11 height 11
checkbox input "true"
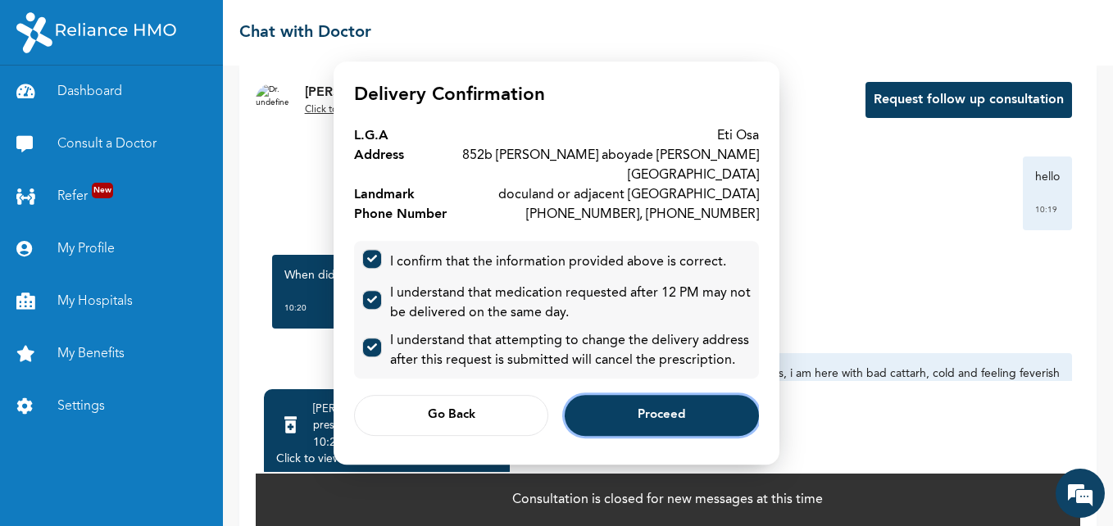
click at [635, 409] on button "Proceed" at bounding box center [662, 415] width 194 height 41
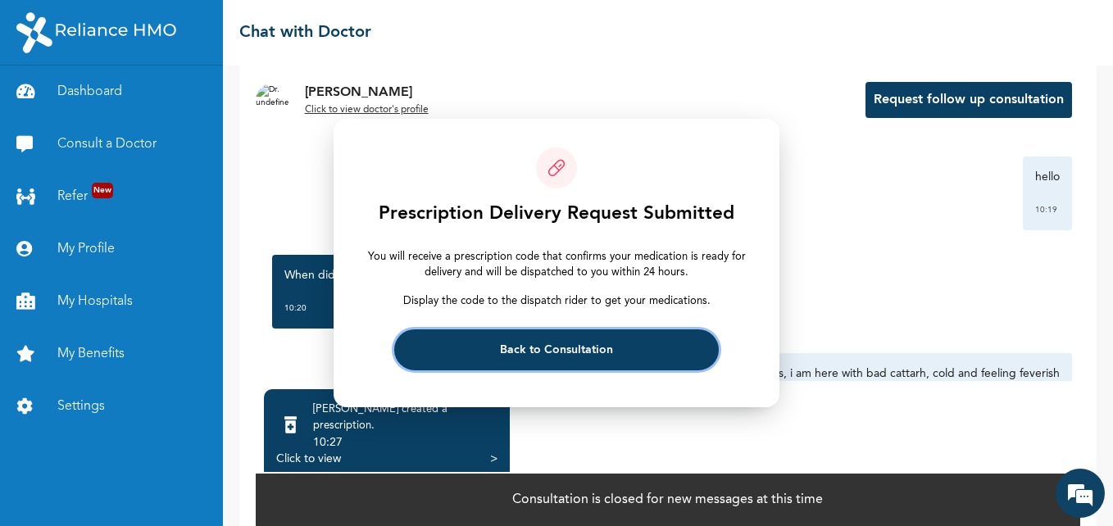
click at [583, 356] on span "Back to Consultation" at bounding box center [556, 350] width 113 height 11
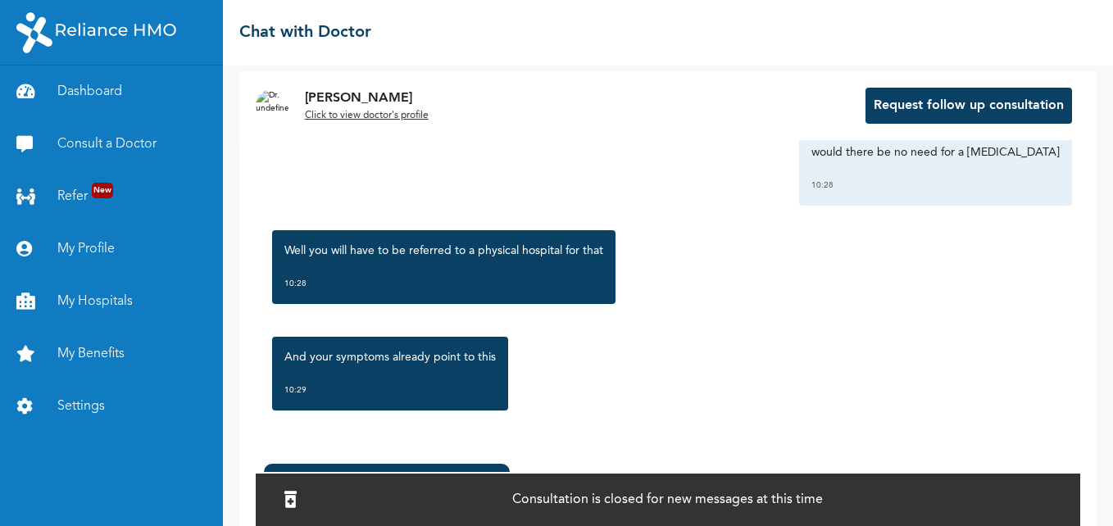
scroll to position [117, 0]
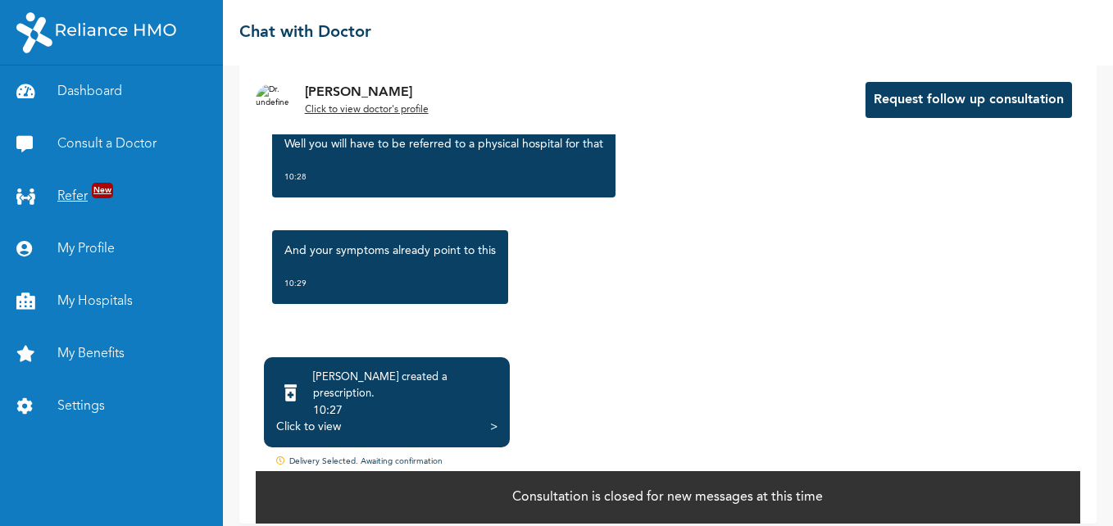
click at [86, 193] on link "Refer New" at bounding box center [111, 196] width 223 height 52
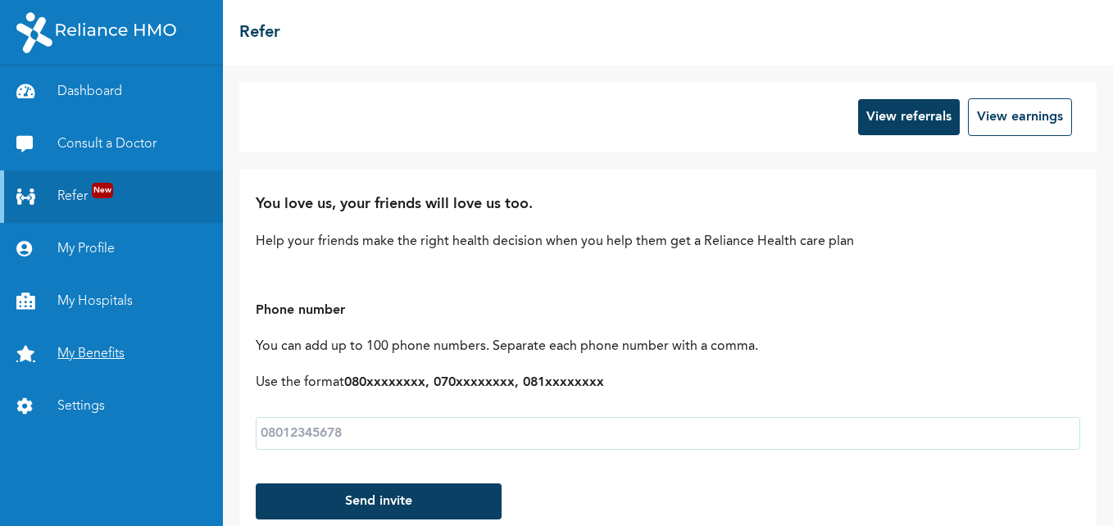
click at [70, 349] on link "My Benefits" at bounding box center [111, 354] width 223 height 52
